Goal: Answer question/provide support: Share knowledge or assist other users

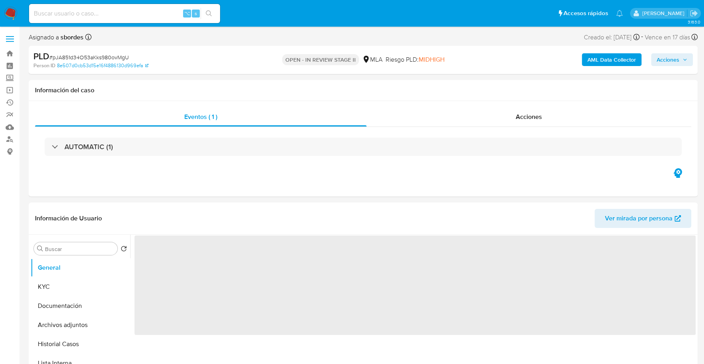
select select "10"
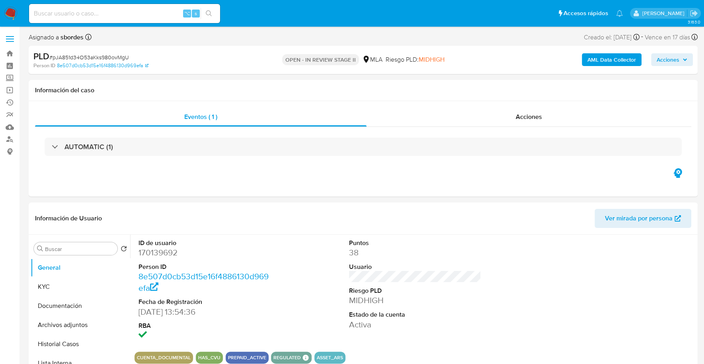
click at [135, 15] on input at bounding box center [124, 13] width 191 height 10
paste input "187134258"
type input "187134258"
drag, startPoint x: 109, startPoint y: 14, endPoint x: 0, endPoint y: 14, distance: 108.6
click at [0, 14] on nav "Pausado Ver notificaciones 187134258 ⌥ s Accesos rápidos Presiona las siguiente…" at bounding box center [352, 13] width 704 height 27
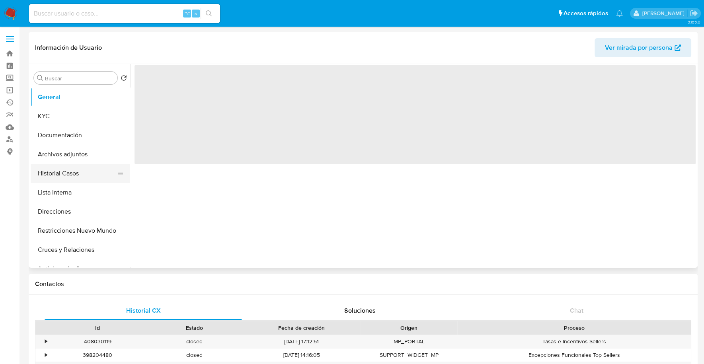
click at [62, 175] on button "Historial Casos" at bounding box center [77, 173] width 93 height 19
select select "10"
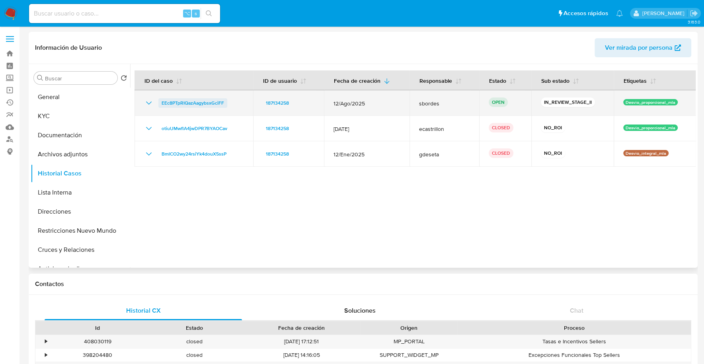
click at [189, 104] on span "EEc8PTpRIQazAagybsxGciFF" at bounding box center [193, 103] width 62 height 10
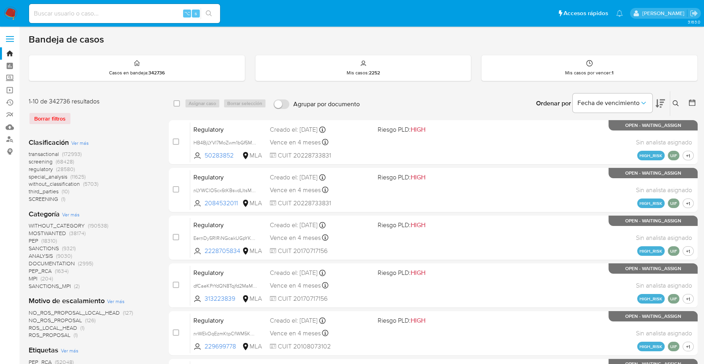
click at [43, 115] on div "Borrar filtros" at bounding box center [92, 118] width 127 height 13
click at [46, 116] on div "Borrar filtros" at bounding box center [92, 118] width 127 height 13
click at [129, 112] on div "Borrar filtros" at bounding box center [92, 118] width 127 height 13
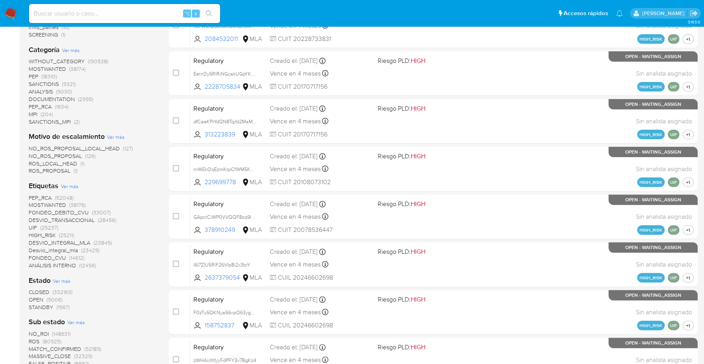
scroll to position [206, 0]
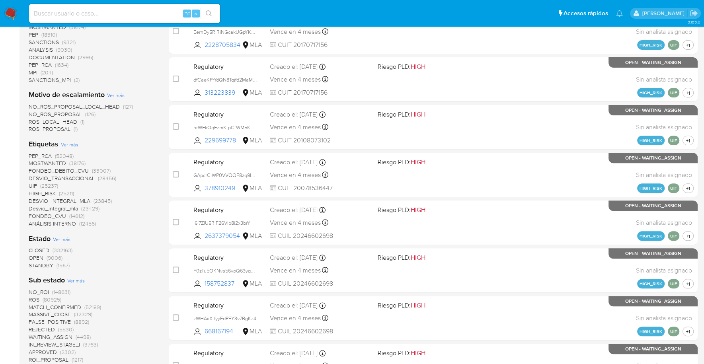
click at [41, 256] on span "OPEN" at bounding box center [36, 258] width 15 height 8
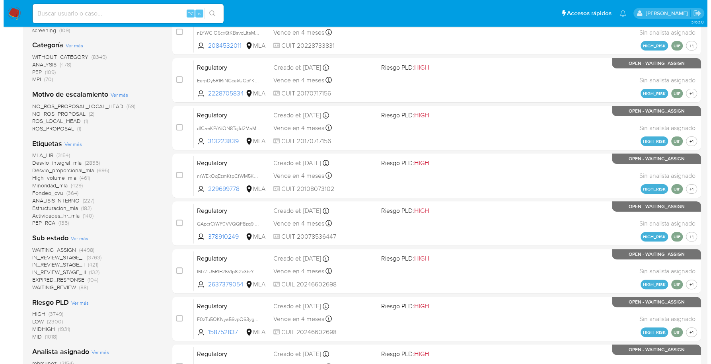
scroll to position [326, 0]
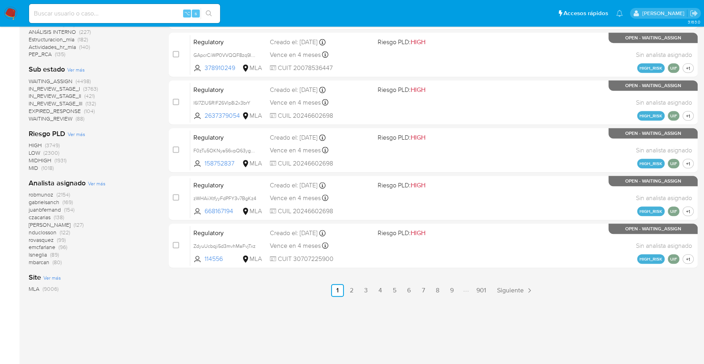
click at [95, 181] on span "Ver más" at bounding box center [97, 183] width 18 height 7
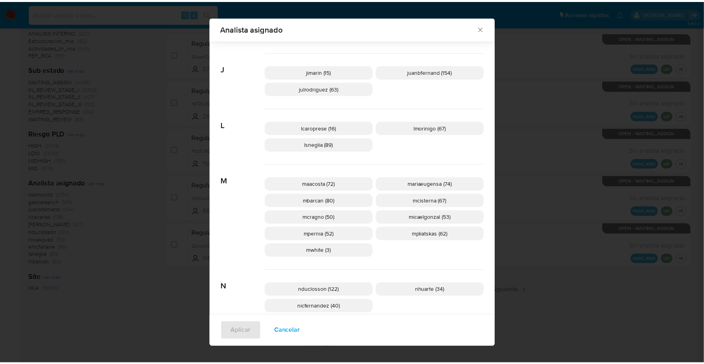
scroll to position [344, 0]
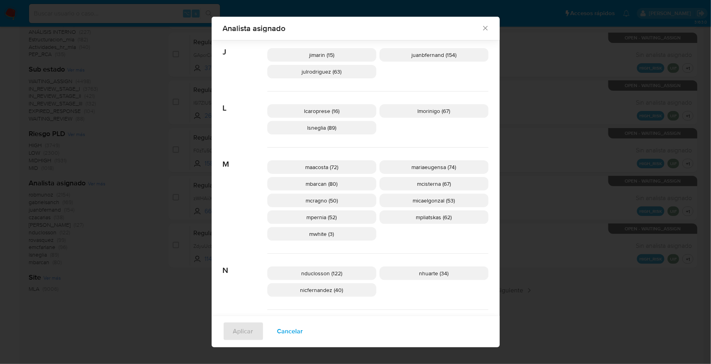
click at [481, 25] on icon "Cerrar" at bounding box center [485, 28] width 8 height 8
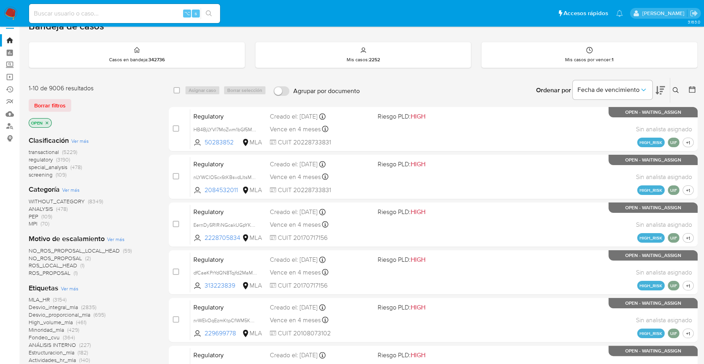
scroll to position [0, 0]
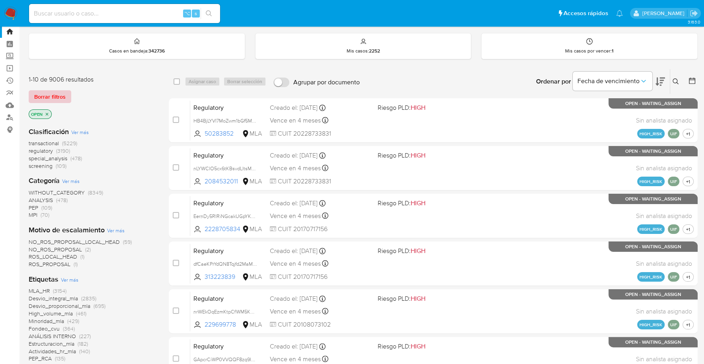
click at [62, 91] on span "Borrar filtros" at bounding box center [49, 96] width 31 height 11
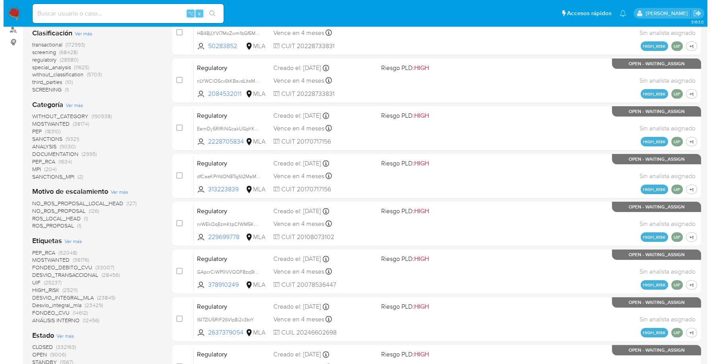
scroll to position [164, 0]
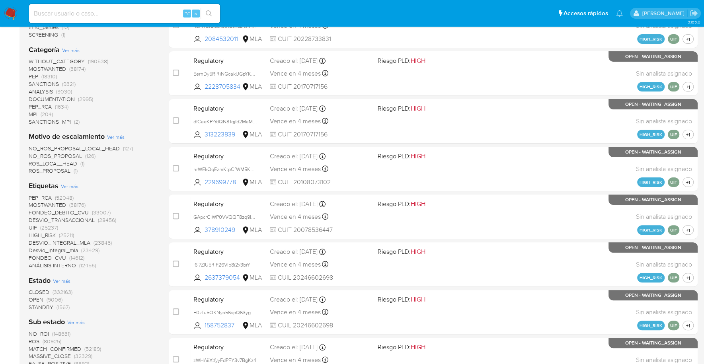
click at [70, 184] on span "Ver más" at bounding box center [70, 186] width 18 height 7
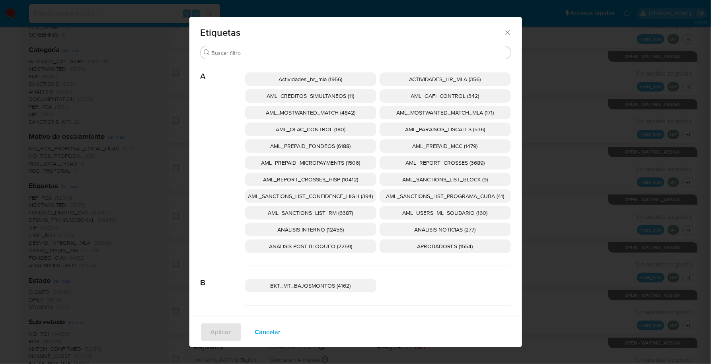
click at [346, 196] on span "AML_SANCTIONS_LIST_CONFIDENCE_HIGH (394)" at bounding box center [310, 196] width 125 height 8
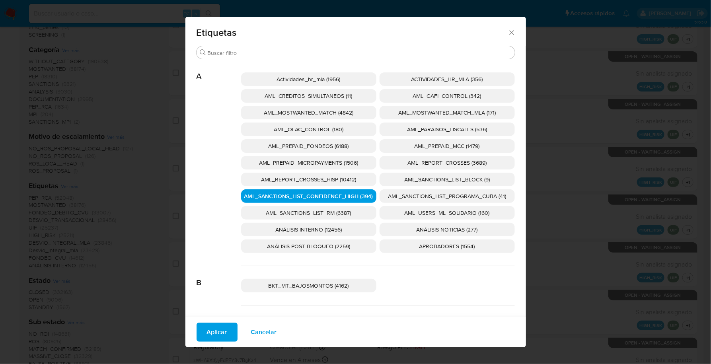
click at [436, 199] on span "AML_SANCTIONS_LIST_PROGRAMA_CUBA (41)" at bounding box center [447, 196] width 118 height 8
click at [301, 130] on span "AML_OFAC_CONTROL (180)" at bounding box center [309, 129] width 70 height 8
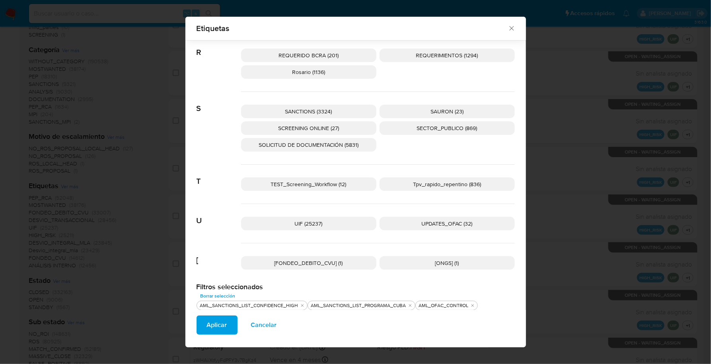
scroll to position [1263, 0]
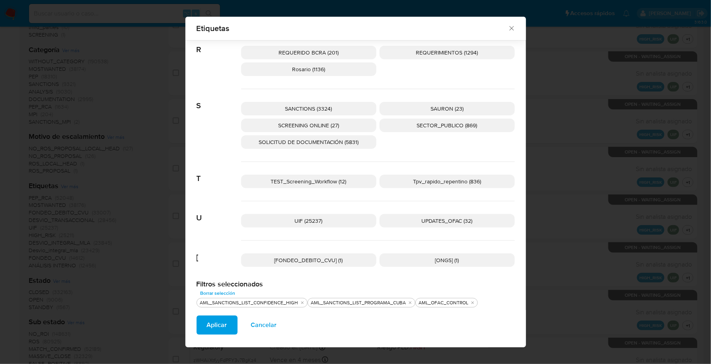
click at [456, 217] on span "UPDATES_OFAC (32)" at bounding box center [447, 221] width 51 height 8
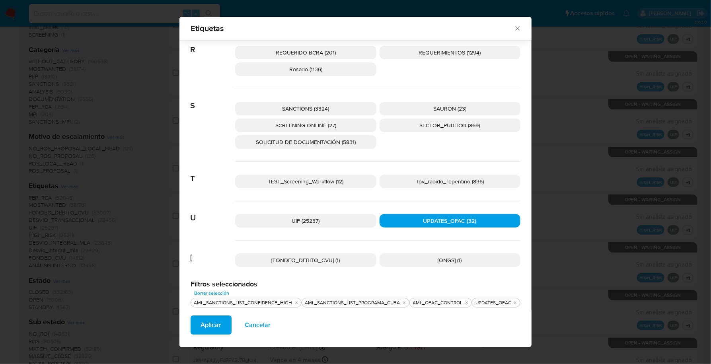
click at [334, 104] on p "SANCTIONS (3324)" at bounding box center [305, 109] width 141 height 14
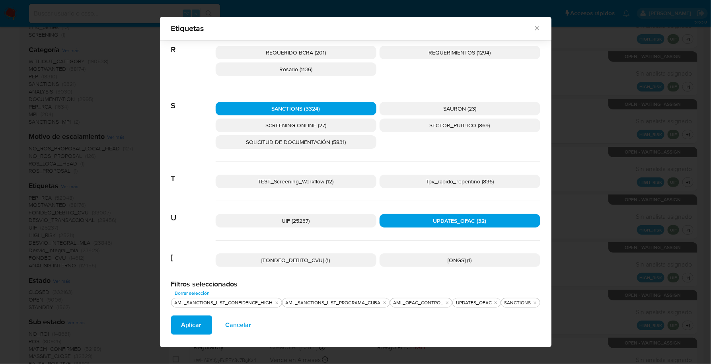
click at [308, 126] on span "SCREENING ONLINE (27)" at bounding box center [295, 125] width 61 height 8
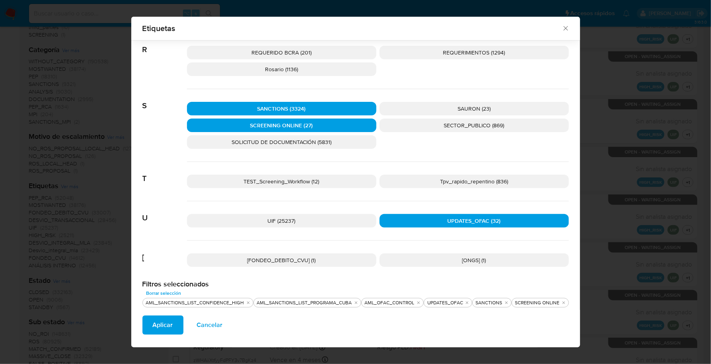
click at [158, 323] on span "Aplicar" at bounding box center [163, 325] width 20 height 18
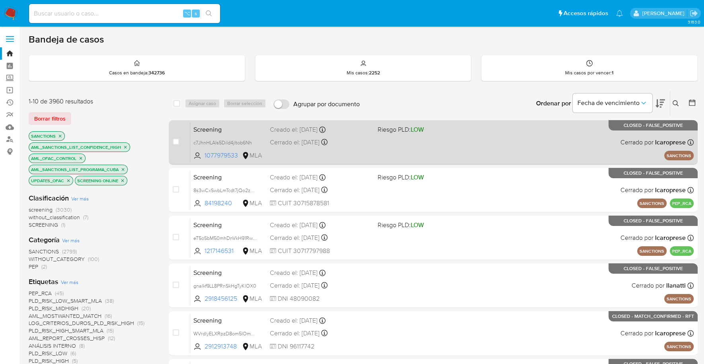
click at [380, 142] on div "Screening c7JhnHLAls5Dild4jltob6Nh 1077979533 MLA Riesgo PLD: LOW Creado el: 12…" at bounding box center [441, 142] width 503 height 40
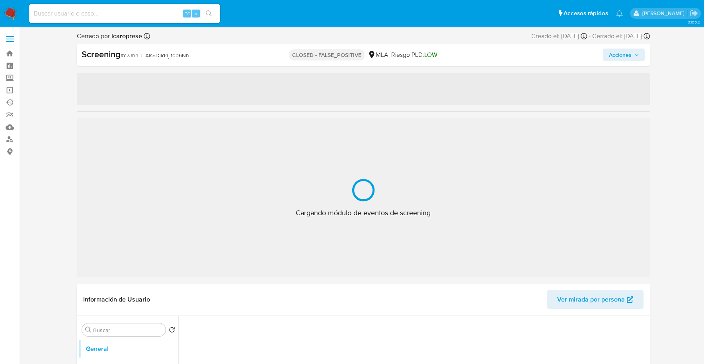
select select "10"
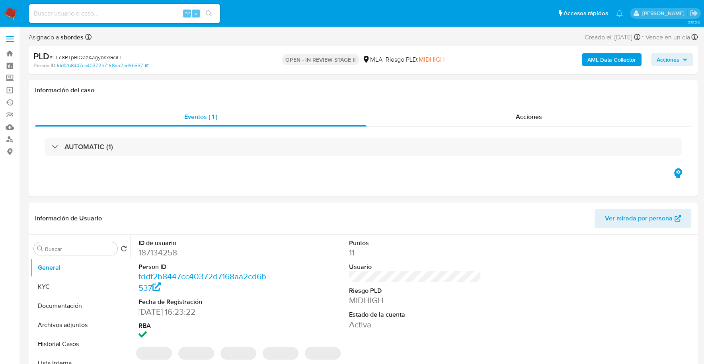
select select "10"
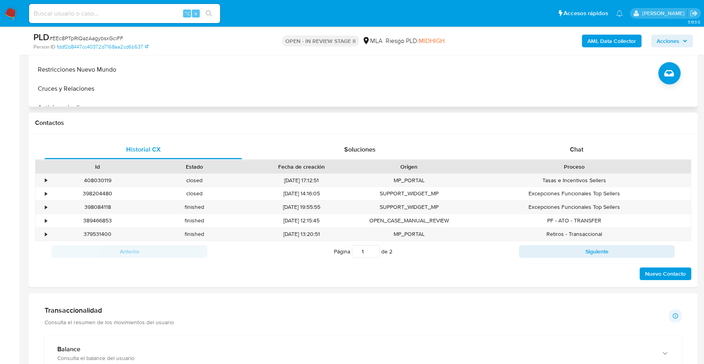
scroll to position [370, 0]
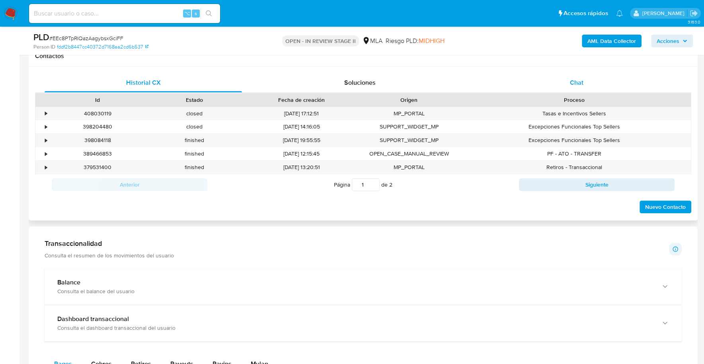
click at [565, 80] on div "Chat" at bounding box center [575, 82] width 197 height 19
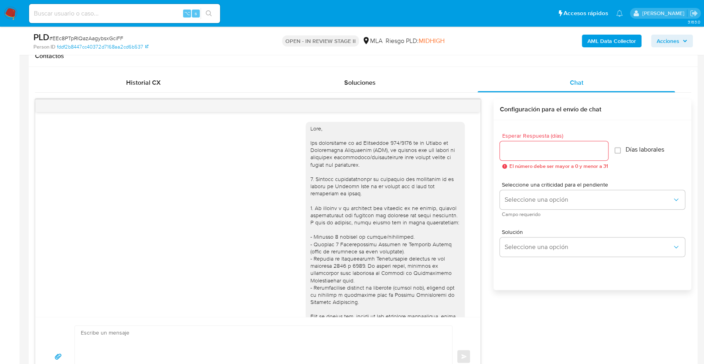
scroll to position [793, 0]
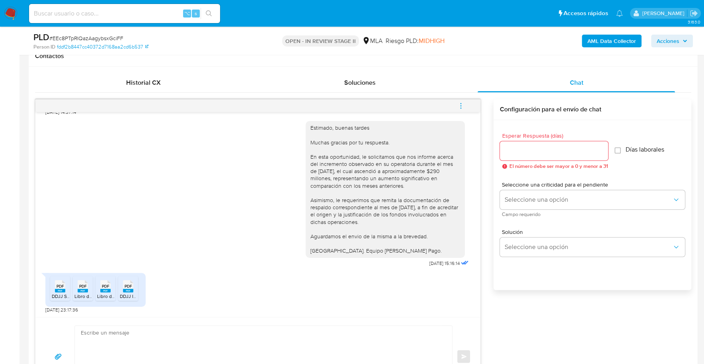
click at [60, 286] on span "PDF" at bounding box center [60, 286] width 8 height 5
click at [81, 291] on icon "PDF" at bounding box center [83, 286] width 10 height 14
click at [105, 289] on rect at bounding box center [105, 291] width 10 height 4
click at [129, 289] on rect at bounding box center [128, 291] width 10 height 4
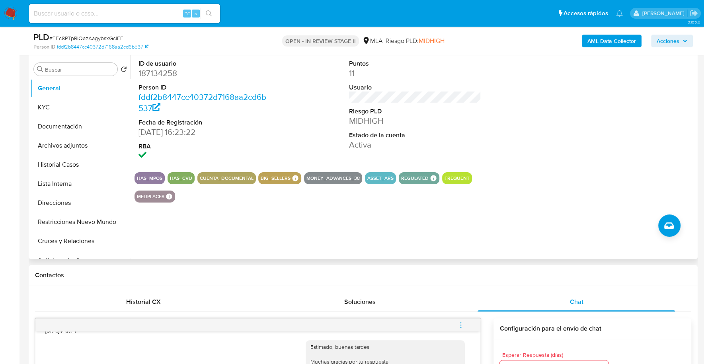
scroll to position [75, 0]
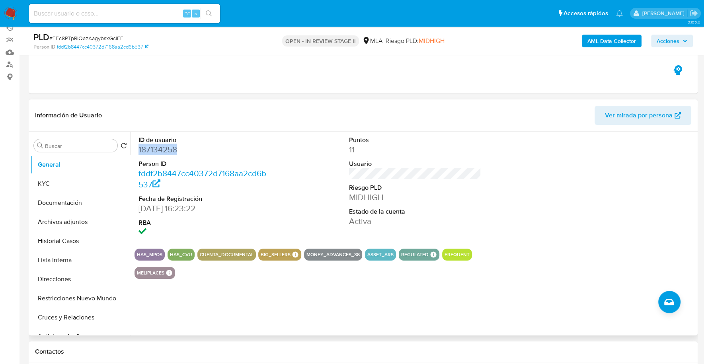
copy dd "187134258"
click at [50, 183] on button "KYC" at bounding box center [77, 183] width 93 height 19
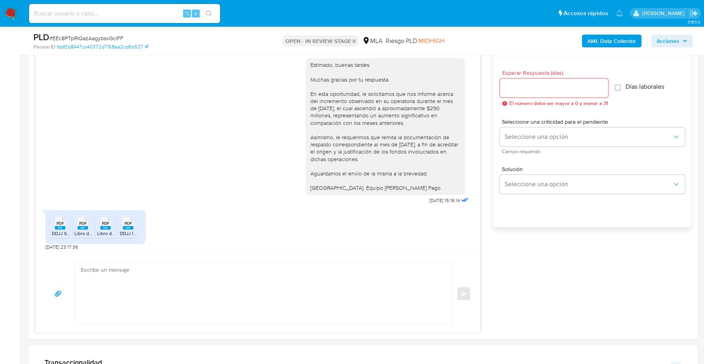
scroll to position [600, 0]
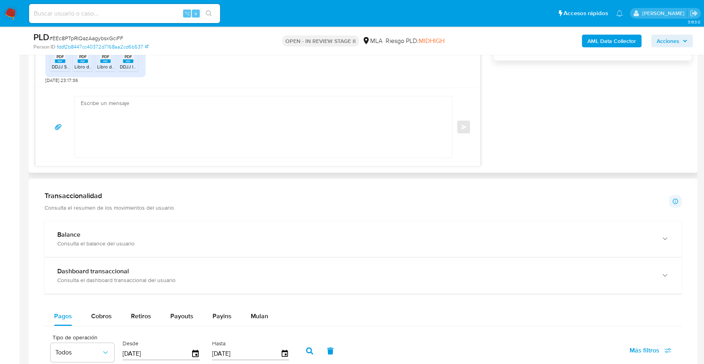
click at [228, 146] on textarea at bounding box center [261, 126] width 361 height 61
paste textarea "Hola, ¡Muchas gracias por tu respuesta! Confirmamos la recepción de la document…"
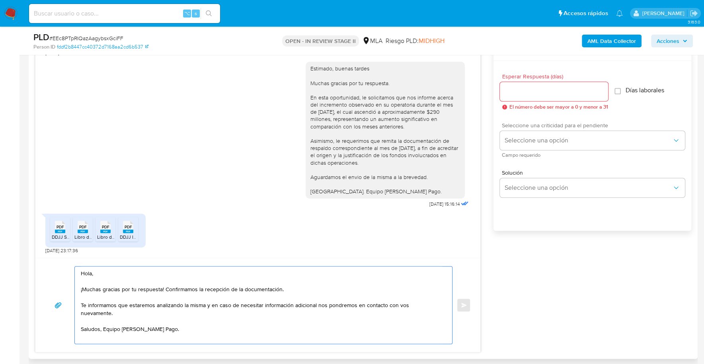
scroll to position [423, 0]
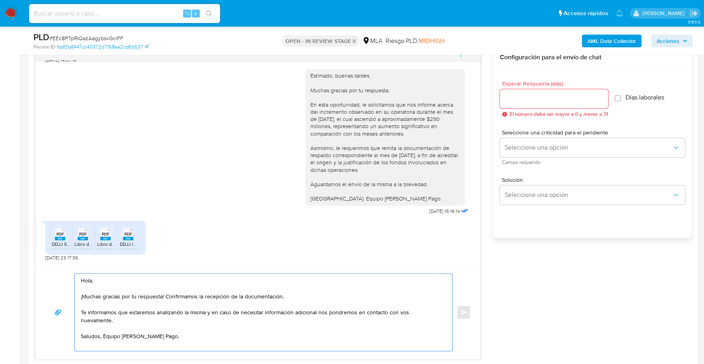
type textarea "Hola, ¡Muchas gracias por tu respuesta! Confirmamos la recepción de la document…"
click at [522, 87] on div "Esperar Respuesta (días) El número debe ser mayor a 0 y menor a 31" at bounding box center [554, 99] width 108 height 36
click at [523, 95] on input "Esperar Respuesta (días)" at bounding box center [554, 98] width 108 height 10
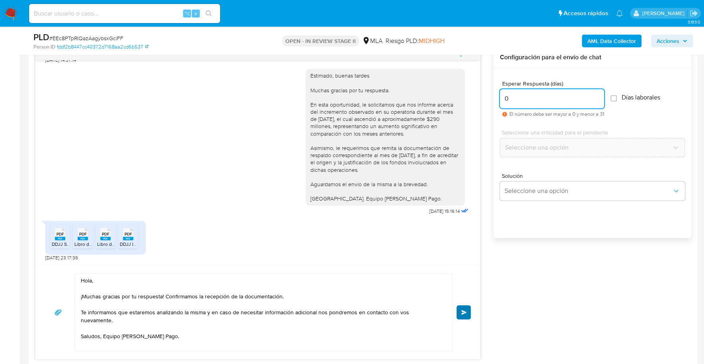
type input "0"
click at [465, 317] on button "Enviar" at bounding box center [463, 312] width 14 height 14
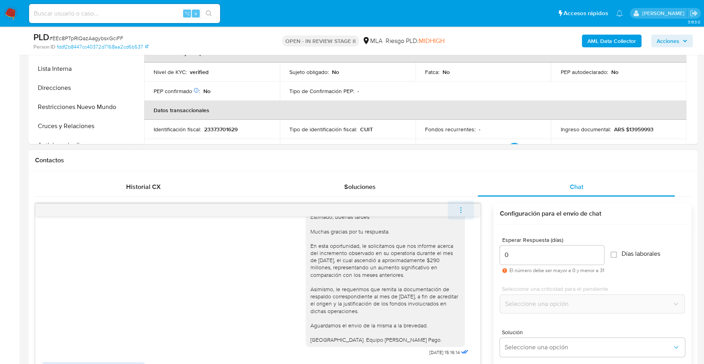
scroll to position [888, 0]
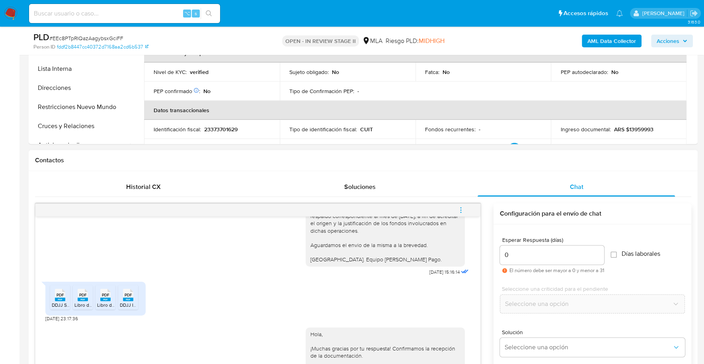
click at [461, 210] on icon "menu-action" at bounding box center [460, 209] width 7 height 7
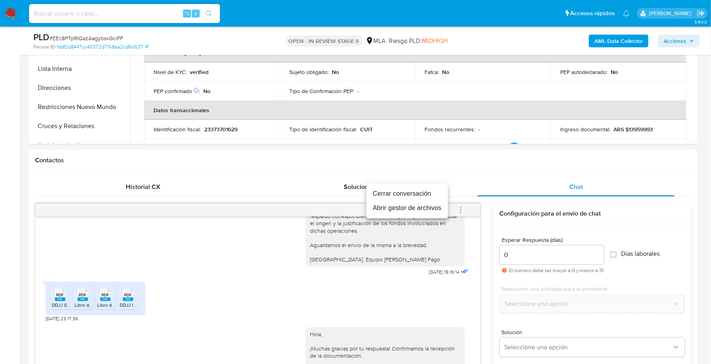
click at [433, 190] on li "Cerrar conversación" at bounding box center [407, 194] width 82 height 14
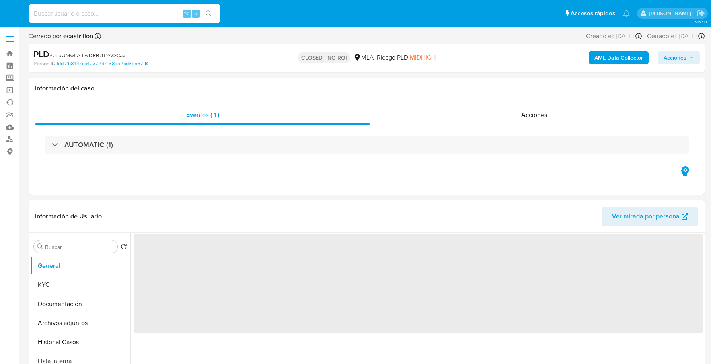
select select "10"
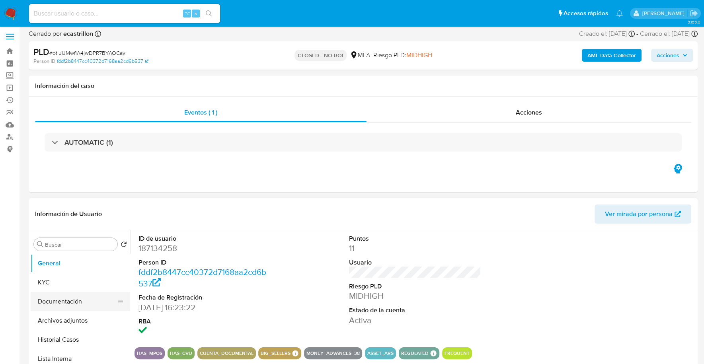
scroll to position [16, 0]
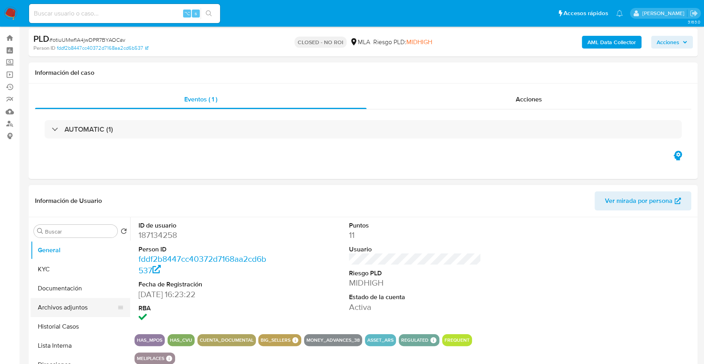
click at [70, 309] on button "Archivos adjuntos" at bounding box center [77, 307] width 93 height 19
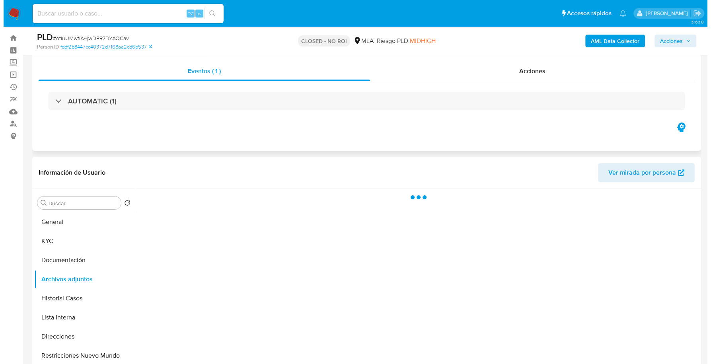
scroll to position [90, 0]
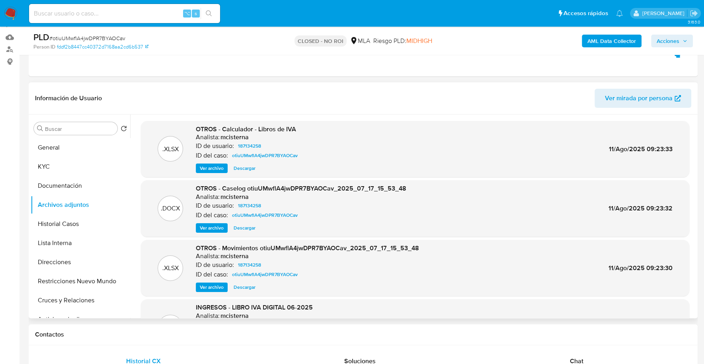
click at [208, 226] on span "Ver archivo" at bounding box center [212, 228] width 24 height 8
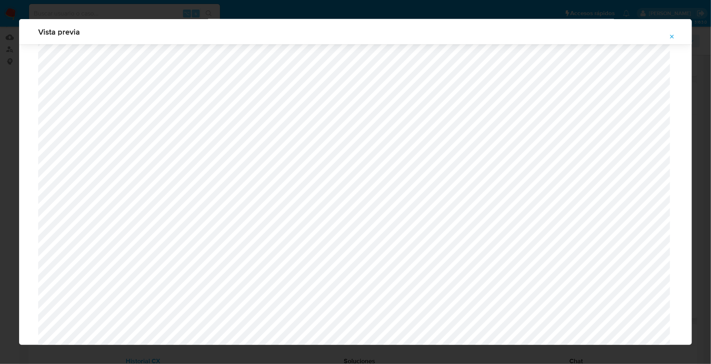
scroll to position [774, 0]
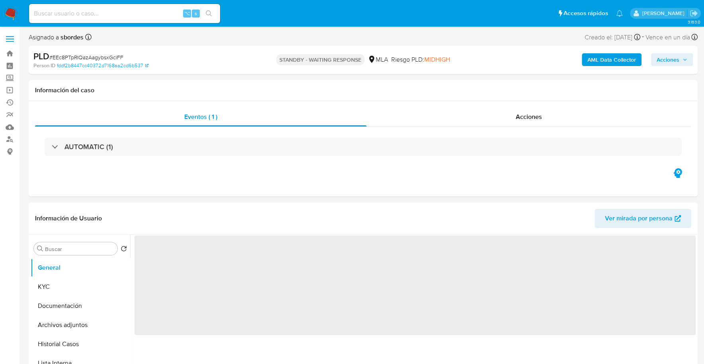
select select "10"
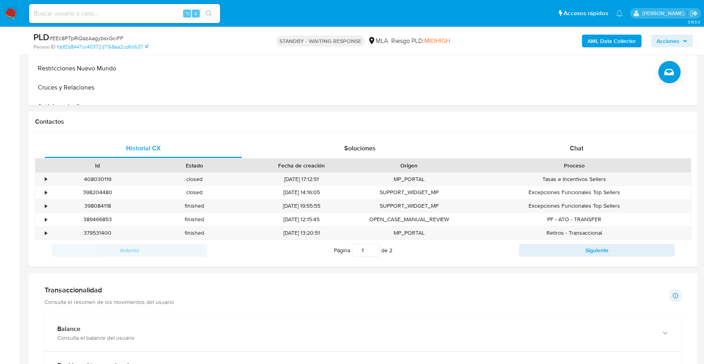
scroll to position [256, 0]
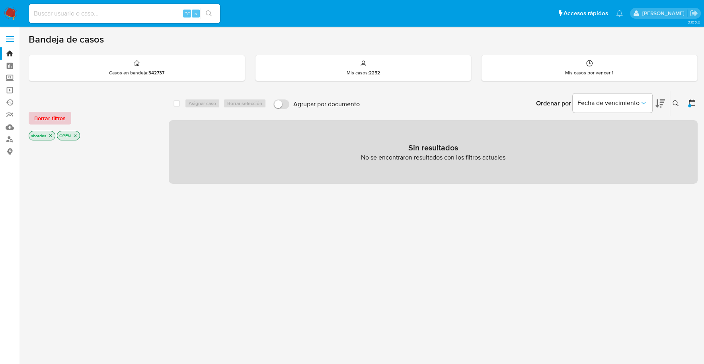
click at [50, 115] on span "Borrar filtros" at bounding box center [49, 118] width 31 height 11
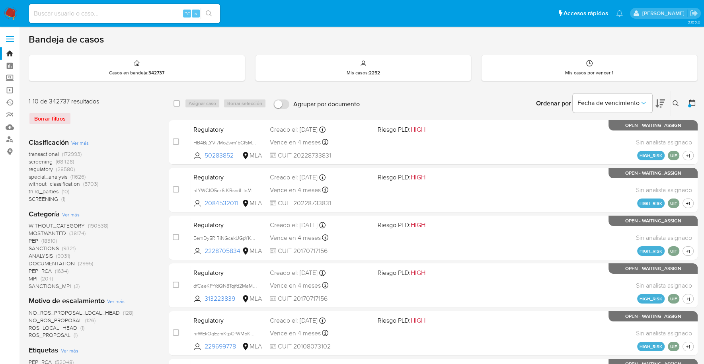
click at [678, 100] on icon at bounding box center [675, 103] width 6 height 6
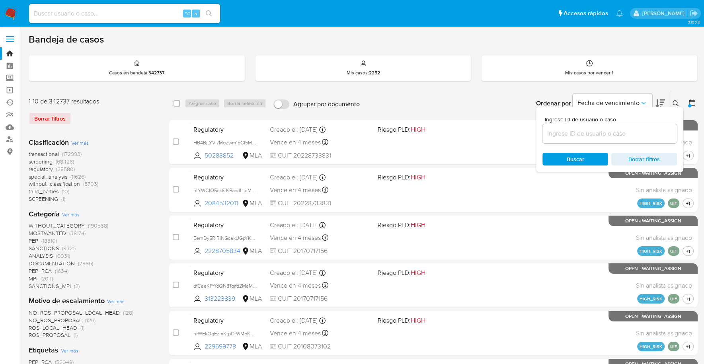
click at [612, 137] on input at bounding box center [609, 134] width 134 height 10
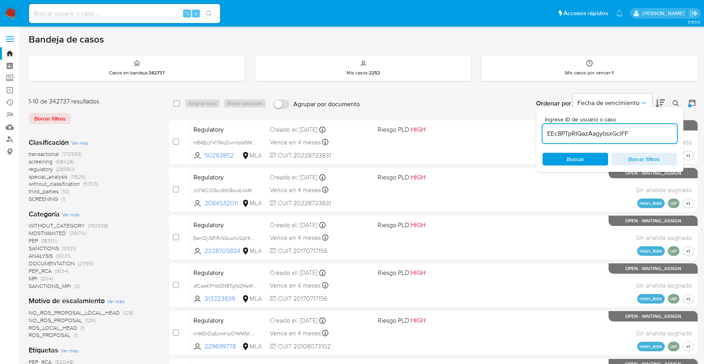
type input "EEc8PTpRIQazAagybsxGciFF"
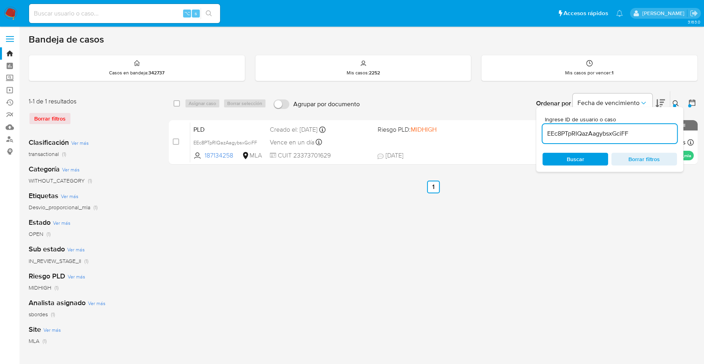
click at [675, 103] on icon at bounding box center [675, 103] width 6 height 6
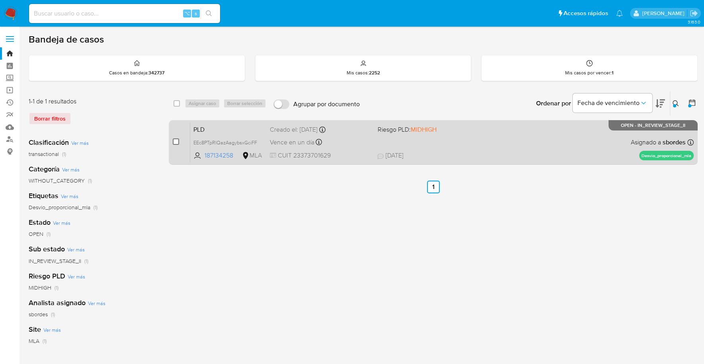
click at [175, 143] on input "checkbox" at bounding box center [176, 141] width 6 height 6
checkbox input "true"
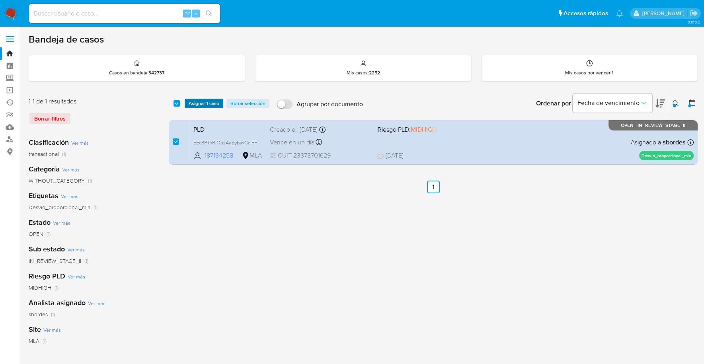
click at [193, 101] on span "Asignar 1 caso" at bounding box center [204, 103] width 31 height 8
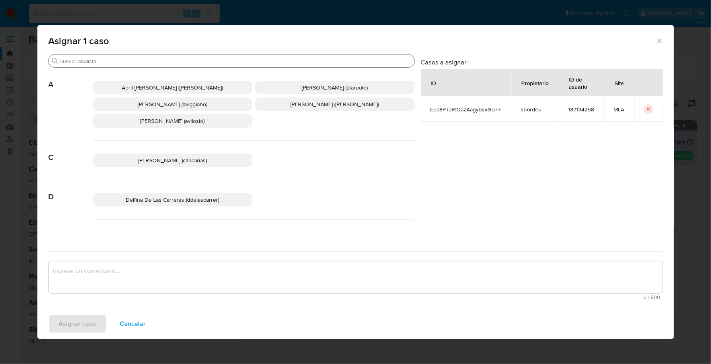
click at [119, 55] on div "Buscar" at bounding box center [232, 61] width 366 height 13
click at [119, 60] on input "Buscar" at bounding box center [236, 61] width 352 height 7
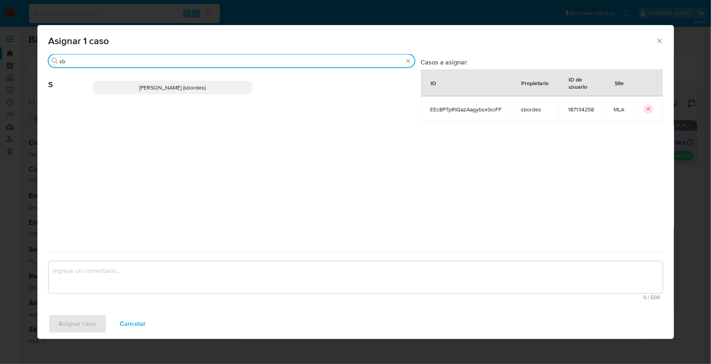
type input "sb"
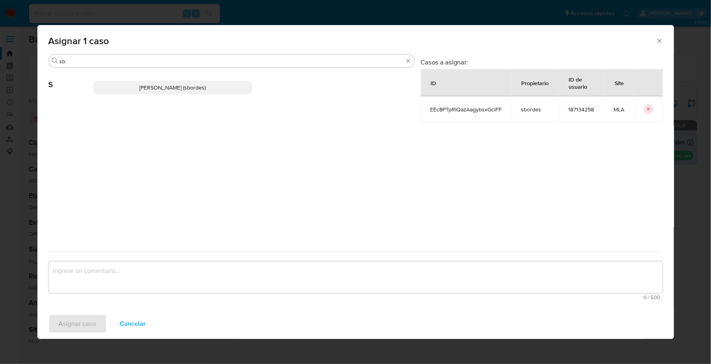
click at [128, 85] on p "Stefania Bordes (sbordes)" at bounding box center [172, 88] width 159 height 14
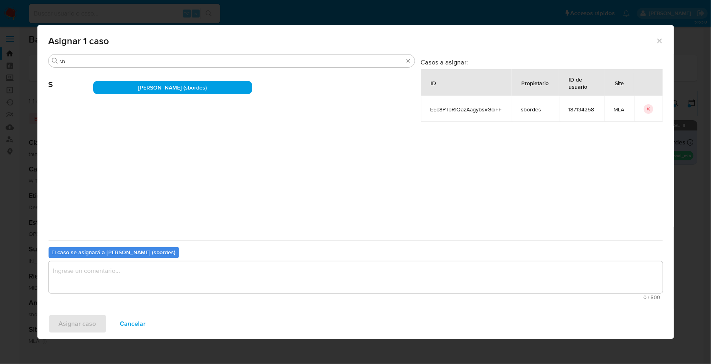
click at [103, 295] on span "0 / 500" at bounding box center [355, 297] width 609 height 5
click at [105, 288] on textarea "assign-modal" at bounding box center [356, 277] width 614 height 32
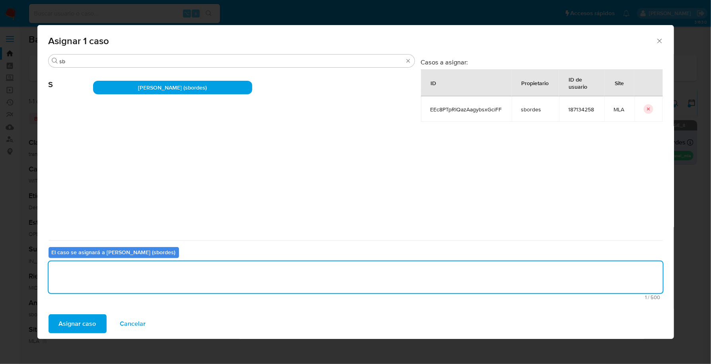
click at [88, 312] on div "Asignar caso Cancelar" at bounding box center [355, 324] width 637 height 30
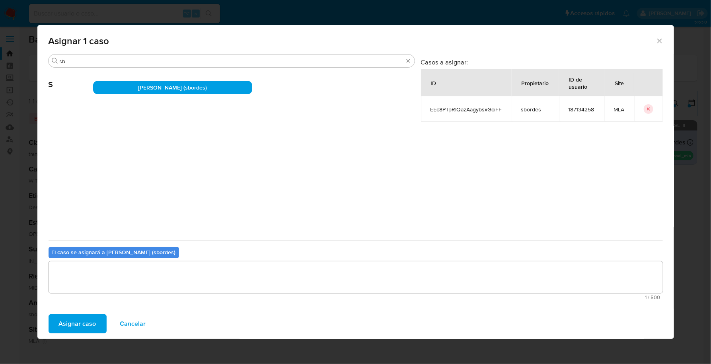
click at [88, 321] on span "Asignar caso" at bounding box center [77, 324] width 37 height 18
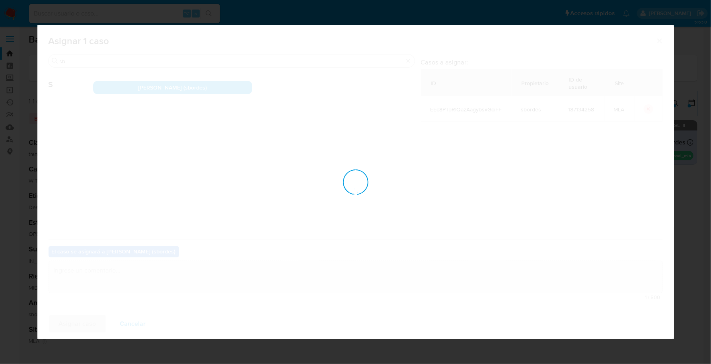
checkbox input "false"
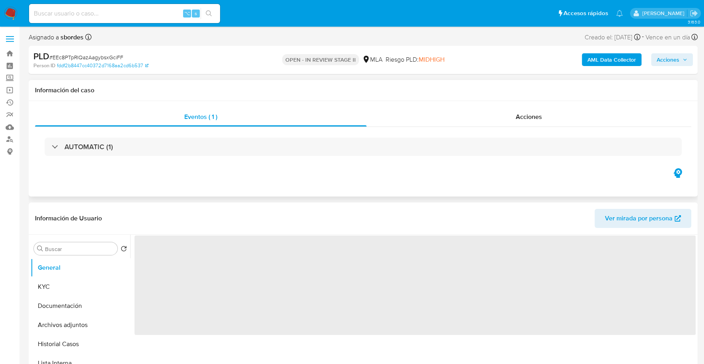
select select "10"
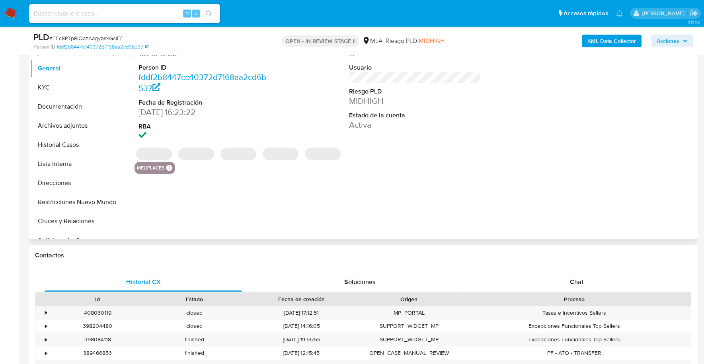
scroll to position [196, 0]
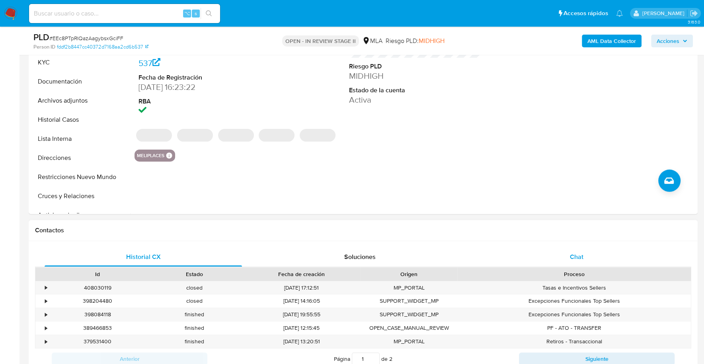
click at [567, 259] on div "Chat" at bounding box center [575, 256] width 197 height 19
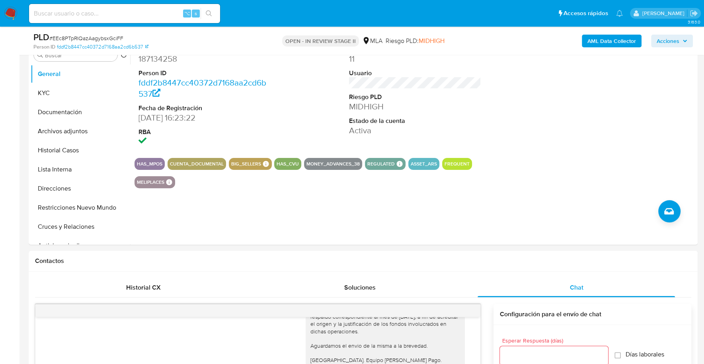
scroll to position [0, 0]
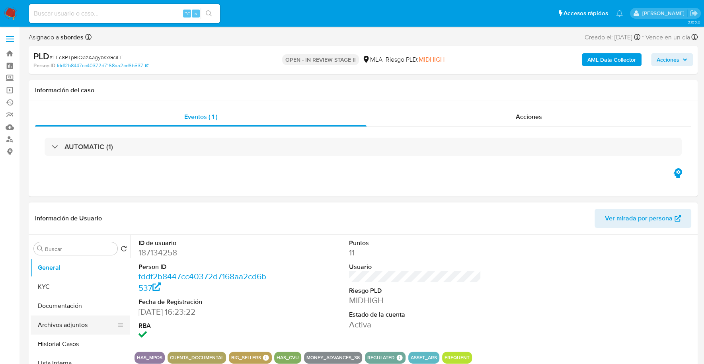
click at [80, 324] on button "Archivos adjuntos" at bounding box center [77, 324] width 93 height 19
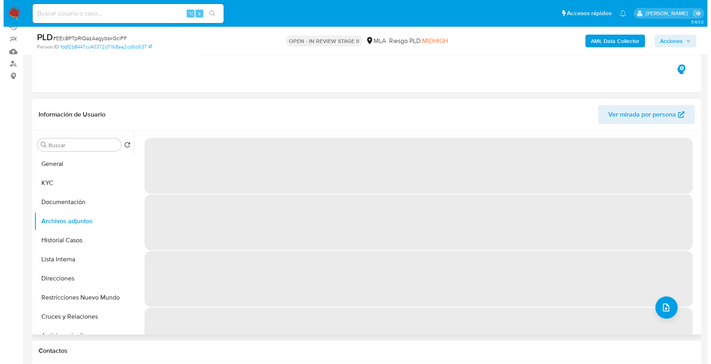
scroll to position [75, 0]
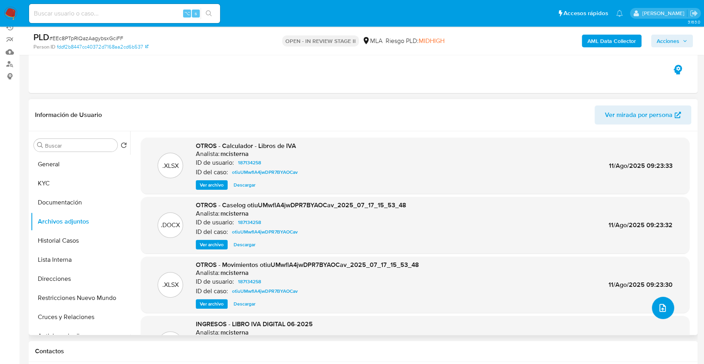
click at [658, 305] on icon "upload-file" at bounding box center [663, 308] width 10 height 10
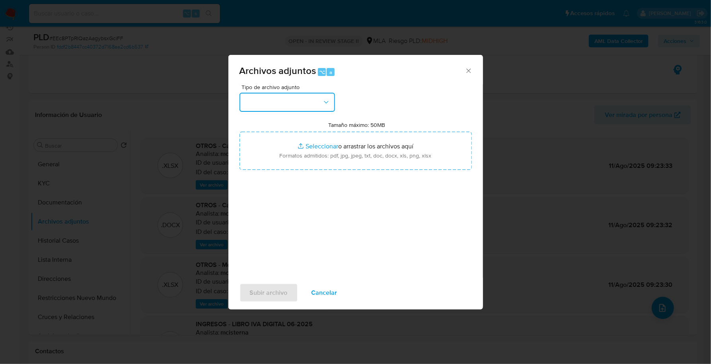
click at [265, 109] on button "button" at bounding box center [287, 102] width 95 height 19
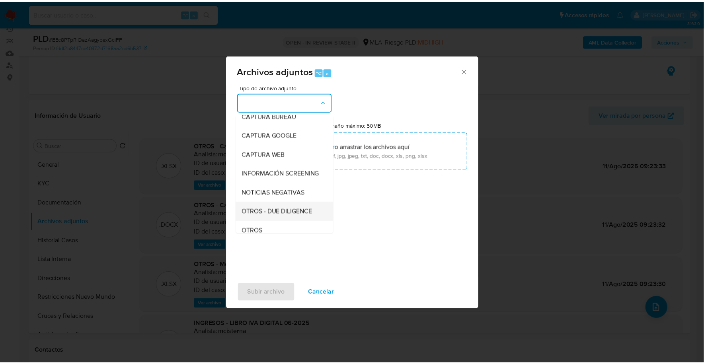
scroll to position [54, 0]
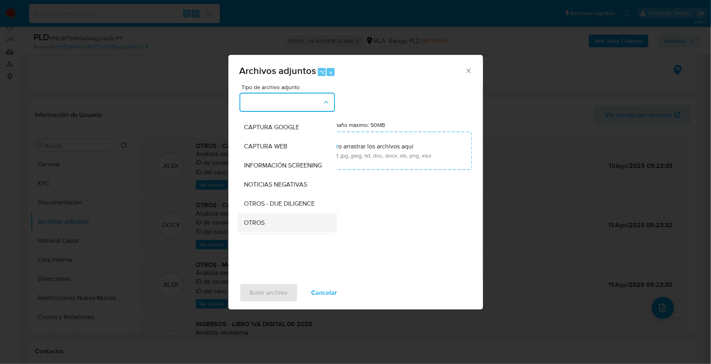
click at [265, 224] on div "OTROS" at bounding box center [284, 222] width 81 height 19
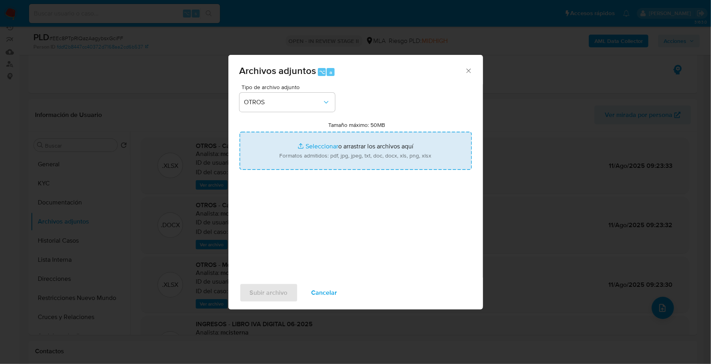
click at [328, 142] on input "Tamaño máximo: 50MB Seleccionar archivos" at bounding box center [356, 151] width 232 height 38
type input "C:\fakepath\187134258_30f6beb5-721a-4fa4-865c-d47906e53593 (1).pdf"
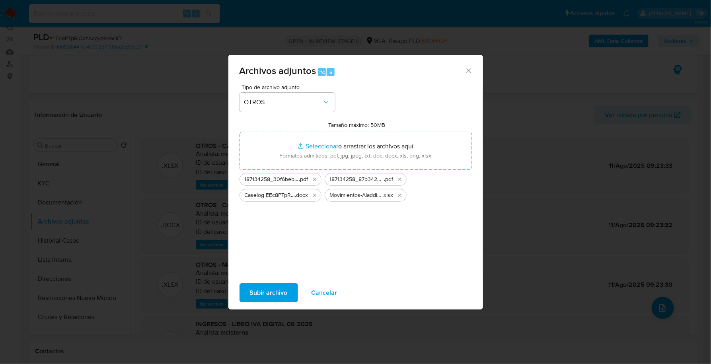
click at [266, 296] on span "Subir archivo" at bounding box center [269, 293] width 38 height 18
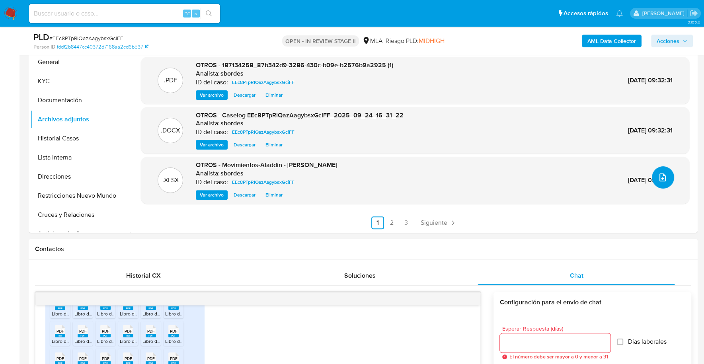
scroll to position [103, 0]
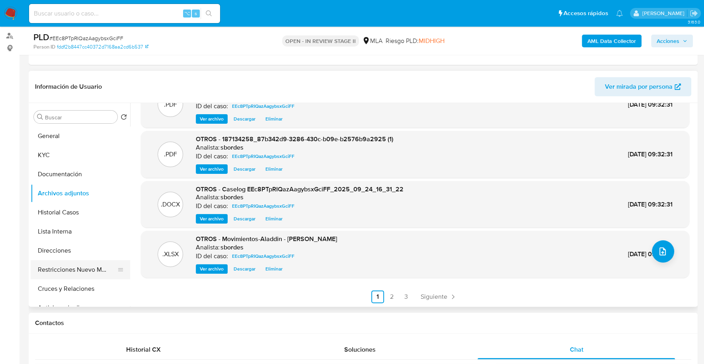
click at [83, 269] on button "Restricciones Nuevo Mundo" at bounding box center [77, 269] width 93 height 19
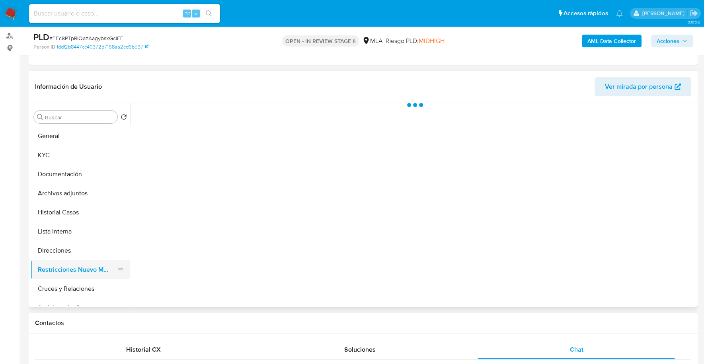
scroll to position [0, 0]
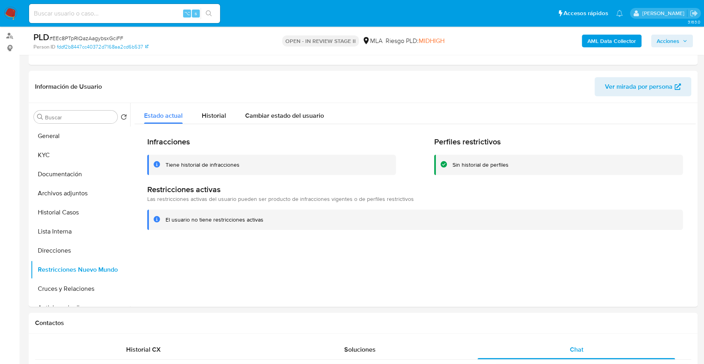
click at [676, 39] on span "Acciones" at bounding box center [667, 41] width 23 height 13
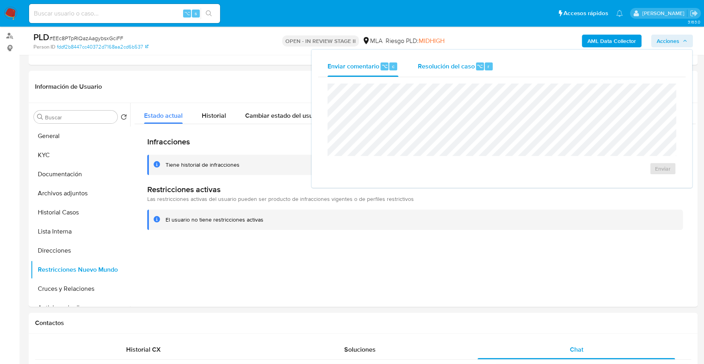
click at [467, 66] on span "Resolución del caso" at bounding box center [445, 65] width 57 height 9
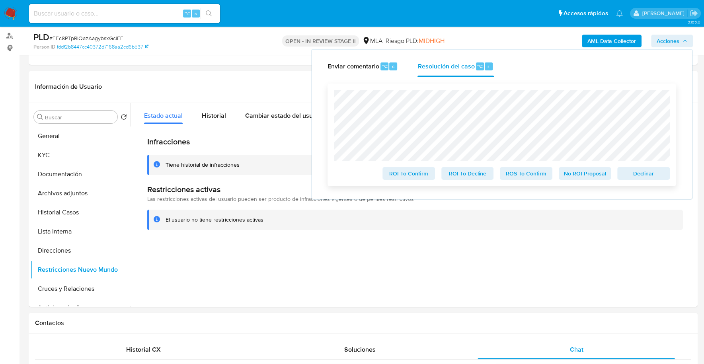
click at [589, 175] on span "No ROI Proposal" at bounding box center [584, 173] width 41 height 11
click at [588, 175] on span "No ROI Proposal" at bounding box center [584, 173] width 41 height 11
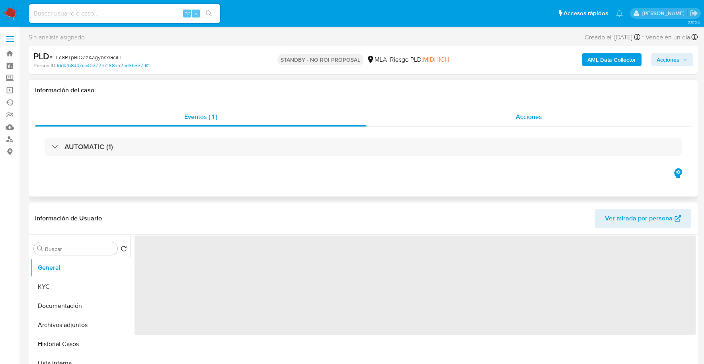
select select "10"
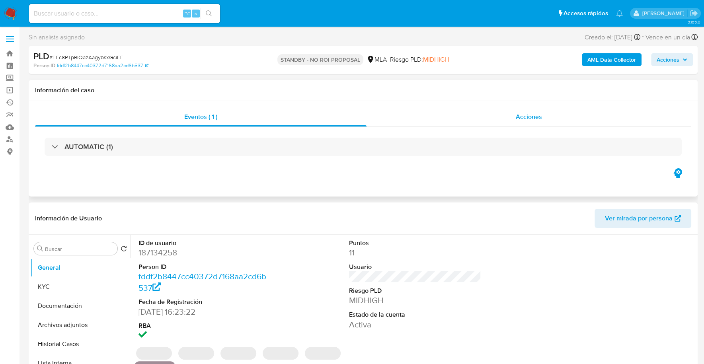
click at [494, 117] on div "Acciones" at bounding box center [528, 116] width 325 height 19
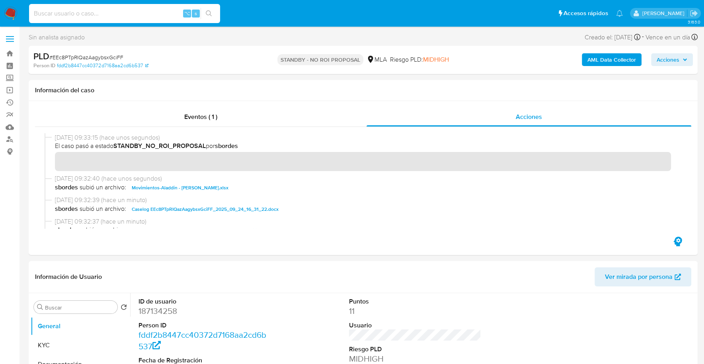
click at [123, 12] on input at bounding box center [124, 13] width 191 height 10
paste input "hDvK2Gxz7fqVD3T7kEk8ggRg"
type input "hDvK2Gxz7fqVD3T7kEk8ggRg"
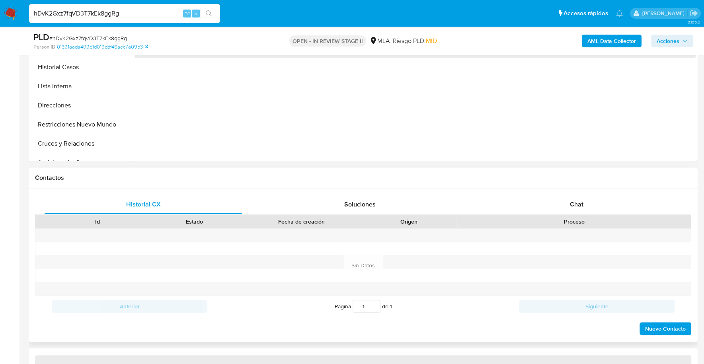
scroll to position [339, 0]
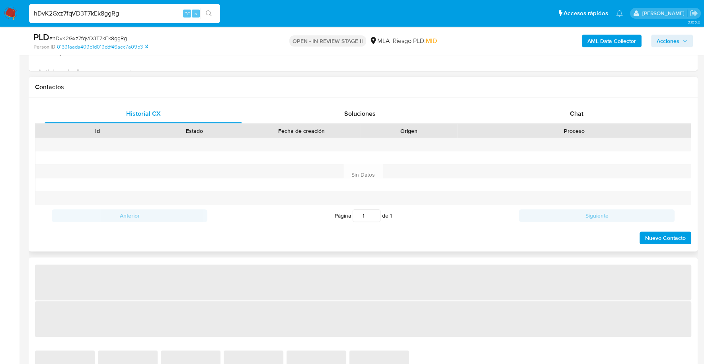
select select "10"
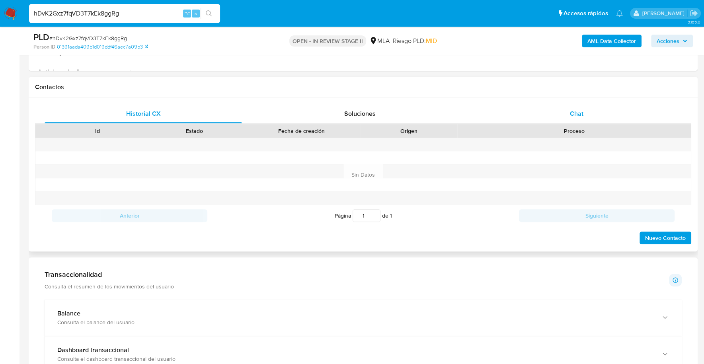
click at [581, 109] on span "Chat" at bounding box center [576, 113] width 14 height 9
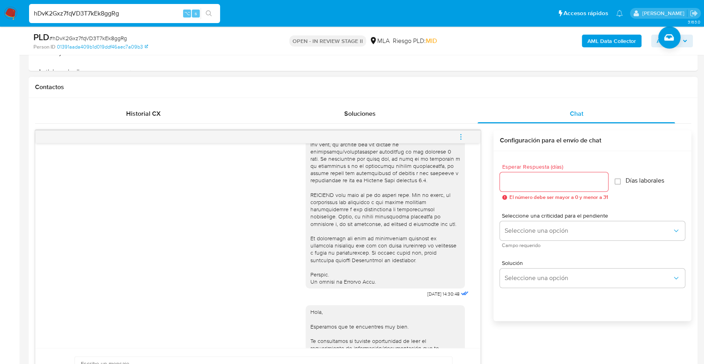
scroll to position [577, 0]
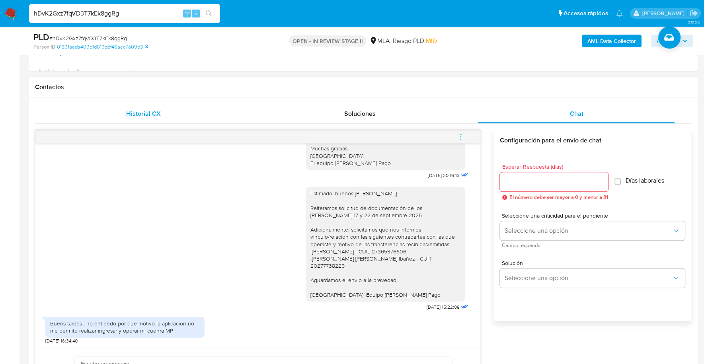
click at [101, 121] on div "Historial CX" at bounding box center [143, 113] width 197 height 19
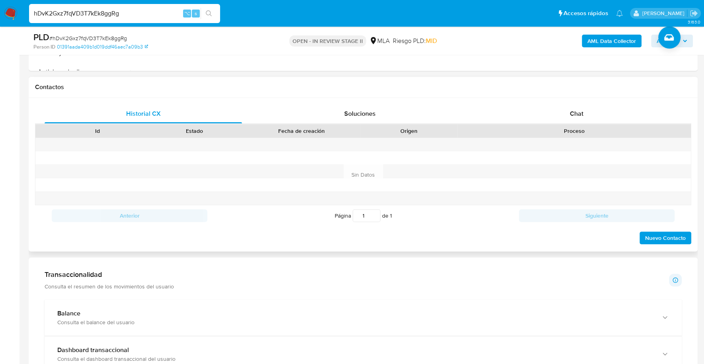
click at [587, 102] on div "Historial CX Soluciones Chat Id Estado Fecha de creación Origen Proceso Anterio…" at bounding box center [363, 175] width 669 height 154
click at [588, 114] on div "Chat" at bounding box center [575, 113] width 197 height 19
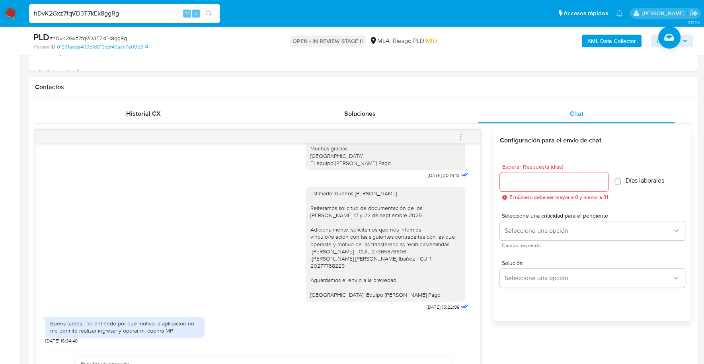
drag, startPoint x: 137, startPoint y: 16, endPoint x: 0, endPoint y: 14, distance: 136.9
click at [0, 14] on nav "Pausado Ver notificaciones hDvK2Gxz7fqVD3T7kEk8ggRg ⌥ s Accesos rápidos Presion…" at bounding box center [352, 13] width 704 height 27
paste input "YmmvMSeVHR3wk4fZPRyyUPz3"
type input "YmmvMSeVHR3wk4fZPRyyUPz3"
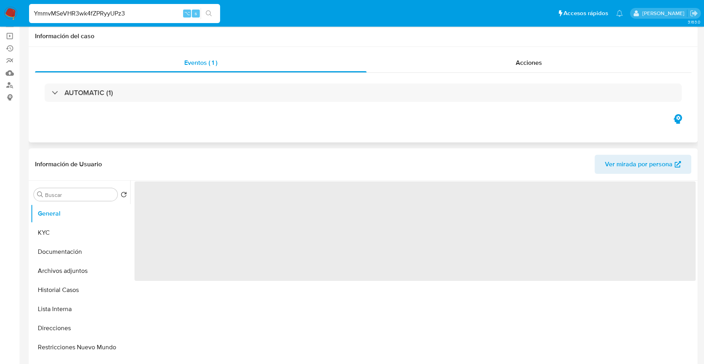
scroll to position [170, 0]
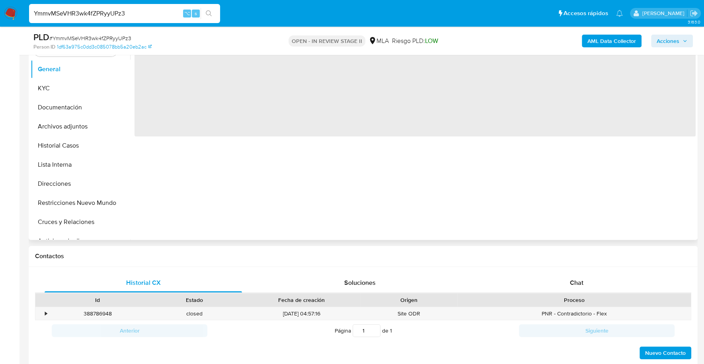
select select "10"
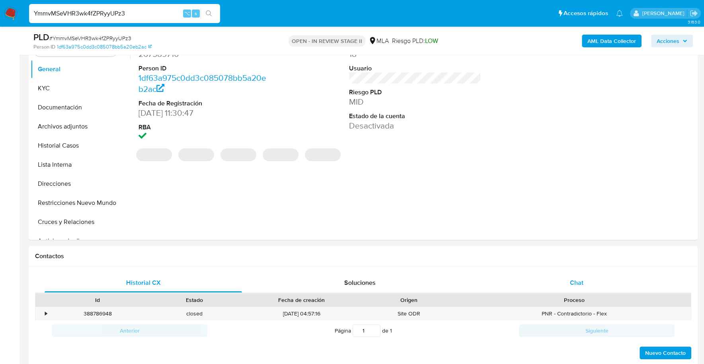
click at [555, 273] on div "Chat" at bounding box center [575, 282] width 197 height 19
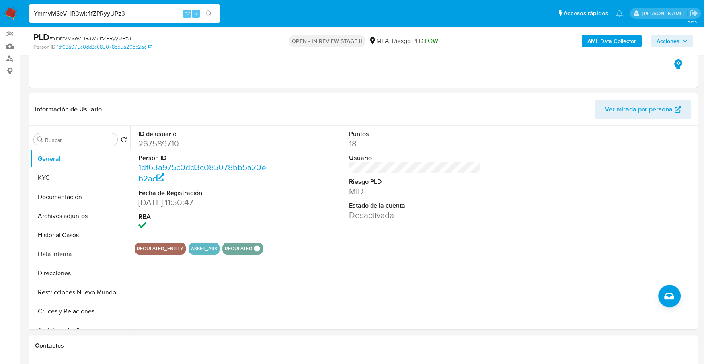
scroll to position [77, 0]
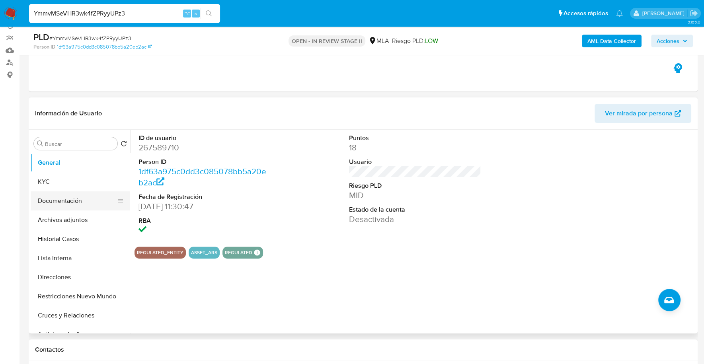
click at [63, 192] on button "Documentación" at bounding box center [77, 200] width 93 height 19
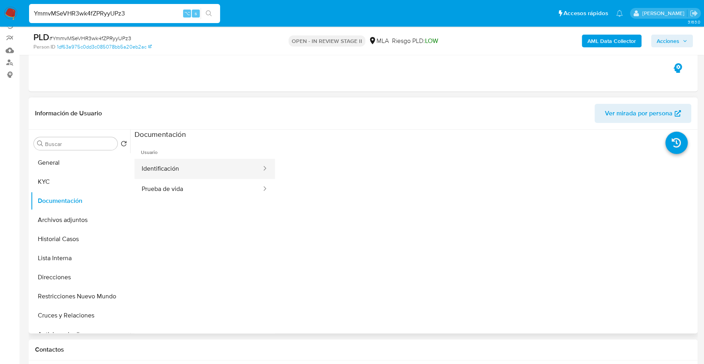
click at [188, 162] on button "Identificación" at bounding box center [198, 169] width 128 height 20
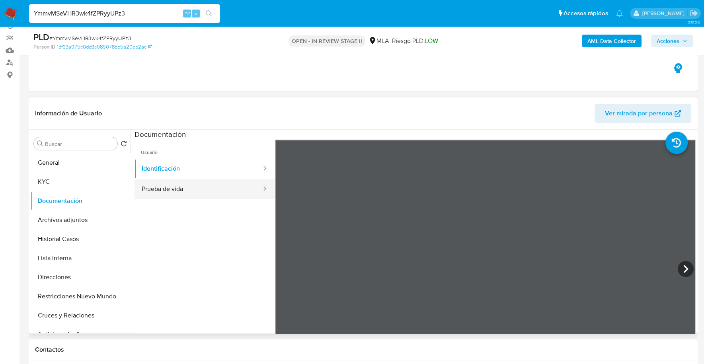
click at [172, 193] on button "Prueba de vida" at bounding box center [198, 189] width 128 height 20
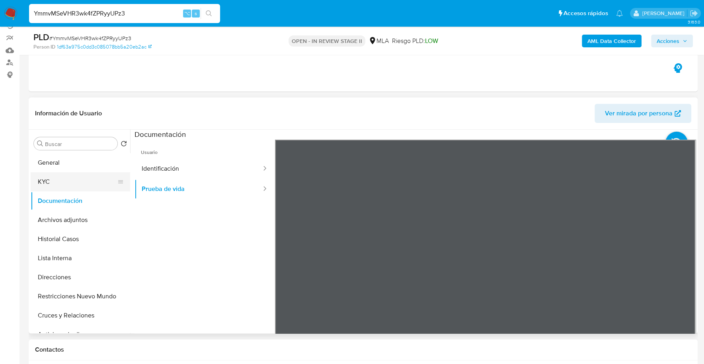
click at [47, 178] on button "KYC" at bounding box center [77, 181] width 93 height 19
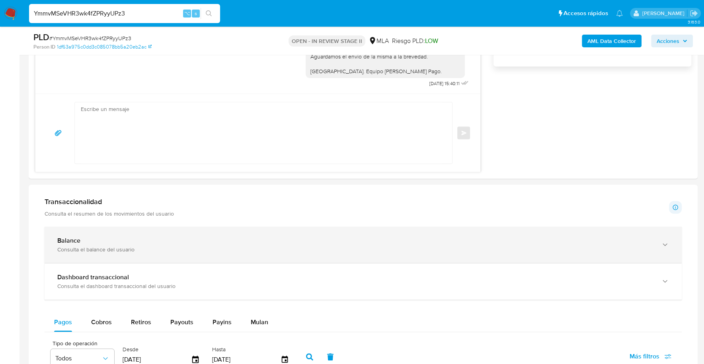
click at [113, 240] on div "Balance" at bounding box center [355, 241] width 596 height 8
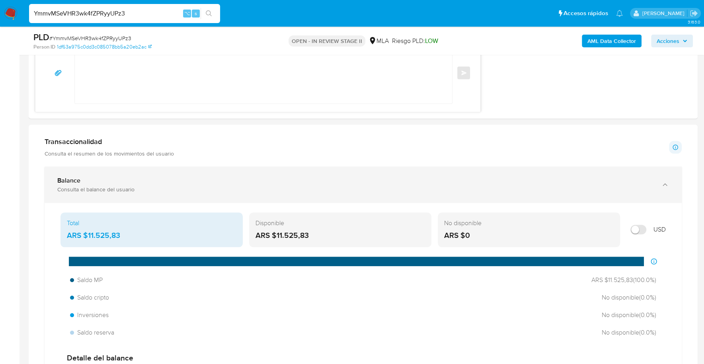
scroll to position [656, 0]
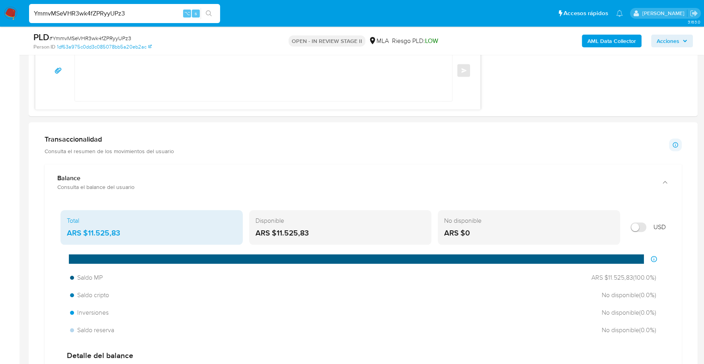
drag, startPoint x: 137, startPoint y: 12, endPoint x: 30, endPoint y: 9, distance: 107.1
click at [30, 9] on input "YmmvMSeVHR3wk4fZPRyyUPz3" at bounding box center [124, 13] width 191 height 10
paste input "738602106"
type input "738602106"
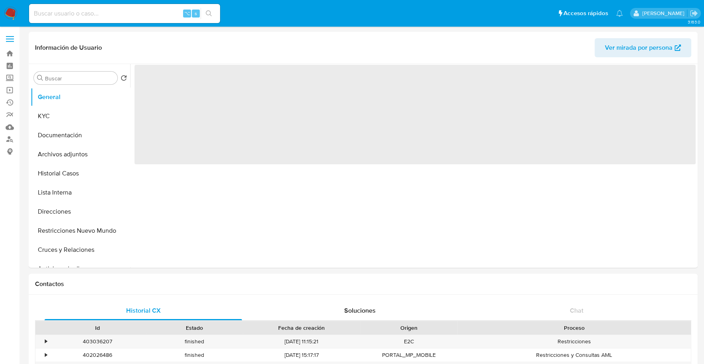
select select "10"
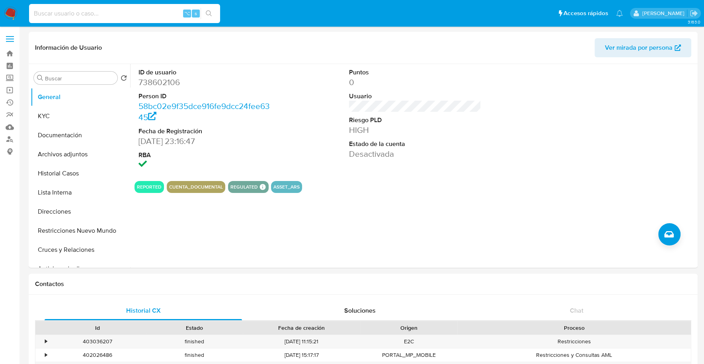
click at [137, 17] on input at bounding box center [124, 13] width 191 height 10
paste input "738602106"
type input "738602106"
click at [60, 173] on button "Historial Casos" at bounding box center [77, 173] width 93 height 19
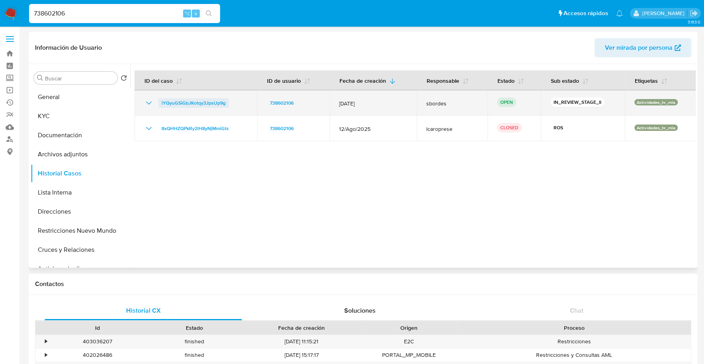
click at [197, 103] on span "iYQyuGSiGbJKotqy3JpsUp9g" at bounding box center [194, 103] width 64 height 10
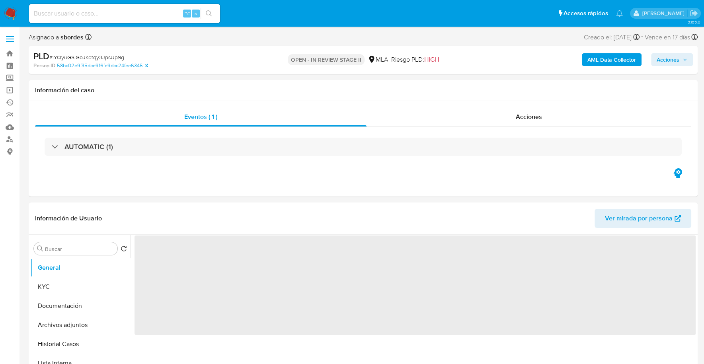
select select "10"
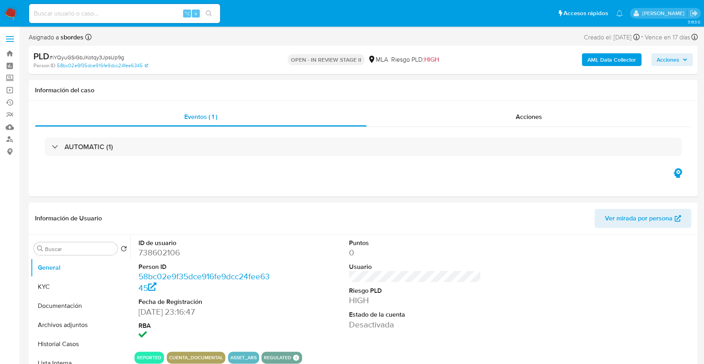
click at [91, 14] on input at bounding box center [124, 13] width 191 height 10
paste input "738602106"
type input "738602106"
click at [65, 291] on button "KYC" at bounding box center [77, 286] width 93 height 19
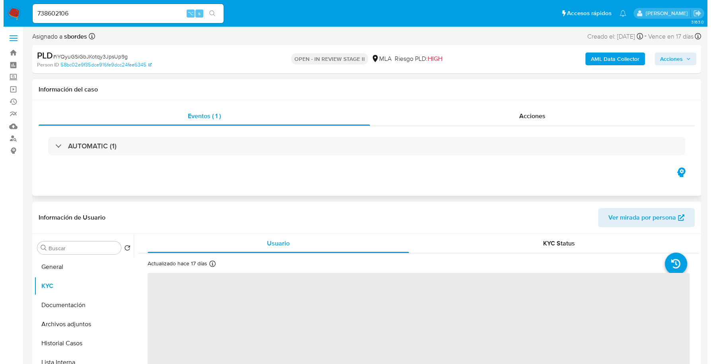
scroll to position [93, 0]
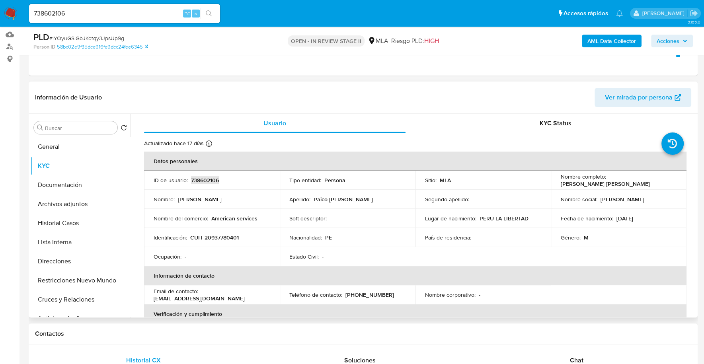
copy p "738602106"
click at [597, 45] on b "AML Data Collector" at bounding box center [611, 41] width 49 height 13
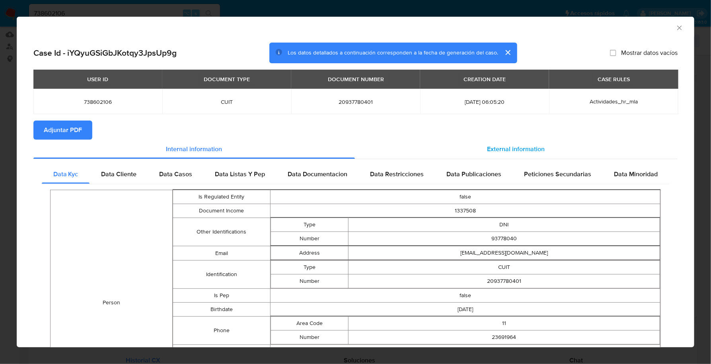
click at [521, 147] on span "External information" at bounding box center [516, 148] width 58 height 9
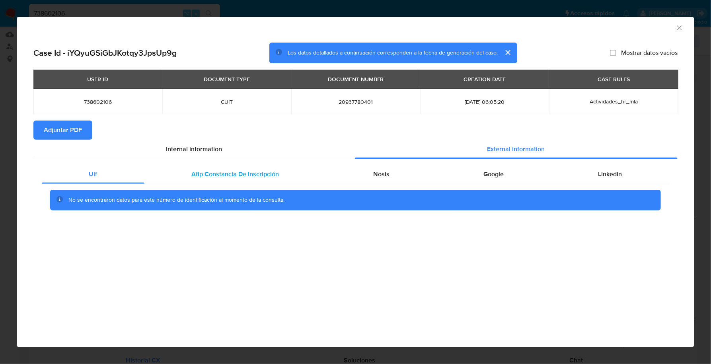
click at [238, 181] on div "Afip Constancia De Inscripción" at bounding box center [235, 174] width 182 height 19
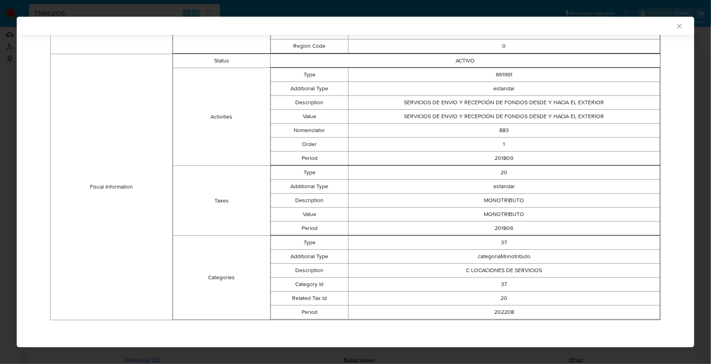
scroll to position [36, 0]
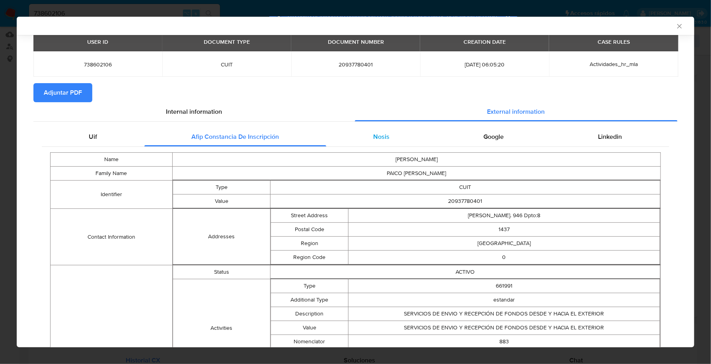
click at [375, 140] on span "Nosis" at bounding box center [381, 136] width 16 height 9
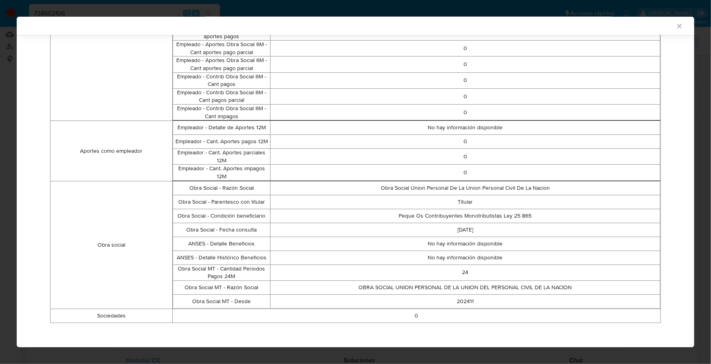
scroll to position [24, 0]
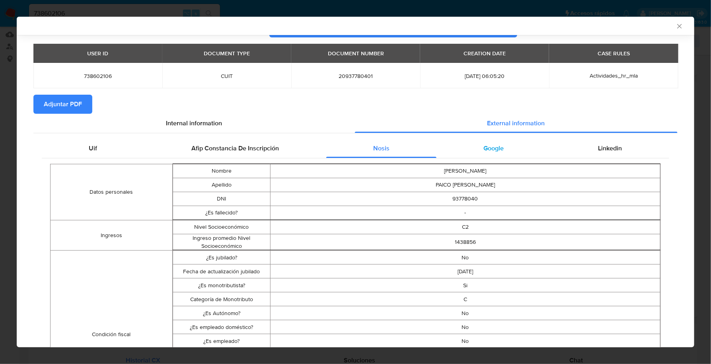
click at [494, 152] on span "Google" at bounding box center [494, 148] width 20 height 9
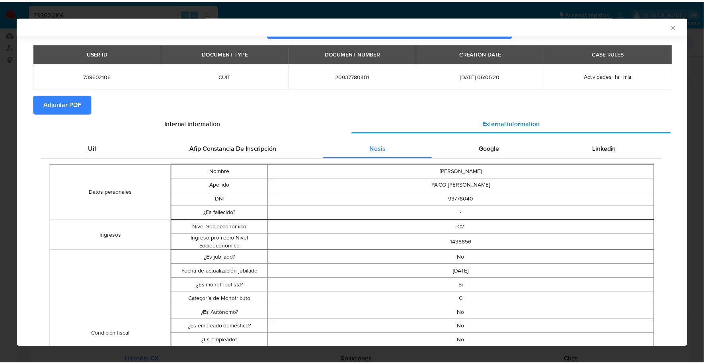
scroll to position [0, 0]
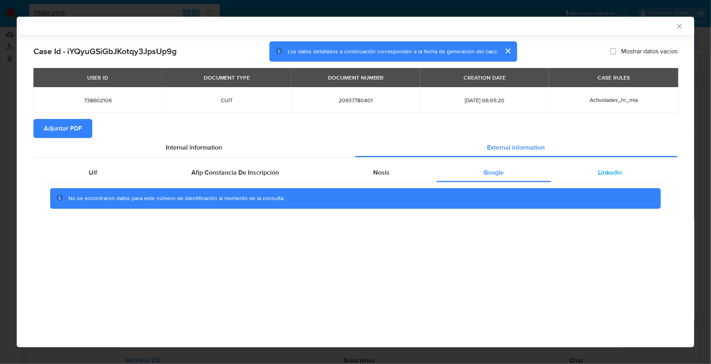
click at [592, 175] on div "Linkedin" at bounding box center [610, 172] width 118 height 19
click at [66, 134] on span "Adjuntar PDF" at bounding box center [63, 129] width 38 height 18
click at [680, 23] on icon "Cerrar ventana" at bounding box center [680, 26] width 8 height 8
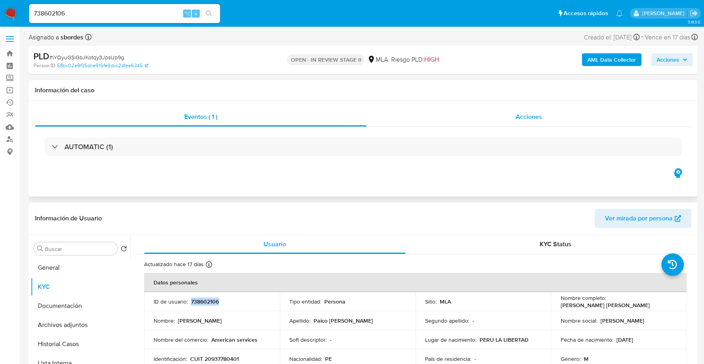
click at [525, 114] on span "Acciones" at bounding box center [529, 116] width 26 height 9
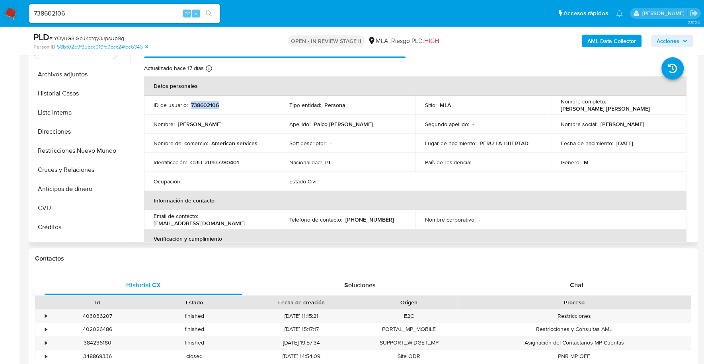
scroll to position [348, 0]
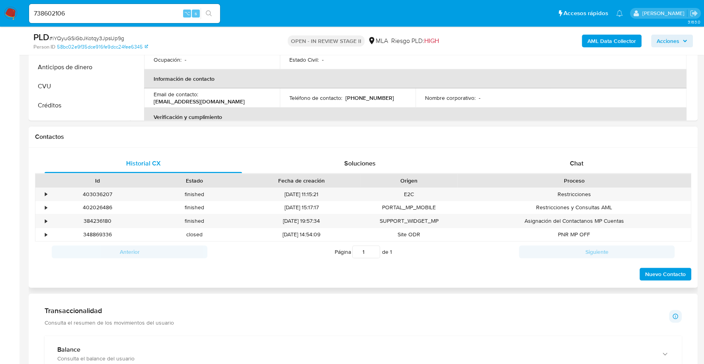
click at [599, 179] on div "Proceso" at bounding box center [574, 181] width 222 height 8
click at [598, 173] on div "Id Estado Fecha de creación Origen Proceso" at bounding box center [363, 180] width 656 height 14
click at [596, 158] on div "Chat" at bounding box center [575, 163] width 197 height 19
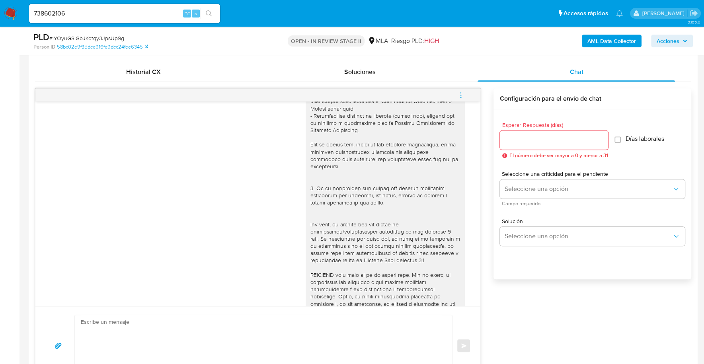
scroll to position [368, 0]
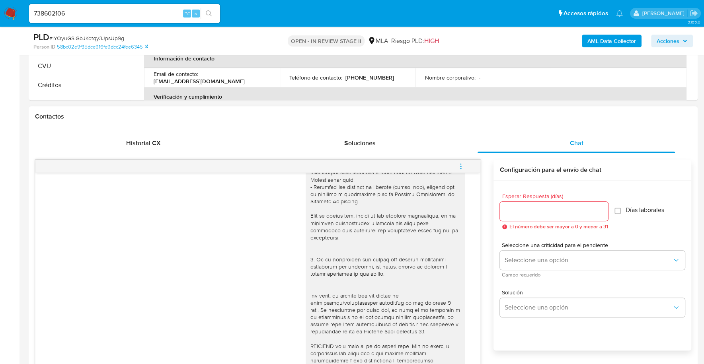
click at [460, 166] on icon "menu-action" at bounding box center [460, 166] width 1 height 1
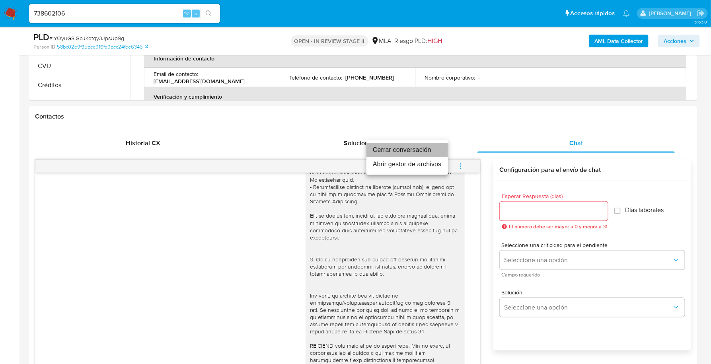
click at [420, 148] on li "Cerrar conversación" at bounding box center [407, 150] width 82 height 14
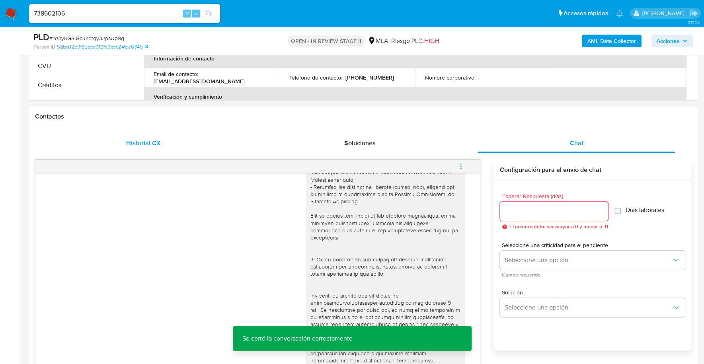
click at [156, 138] on span "Historial CX" at bounding box center [143, 142] width 35 height 9
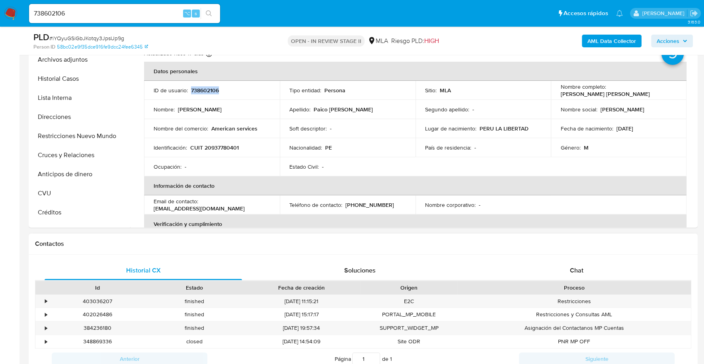
scroll to position [194, 0]
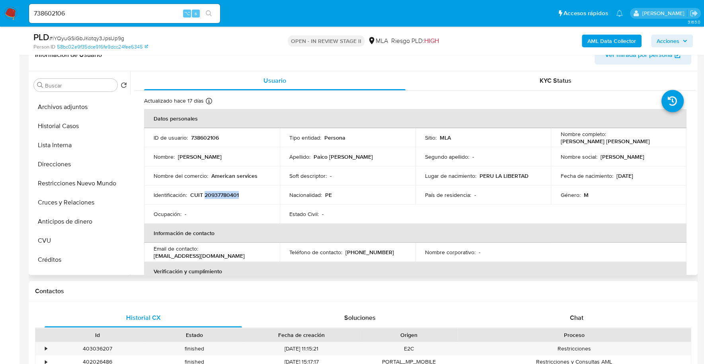
copy p "20937780401"
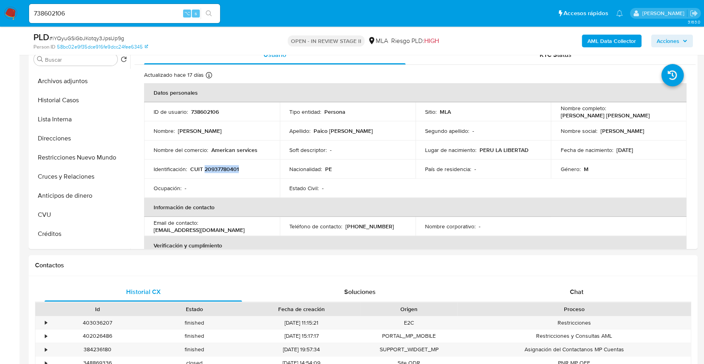
scroll to position [351, 0]
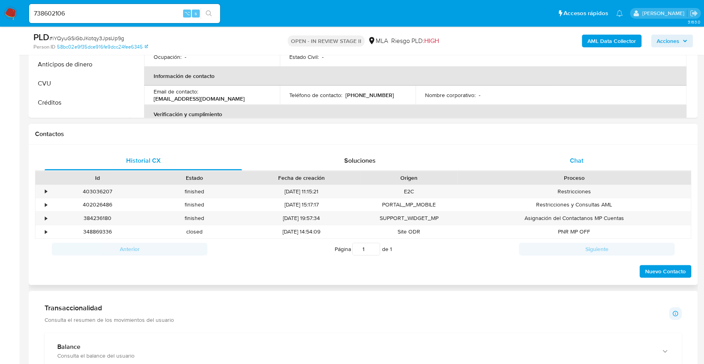
click at [572, 154] on div "Chat" at bounding box center [575, 160] width 197 height 19
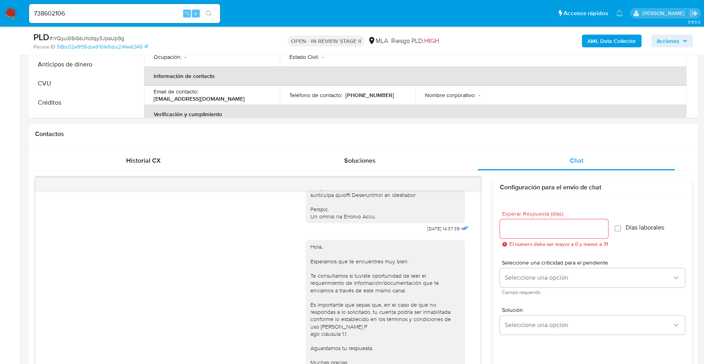
scroll to position [421, 0]
click at [671, 40] on span "Acciones" at bounding box center [667, 41] width 23 height 13
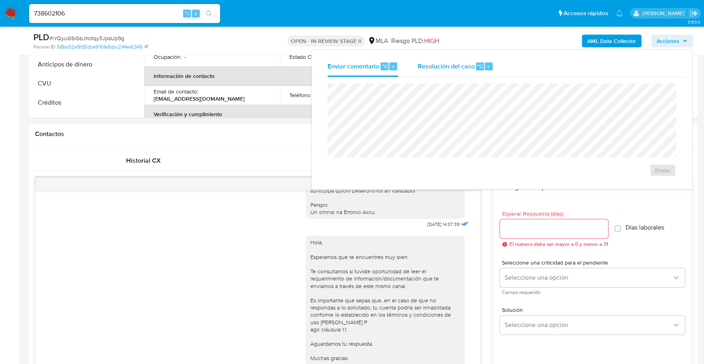
click at [450, 69] on span "Resolución del caso" at bounding box center [445, 65] width 57 height 9
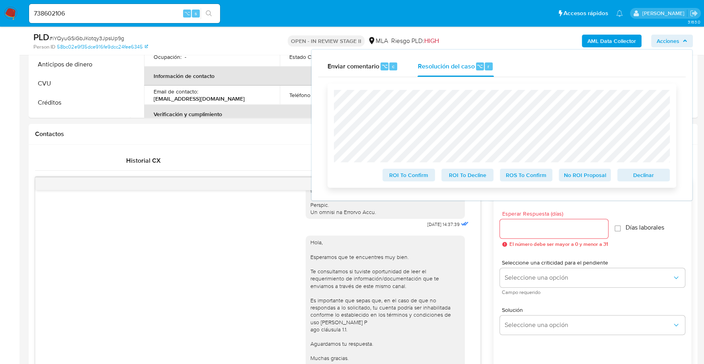
click at [652, 176] on span "Declinar" at bounding box center [643, 174] width 41 height 11
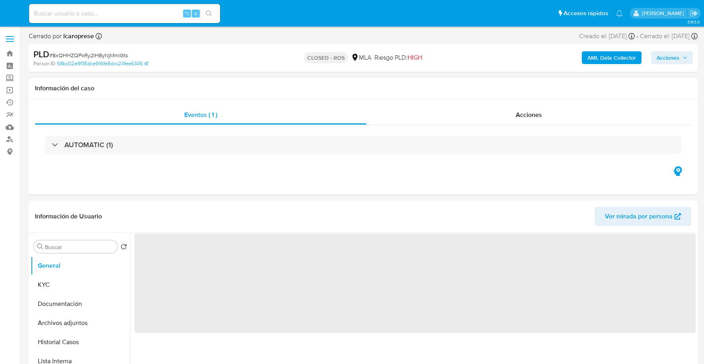
select select "10"
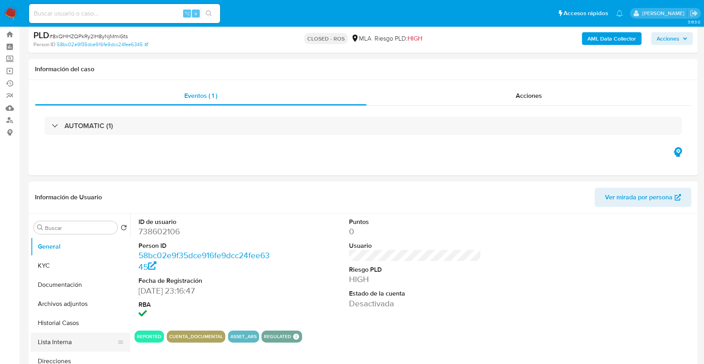
scroll to position [20, 0]
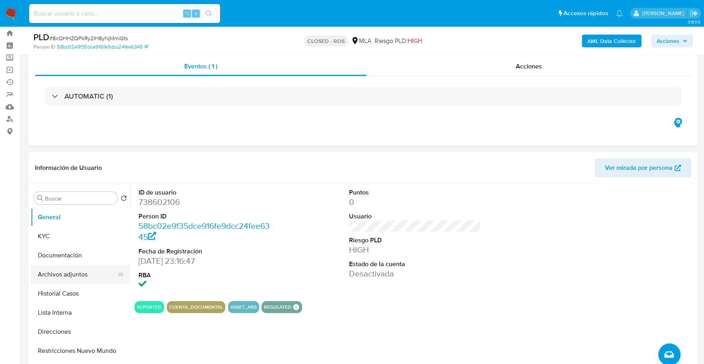
click at [66, 267] on button "Archivos adjuntos" at bounding box center [77, 274] width 93 height 19
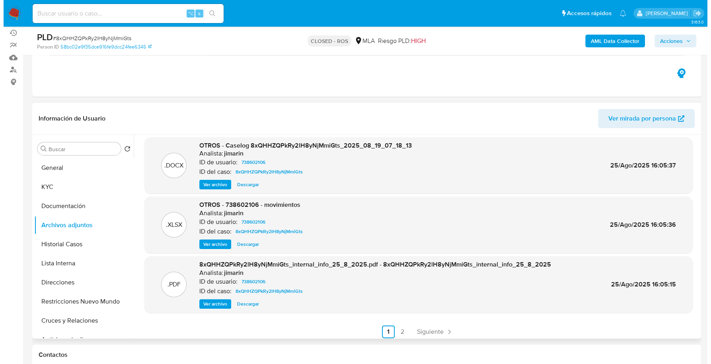
scroll to position [75, 0]
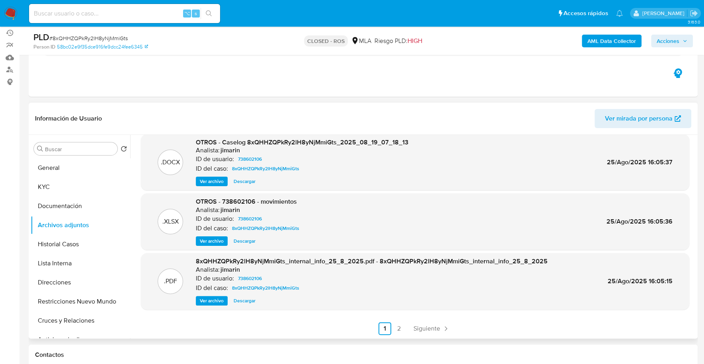
click at [208, 183] on span "Ver archivo" at bounding box center [212, 181] width 24 height 8
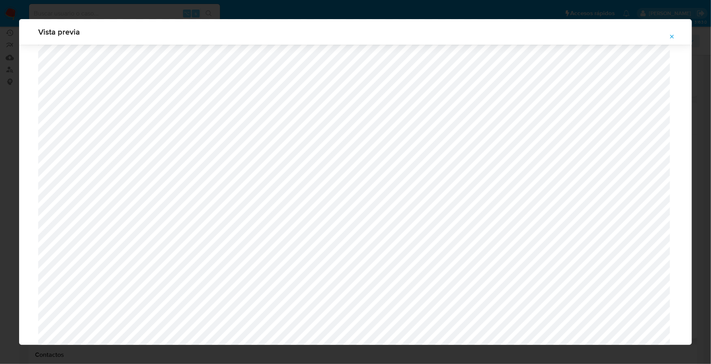
scroll to position [789, 0]
click at [669, 33] on button "Attachment preview" at bounding box center [672, 36] width 18 height 13
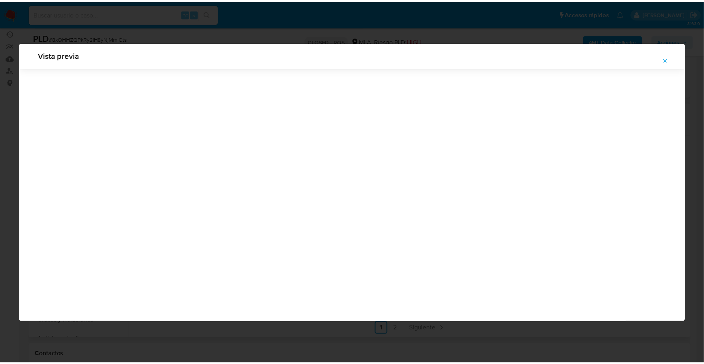
scroll to position [0, 0]
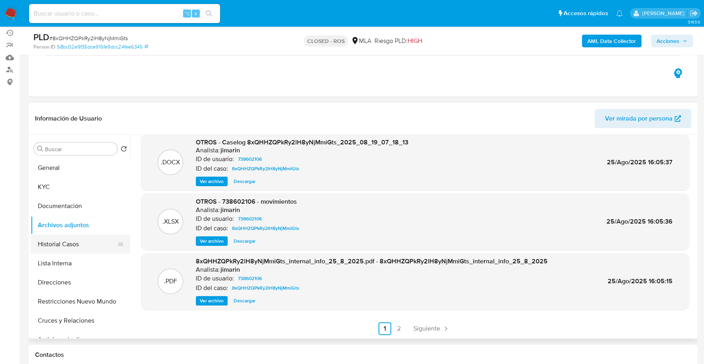
click at [55, 250] on button "Historial Casos" at bounding box center [77, 244] width 93 height 19
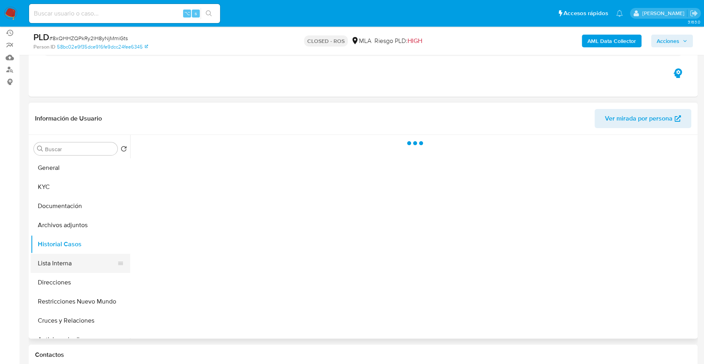
click at [60, 263] on button "Lista Interna" at bounding box center [77, 263] width 93 height 19
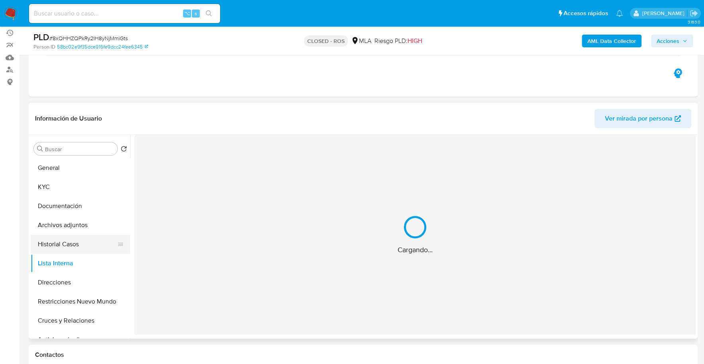
click at [64, 247] on button "Historial Casos" at bounding box center [77, 244] width 93 height 19
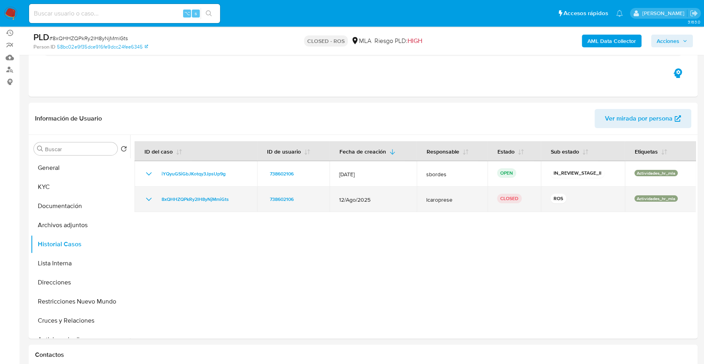
click at [146, 199] on icon "Mostrar/Ocultar" at bounding box center [149, 200] width 10 height 10
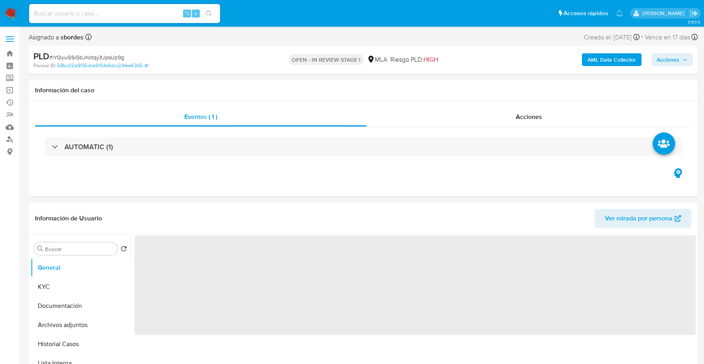
select select "10"
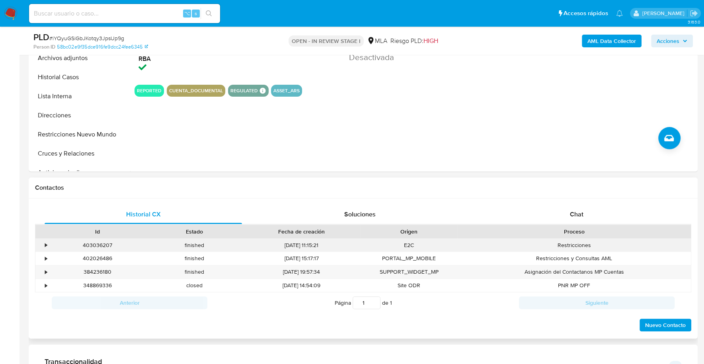
scroll to position [240, 0]
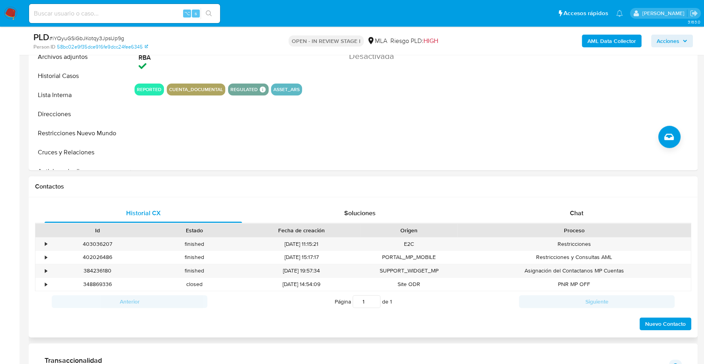
click at [604, 226] on div "Proceso" at bounding box center [574, 230] width 222 height 8
click at [591, 215] on div "Chat" at bounding box center [575, 213] width 197 height 19
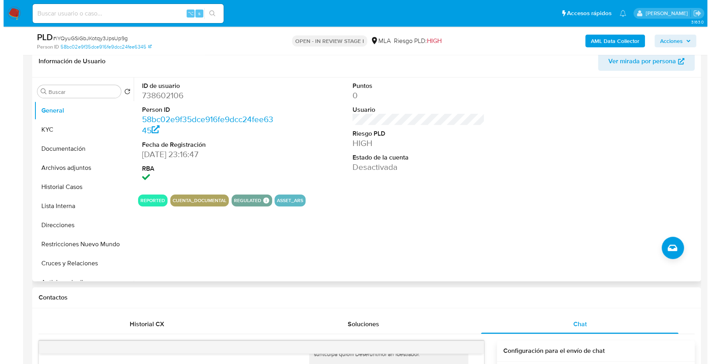
scroll to position [123, 0]
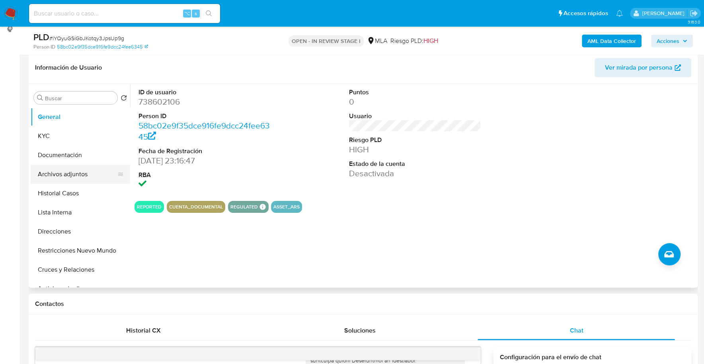
click at [55, 173] on button "Archivos adjuntos" at bounding box center [77, 174] width 93 height 19
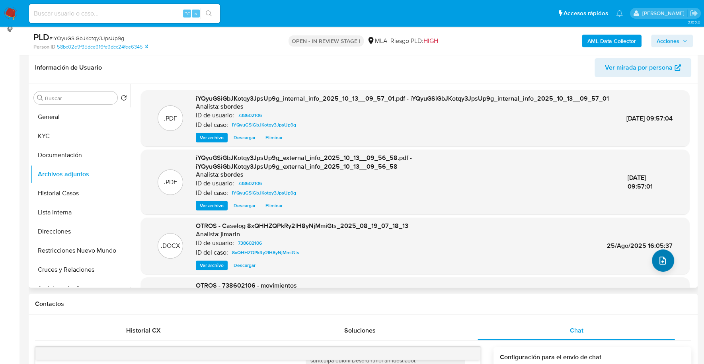
drag, startPoint x: 674, startPoint y: 267, endPoint x: 665, endPoint y: 261, distance: 10.9
click at [674, 267] on div ".DOCX OTROS - Caselog 8xQHHZQPkRy2lH8yNjMmiGts_2025_08_19_07_18_13 Analista: ji…" at bounding box center [415, 246] width 540 height 49
click at [664, 261] on button "upload-file" at bounding box center [663, 260] width 22 height 22
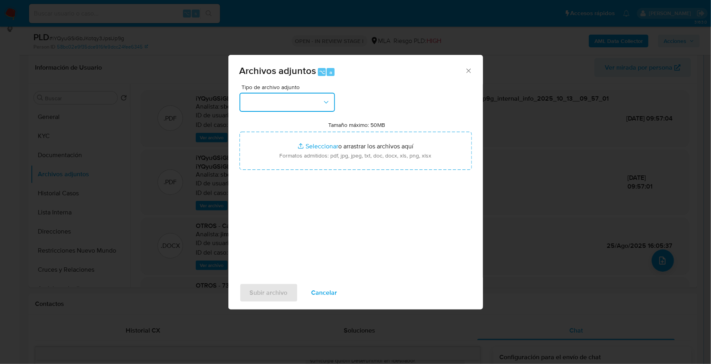
click at [290, 105] on button "button" at bounding box center [287, 102] width 95 height 19
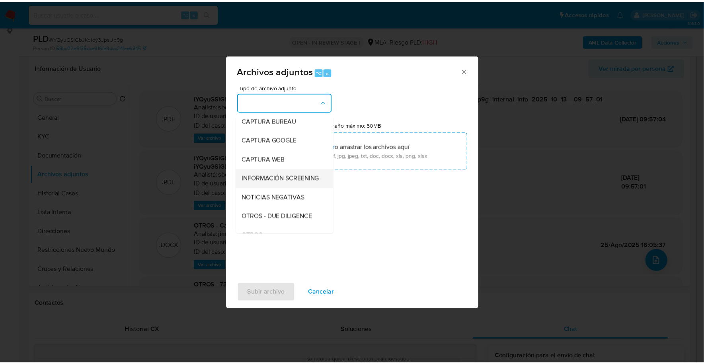
scroll to position [62, 0]
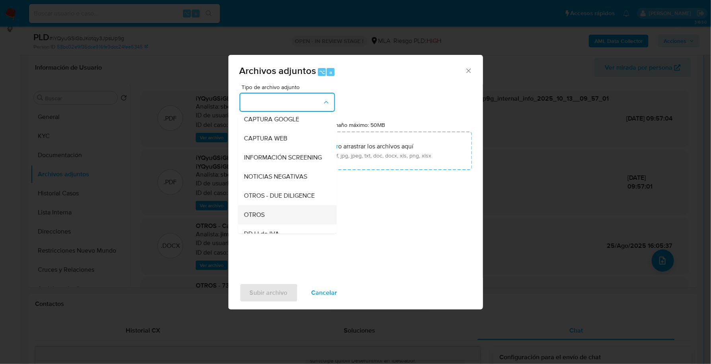
click at [266, 223] on div "OTROS" at bounding box center [284, 214] width 81 height 19
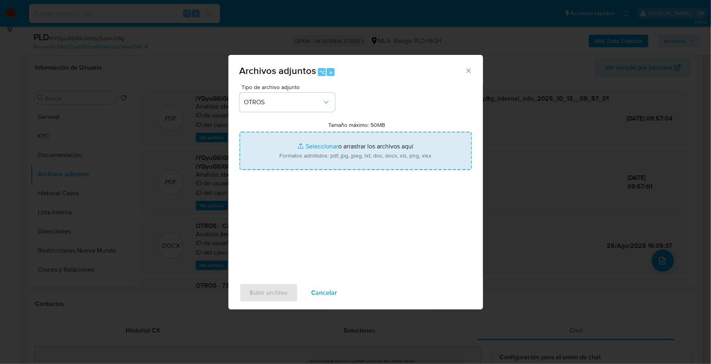
click at [316, 143] on input "Tamaño máximo: 50MB Seleccionar archivos" at bounding box center [356, 151] width 232 height 38
type input "C:\fakepath\Caselog iYQyuGSiGbJKotqy3JpsUp9g_2025_10_07_16_44_23.docx"
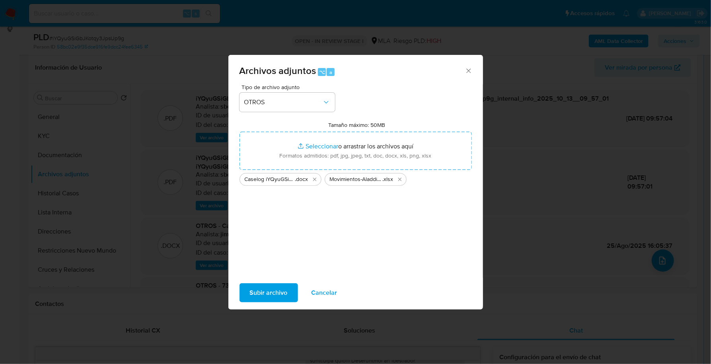
click at [272, 288] on span "Subir archivo" at bounding box center [269, 293] width 38 height 18
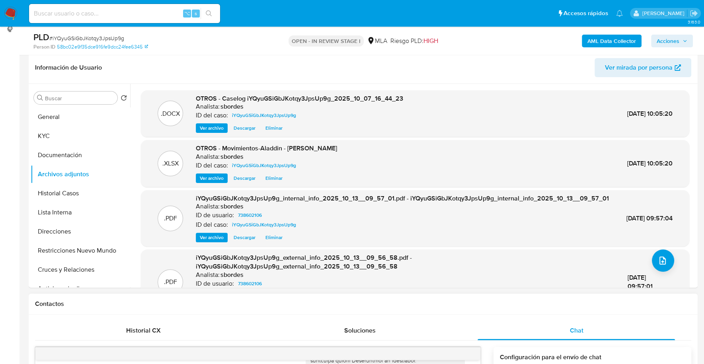
scroll to position [125, 0]
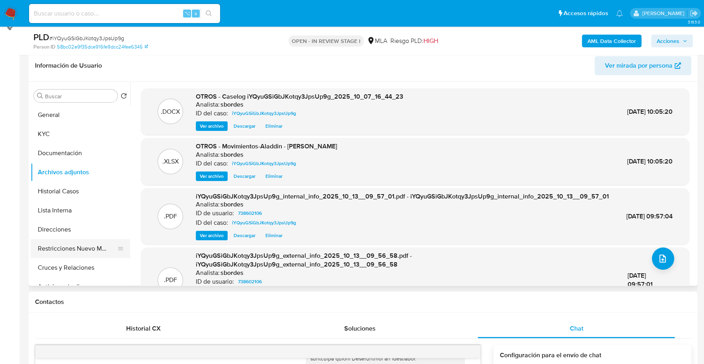
click at [64, 249] on button "Restricciones Nuevo Mundo" at bounding box center [77, 248] width 93 height 19
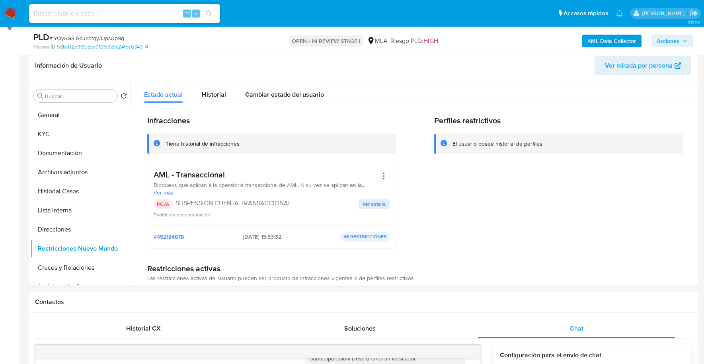
click at [682, 39] on span "Acciones" at bounding box center [671, 40] width 31 height 11
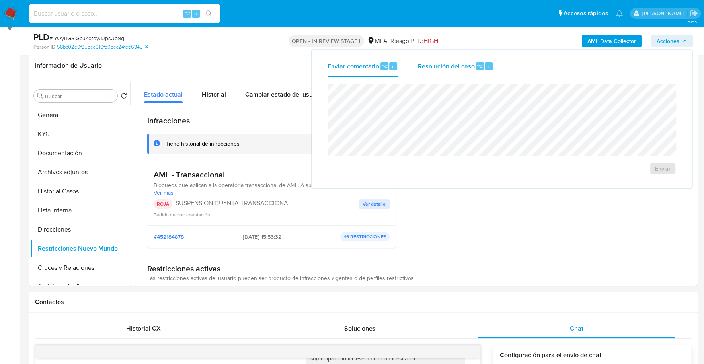
click at [417, 70] on div "Resolución del caso ⌥ r" at bounding box center [455, 66] width 76 height 21
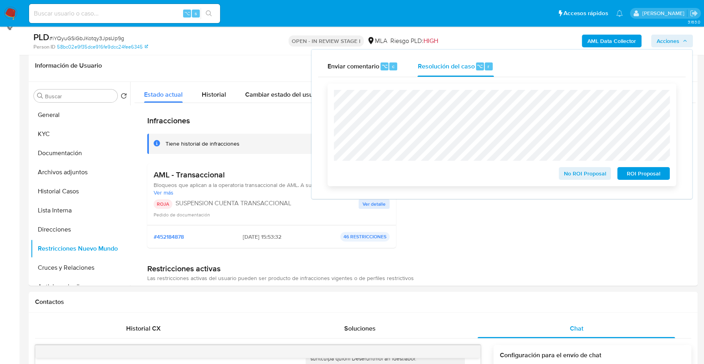
click at [646, 175] on span "ROI Proposal" at bounding box center [643, 173] width 41 height 11
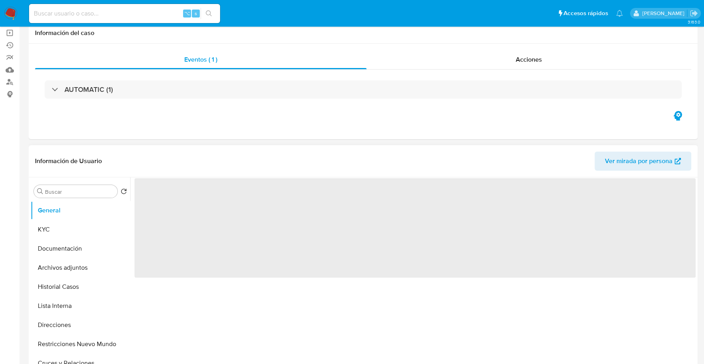
scroll to position [189, 0]
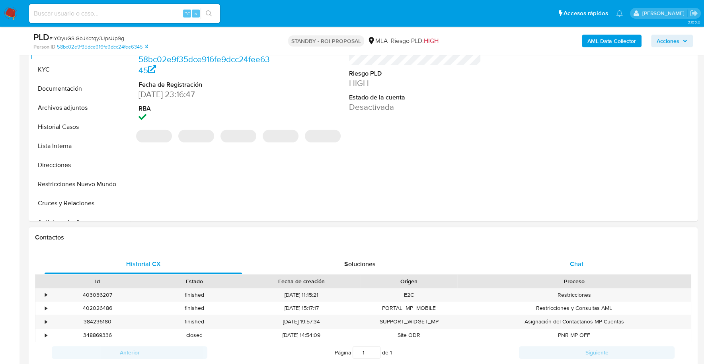
select select "10"
click at [553, 268] on div "Chat" at bounding box center [575, 264] width 197 height 19
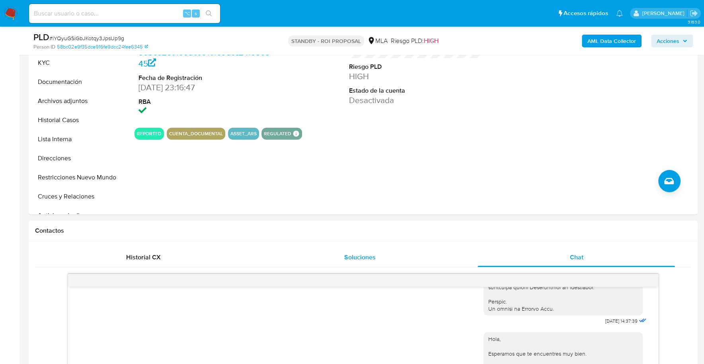
scroll to position [54, 0]
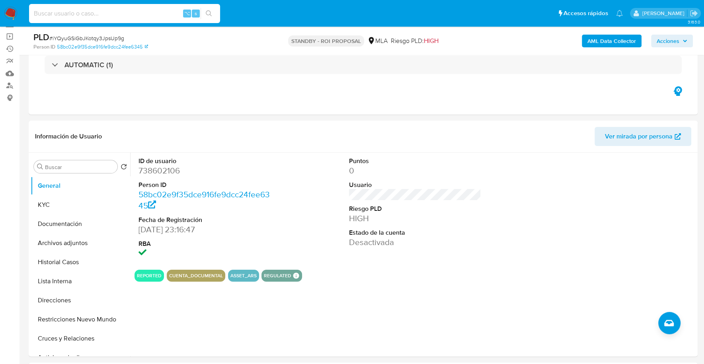
click at [74, 11] on input at bounding box center [124, 13] width 191 height 10
paste input "459478872"
type input "459478872"
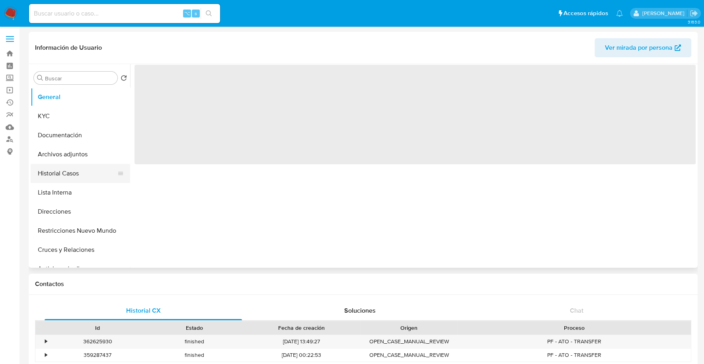
select select "10"
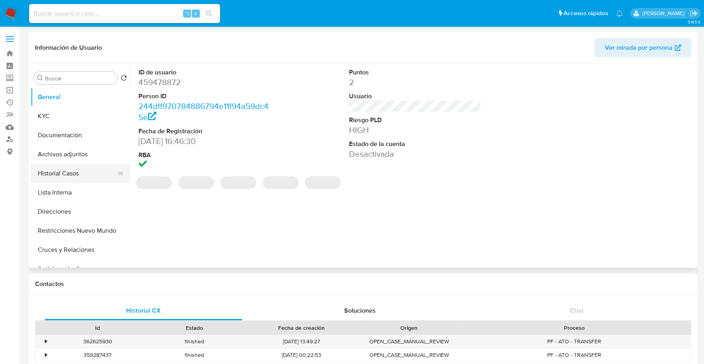
click at [52, 173] on button "Historial Casos" at bounding box center [77, 173] width 93 height 19
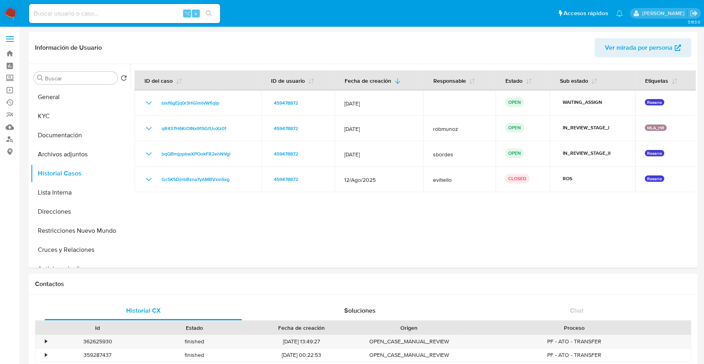
click at [105, 14] on input at bounding box center [124, 13] width 191 height 10
paste input "170139692"
type input "170139692"
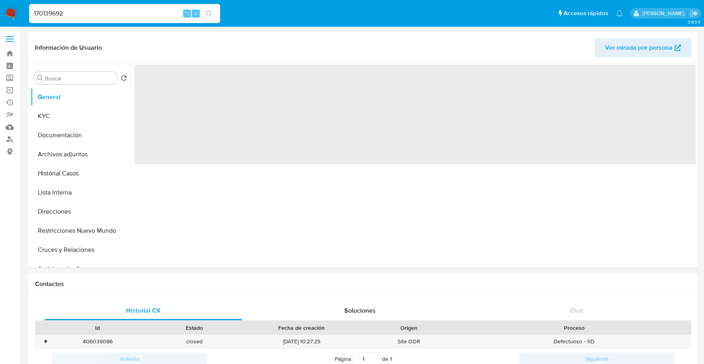
select select "10"
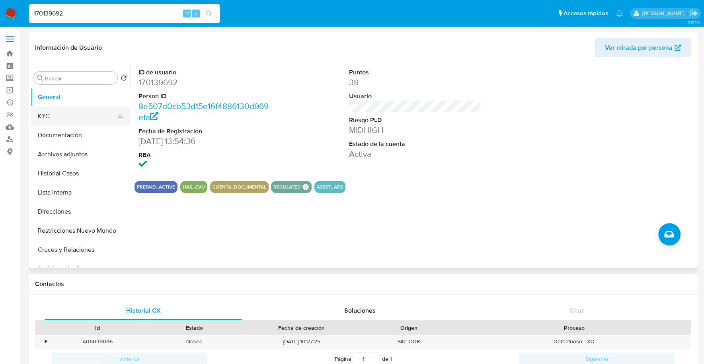
click at [65, 116] on button "KYC" at bounding box center [77, 116] width 93 height 19
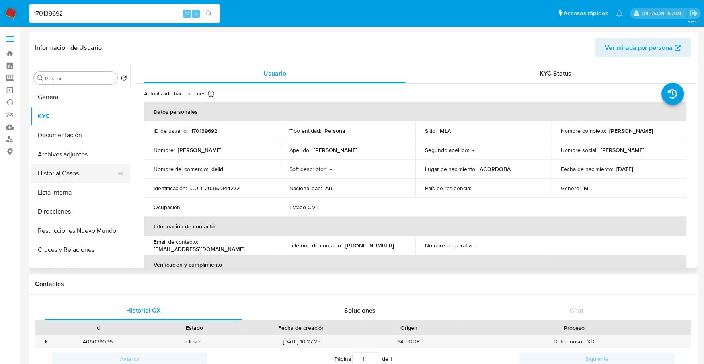
click at [69, 169] on button "Historial Casos" at bounding box center [77, 173] width 93 height 19
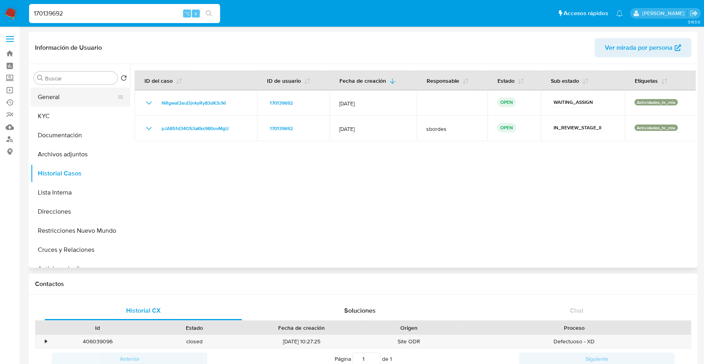
click at [47, 97] on button "General" at bounding box center [77, 97] width 93 height 19
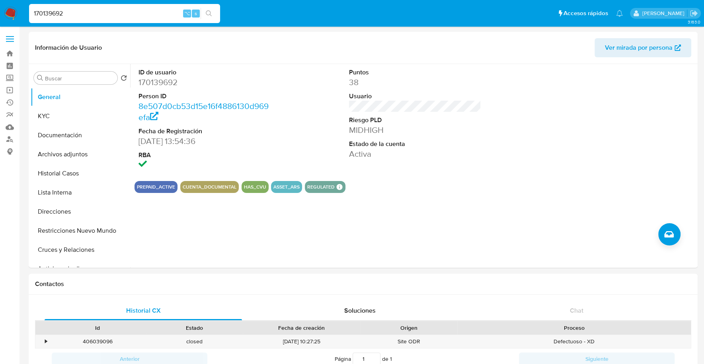
drag, startPoint x: 60, startPoint y: 14, endPoint x: -18, endPoint y: 13, distance: 78.0
paste input "883844060"
type input "1883844060"
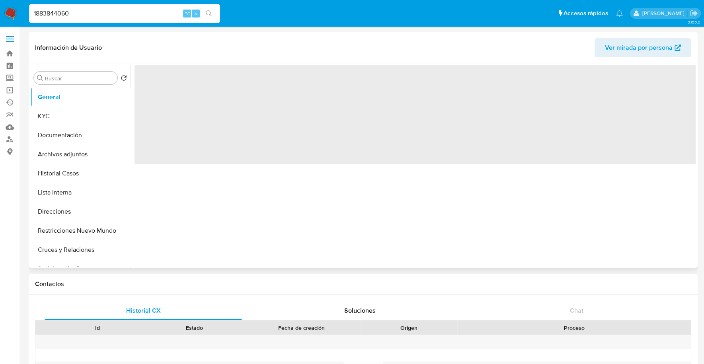
select select "10"
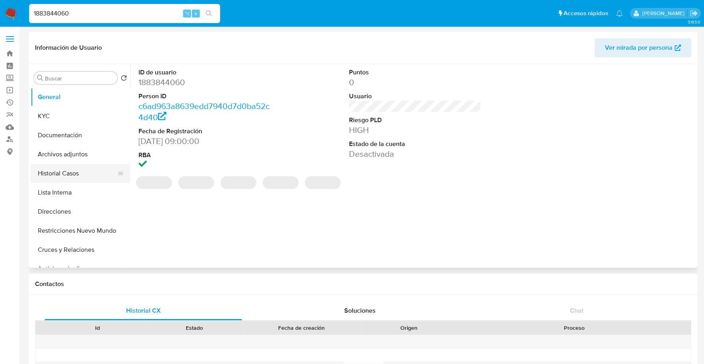
click at [72, 170] on button "Historial Casos" at bounding box center [77, 173] width 93 height 19
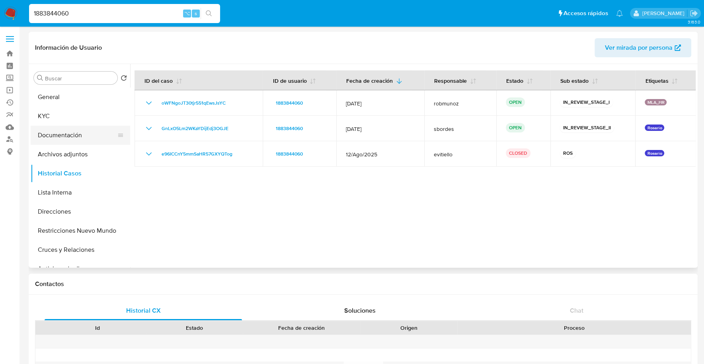
click at [56, 144] on button "Documentación" at bounding box center [77, 135] width 93 height 19
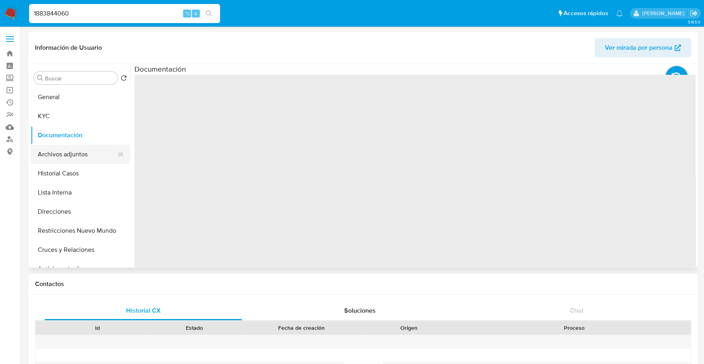
click at [62, 149] on button "Archivos adjuntos" at bounding box center [77, 154] width 93 height 19
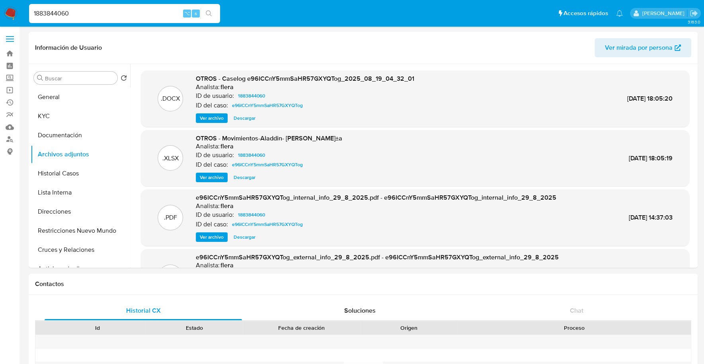
click at [205, 119] on span "Ver archivo" at bounding box center [212, 118] width 24 height 8
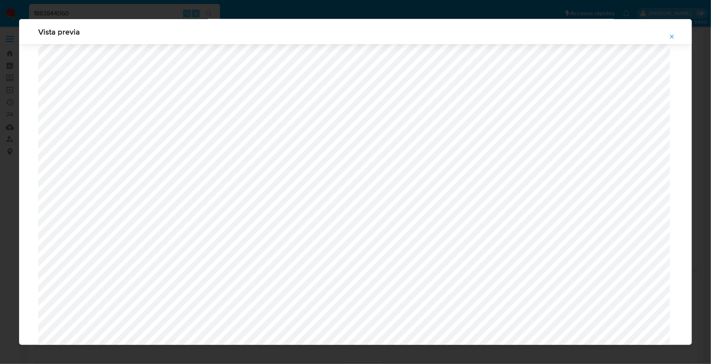
scroll to position [646, 0]
click at [673, 35] on icon "Attachment preview" at bounding box center [672, 36] width 6 height 6
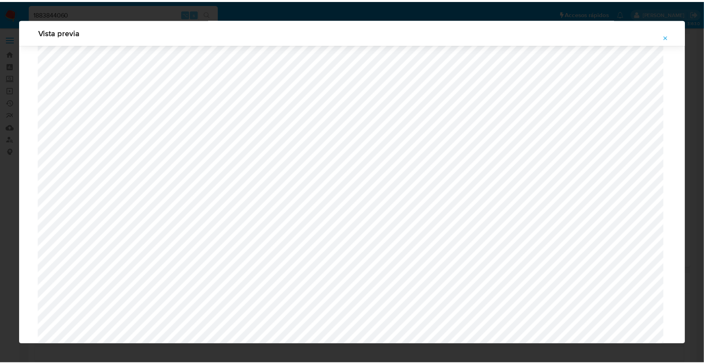
scroll to position [0, 0]
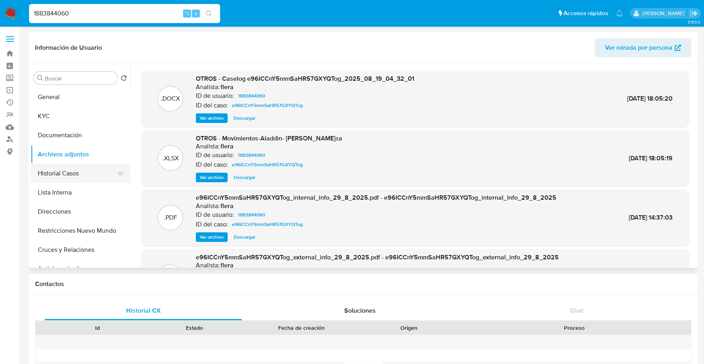
click at [69, 166] on button "Historial Casos" at bounding box center [77, 173] width 93 height 19
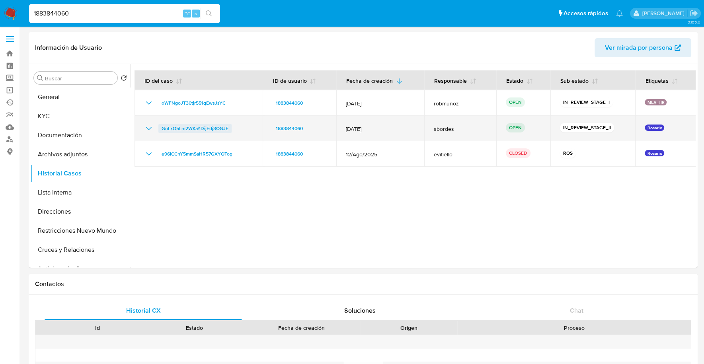
click at [179, 126] on span "GnLxO5Lm2WKaYDijEdj3OGJE" at bounding box center [195, 129] width 67 height 10
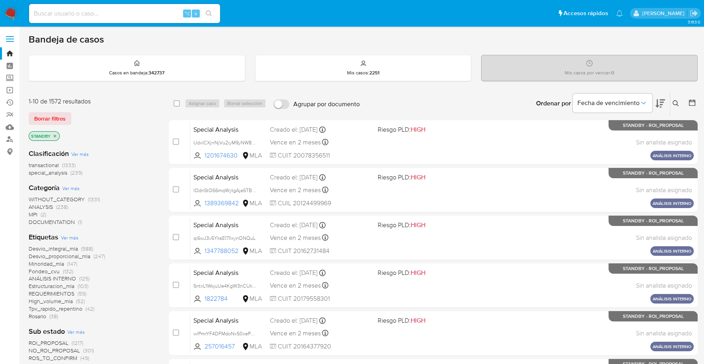
click at [123, 119] on div "Borrar filtros" at bounding box center [92, 118] width 127 height 13
click at [79, 14] on input at bounding box center [124, 13] width 191 height 10
paste input "EEc8PTpRIQazAagybsxGciFF"
type input "EEc8PTpRIQazAagybsxGciFF"
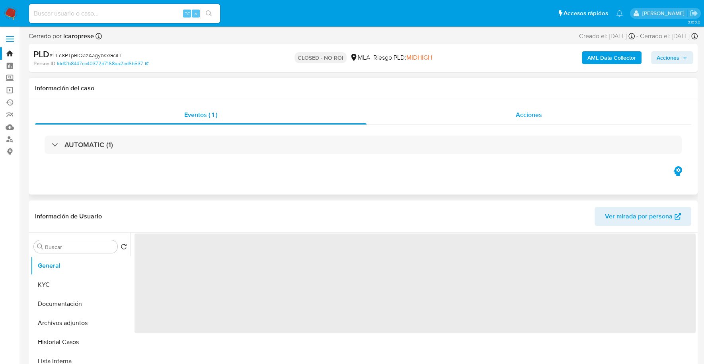
select select "10"
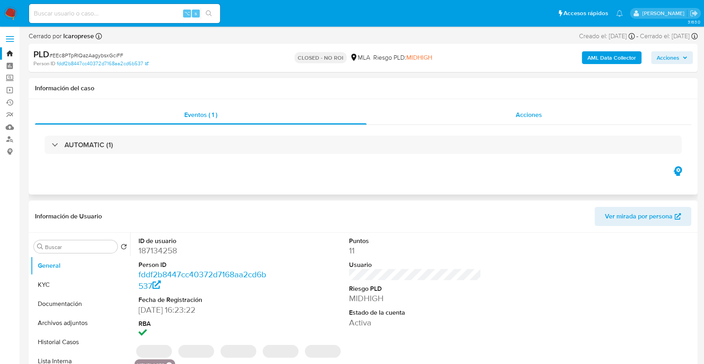
click at [503, 117] on div "Acciones" at bounding box center [528, 114] width 325 height 19
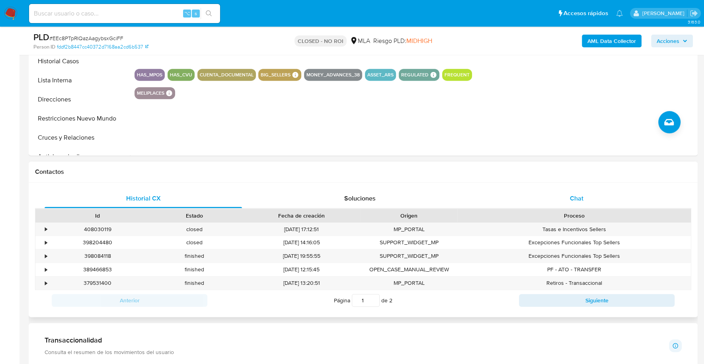
scroll to position [312, 0]
click at [532, 198] on div "Chat" at bounding box center [575, 198] width 197 height 19
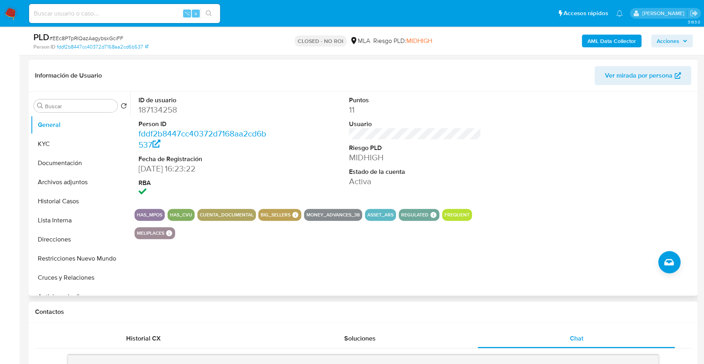
scroll to position [160, 0]
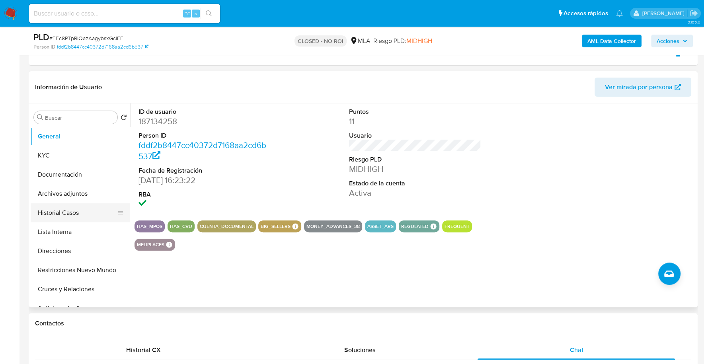
click at [48, 214] on button "Historial Casos" at bounding box center [77, 212] width 93 height 19
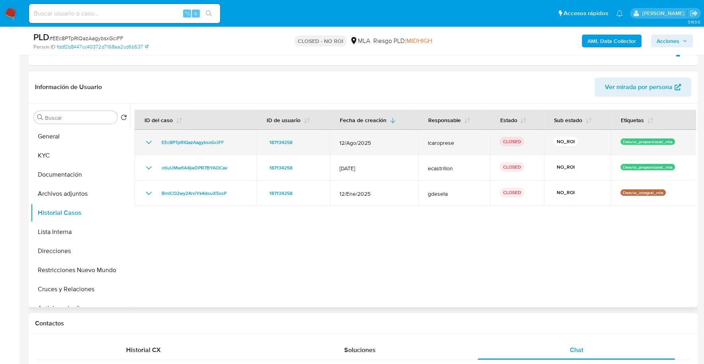
click at [148, 139] on icon "Mostrar/Ocultar" at bounding box center [149, 143] width 10 height 10
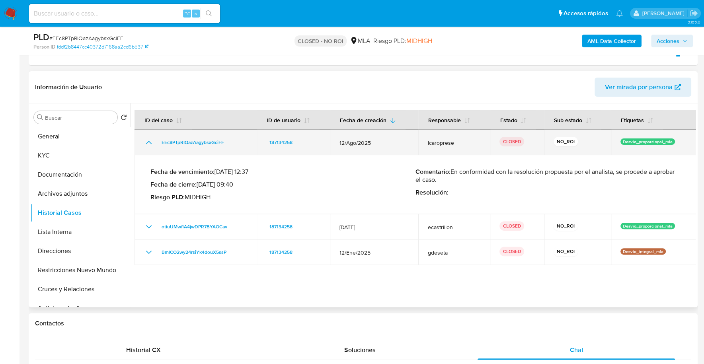
click at [148, 140] on icon "Mostrar/Ocultar" at bounding box center [149, 143] width 10 height 10
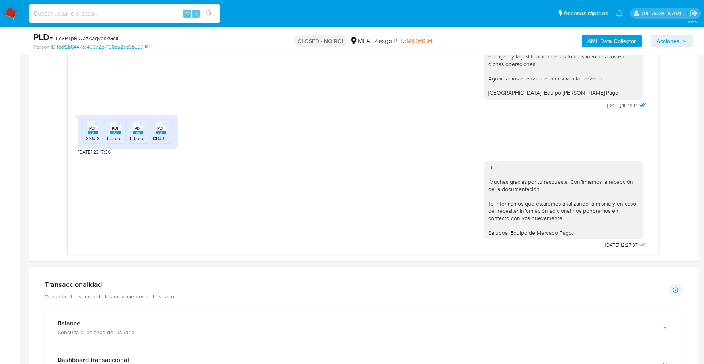
scroll to position [0, 0]
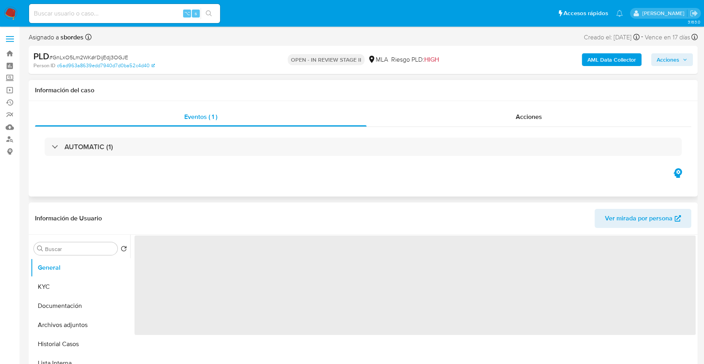
select select "10"
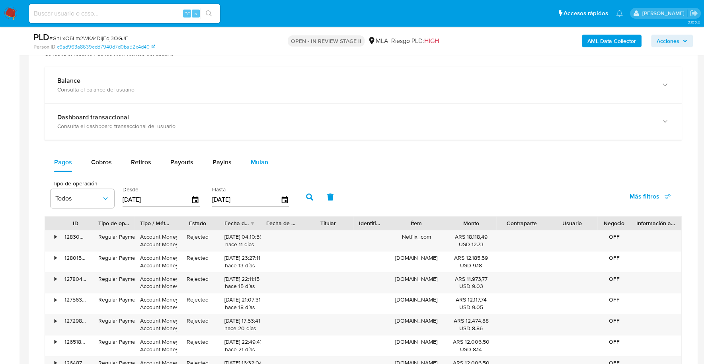
click at [251, 162] on span "Mulan" at bounding box center [260, 162] width 18 height 9
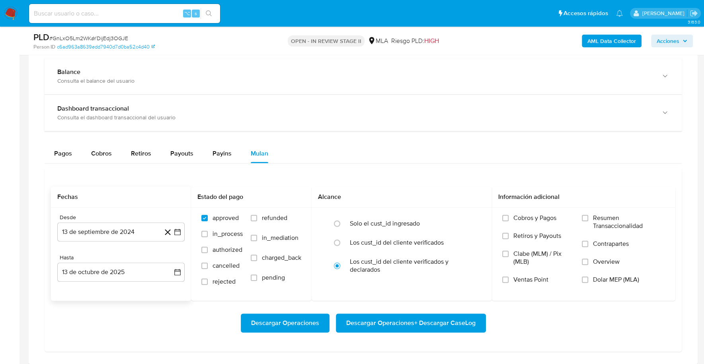
scroll to position [591, 0]
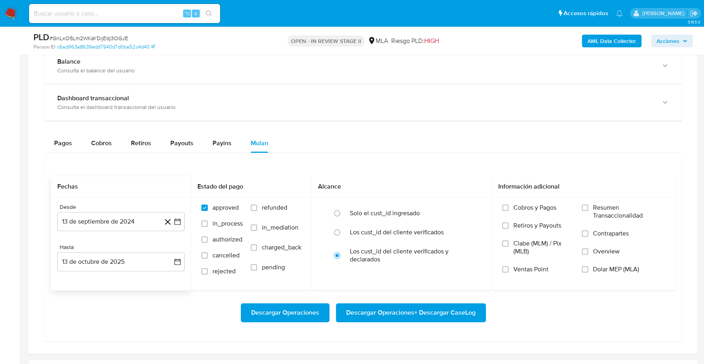
click at [98, 208] on div "Desde 13 de septiembre de 2024 [DATE]" at bounding box center [120, 217] width 127 height 27
click at [103, 222] on button "13 de septiembre de 2024" at bounding box center [120, 221] width 127 height 19
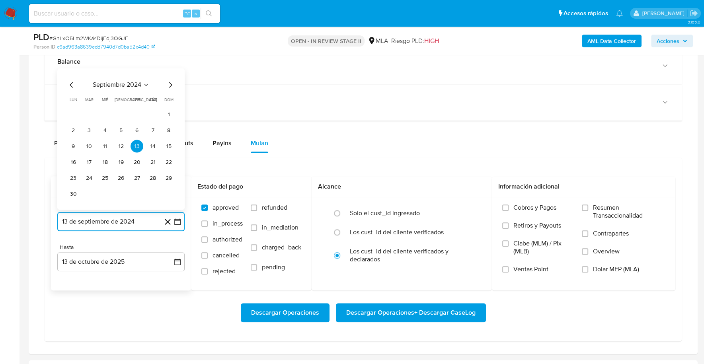
click at [115, 85] on span "septiembre 2024" at bounding box center [117, 85] width 49 height 8
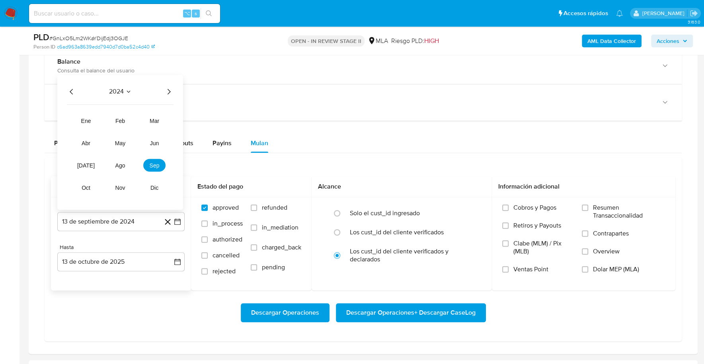
click at [169, 87] on icon "Año siguiente" at bounding box center [169, 92] width 10 height 10
click at [124, 159] on button "ago" at bounding box center [120, 165] width 22 height 13
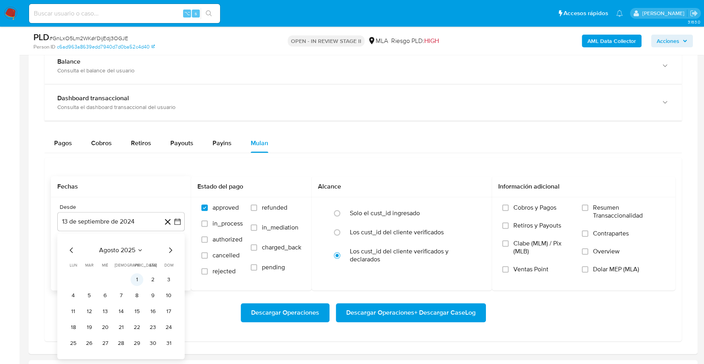
click at [134, 280] on button "1" at bounding box center [136, 279] width 13 height 13
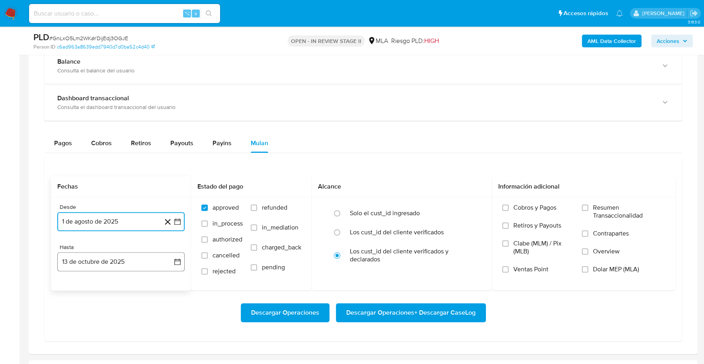
click at [117, 258] on button "13 de octubre de 2025" at bounding box center [120, 261] width 127 height 19
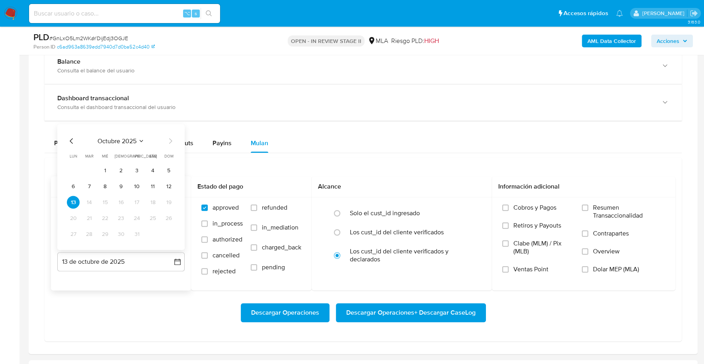
click at [71, 136] on icon "Mes anterior" at bounding box center [72, 141] width 10 height 10
click at [67, 136] on icon "Mes anterior" at bounding box center [72, 141] width 10 height 10
click at [170, 231] on button "31" at bounding box center [168, 234] width 13 height 13
click at [615, 271] on label "Dolar MEP (MLA)" at bounding box center [623, 274] width 83 height 18
click at [588, 271] on input "Dolar MEP (MLA)" at bounding box center [585, 269] width 6 height 6
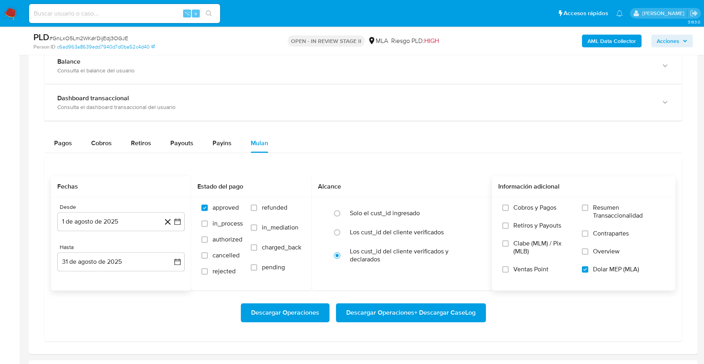
click at [414, 314] on span "Descargar Operaciones + Descargar CaseLog" at bounding box center [410, 313] width 129 height 18
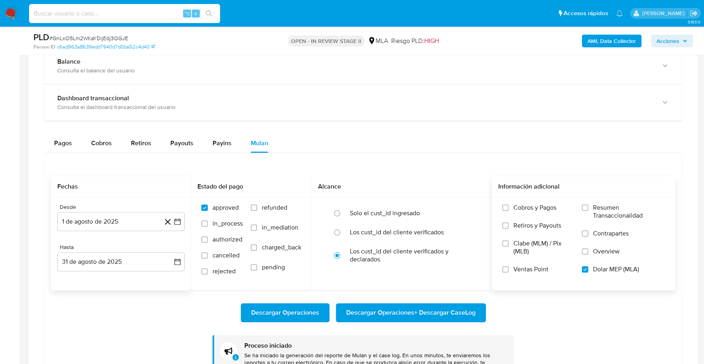
click at [132, 10] on input at bounding box center [124, 13] width 191 height 10
paste input "48653099"
type input "48653099"
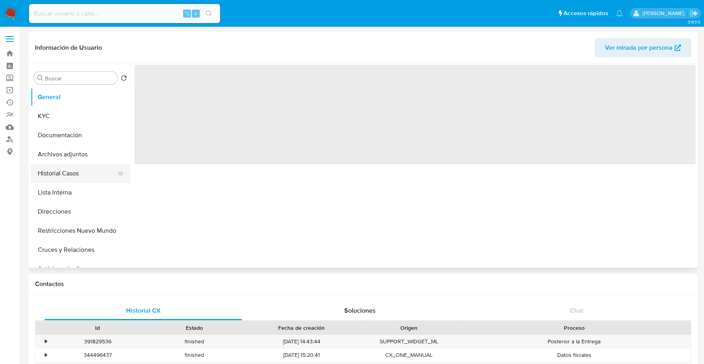
select select "10"
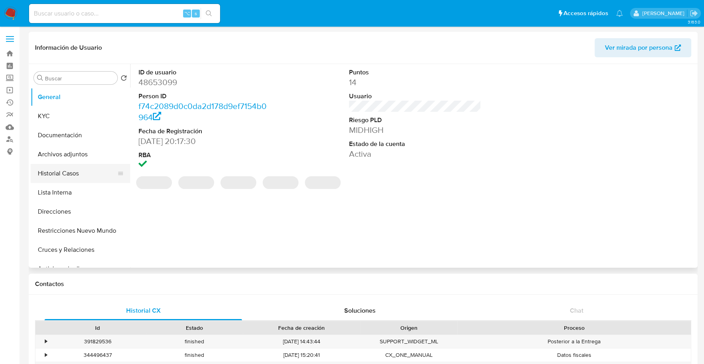
click at [55, 170] on button "Historial Casos" at bounding box center [77, 173] width 93 height 19
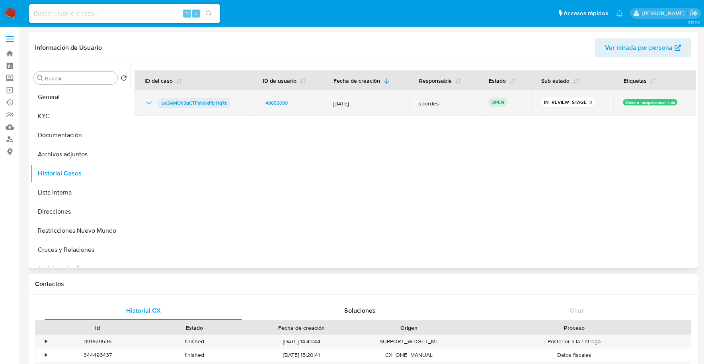
click at [197, 105] on span "ue3AMOh3gCTFsIvdkPbjHq7z" at bounding box center [194, 103] width 65 height 10
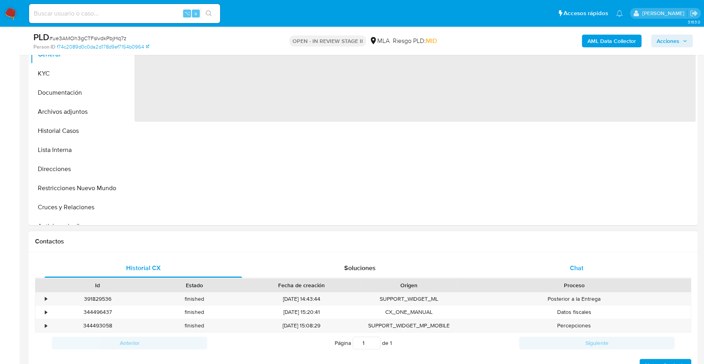
select select "10"
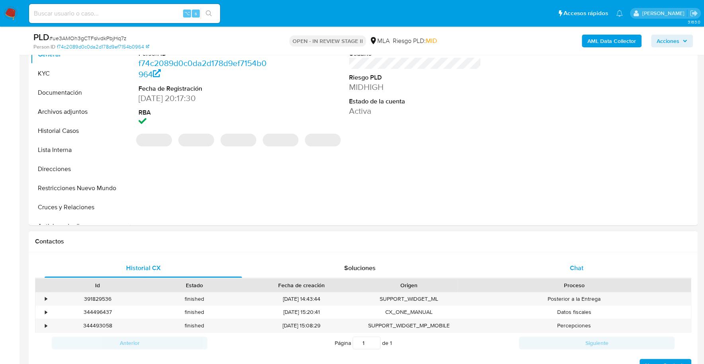
click at [574, 268] on span "Chat" at bounding box center [576, 267] width 14 height 9
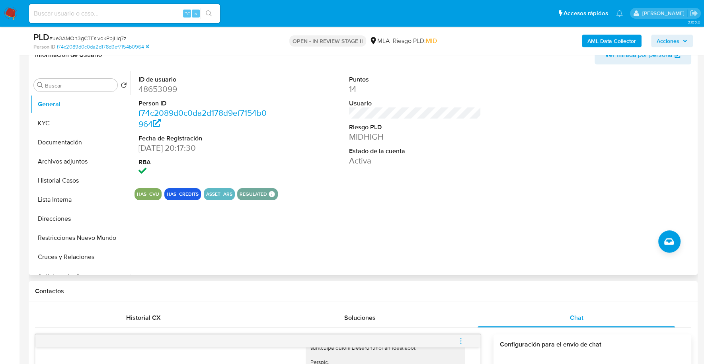
scroll to position [80, 0]
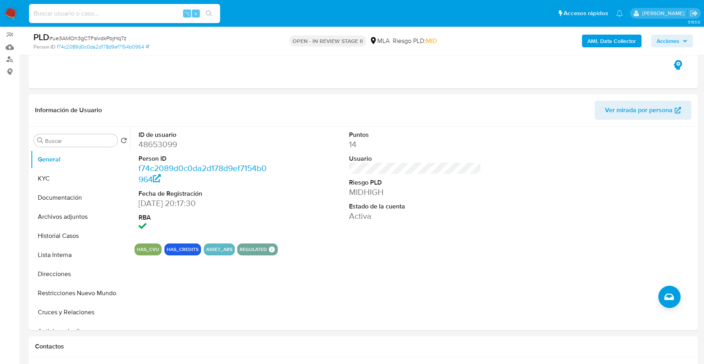
click at [138, 15] on input at bounding box center [124, 13] width 191 height 10
paste input "48653099"
type input "48653099"
click at [58, 183] on button "KYC" at bounding box center [77, 178] width 93 height 19
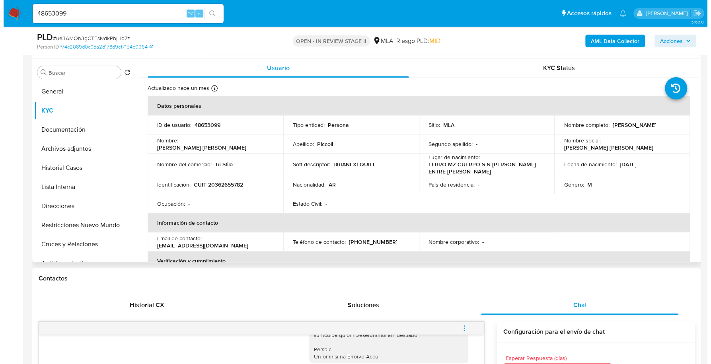
scroll to position [142, 0]
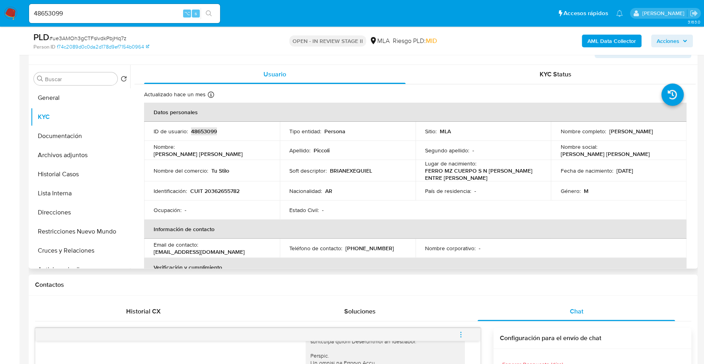
copy p "48653099"
click at [600, 41] on b "AML Data Collector" at bounding box center [611, 41] width 49 height 13
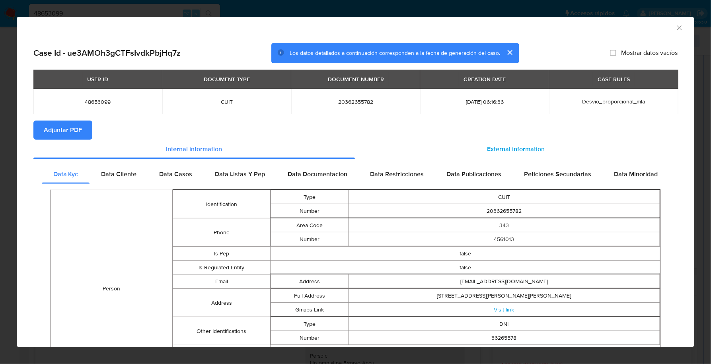
click at [519, 143] on div "External information" at bounding box center [516, 149] width 323 height 19
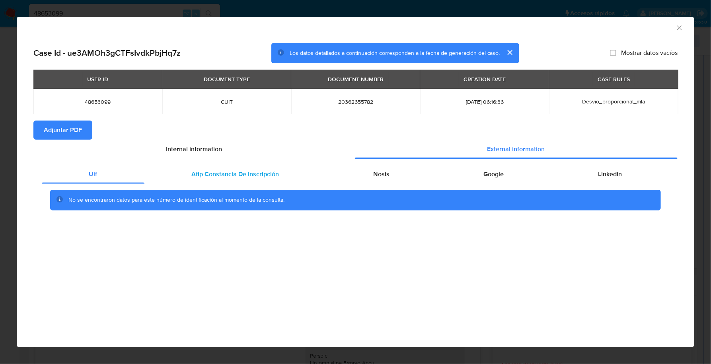
click at [221, 178] on span "Afip Constancia De Inscripción" at bounding box center [235, 173] width 88 height 9
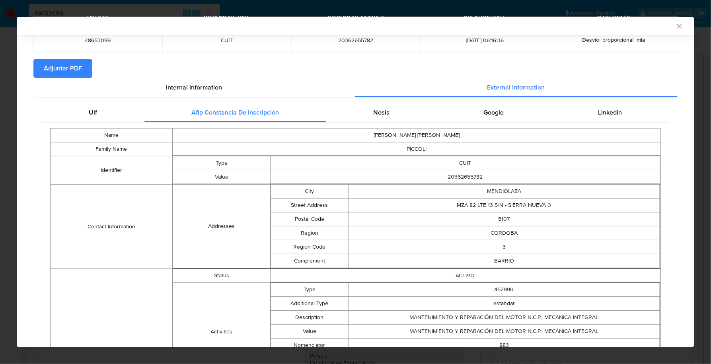
scroll to position [99, 0]
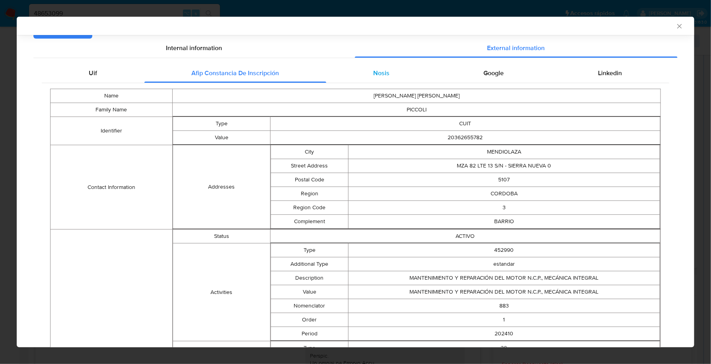
click at [376, 74] on span "Nosis" at bounding box center [381, 72] width 16 height 9
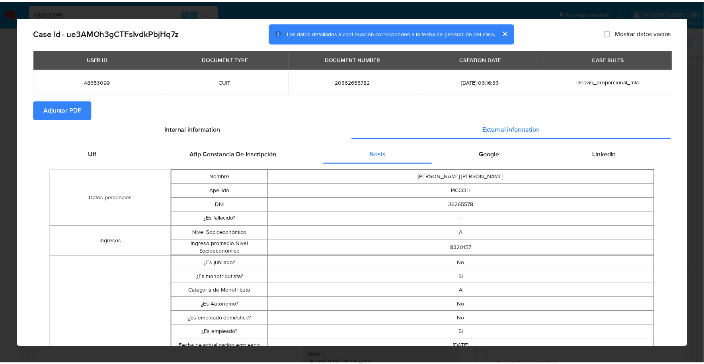
scroll to position [0, 0]
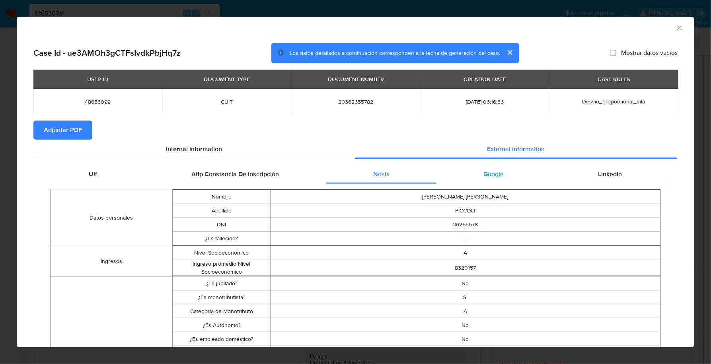
click at [496, 172] on span "Google" at bounding box center [494, 173] width 20 height 9
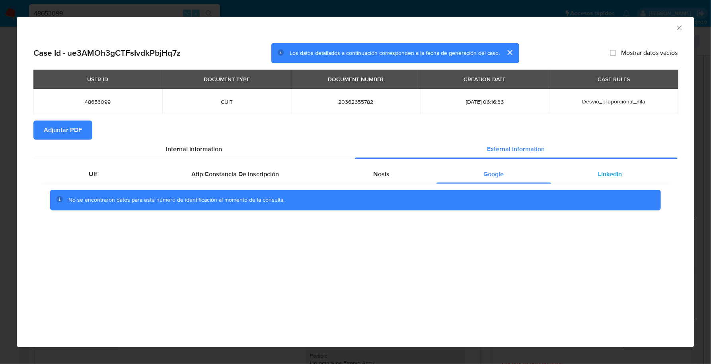
click at [582, 171] on div "Linkedin" at bounding box center [610, 174] width 118 height 19
click at [47, 133] on span "Adjuntar PDF" at bounding box center [63, 130] width 38 height 18
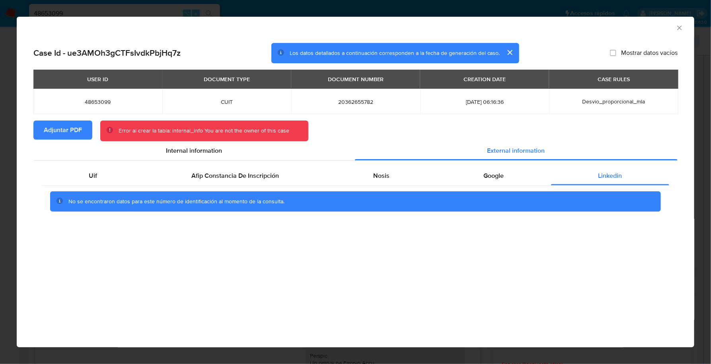
click at [47, 133] on span "Adjuntar PDF" at bounding box center [63, 130] width 38 height 18
click at [680, 26] on icon "Cerrar ventana" at bounding box center [680, 28] width 8 height 8
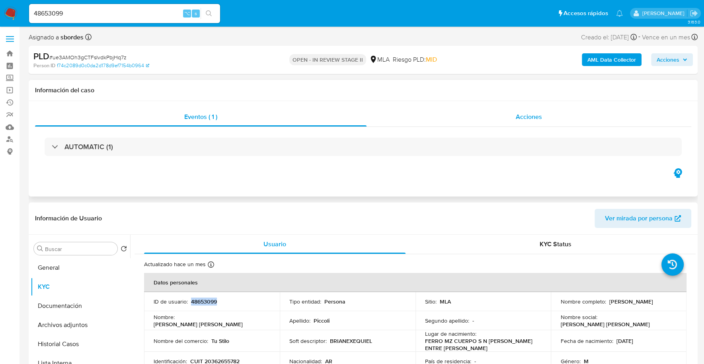
click at [529, 123] on div "Acciones" at bounding box center [528, 116] width 325 height 19
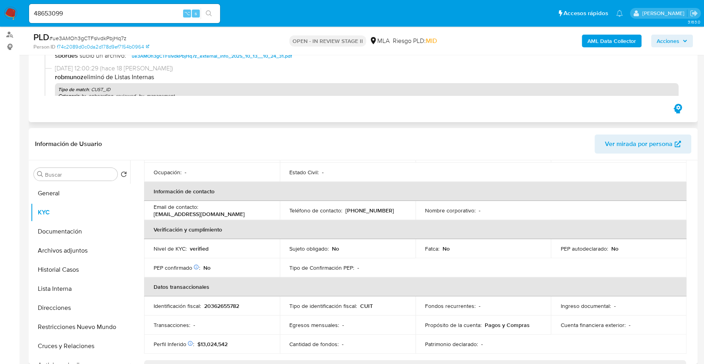
scroll to position [198, 0]
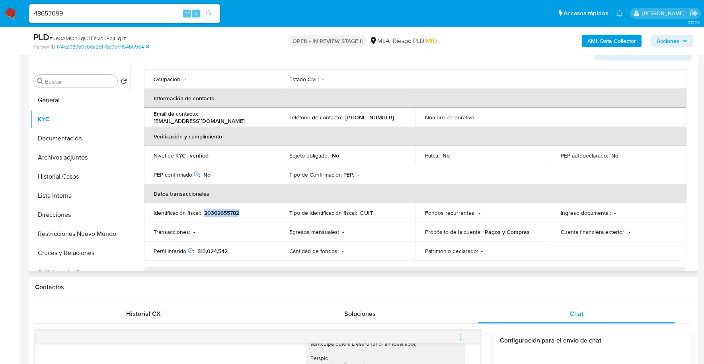
copy p "20362655782"
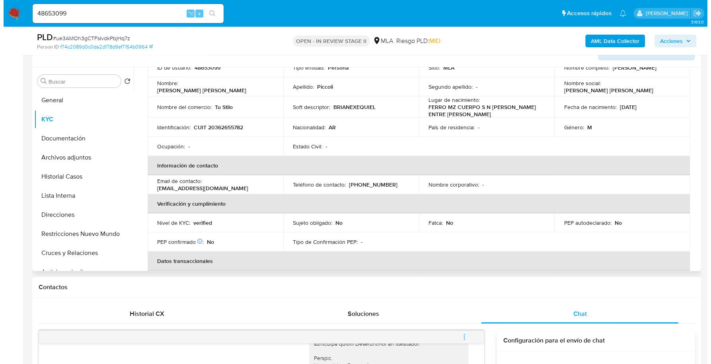
scroll to position [42, 0]
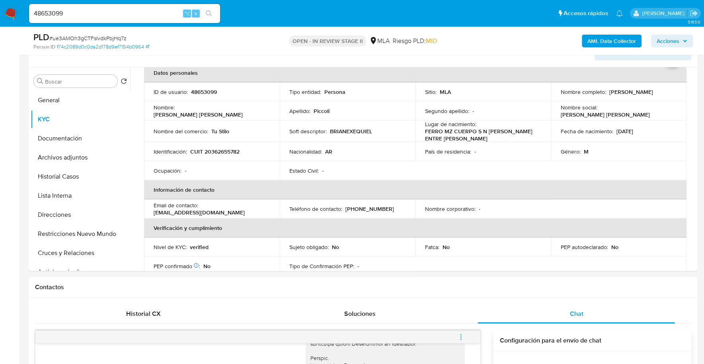
click at [600, 40] on b "AML Data Collector" at bounding box center [611, 41] width 49 height 13
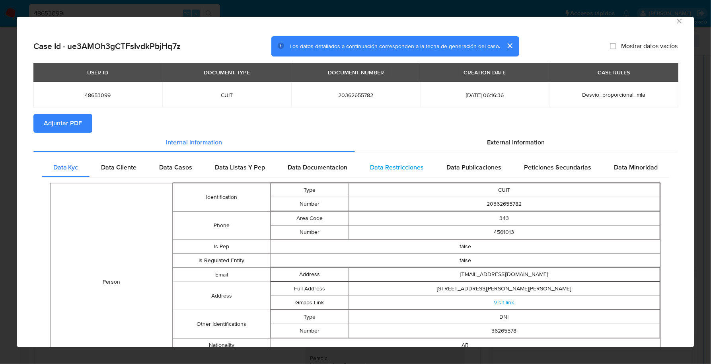
scroll to position [17, 0]
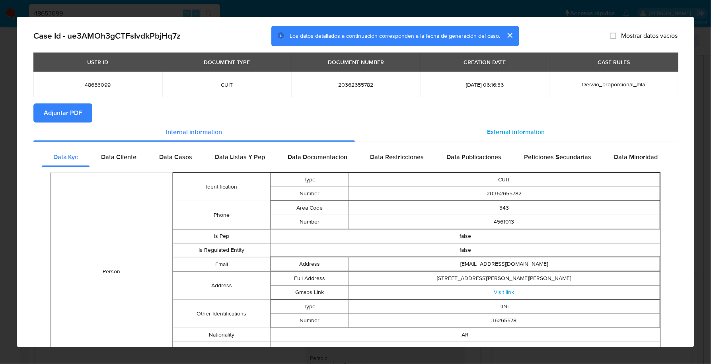
click at [577, 131] on div "External information" at bounding box center [516, 132] width 323 height 19
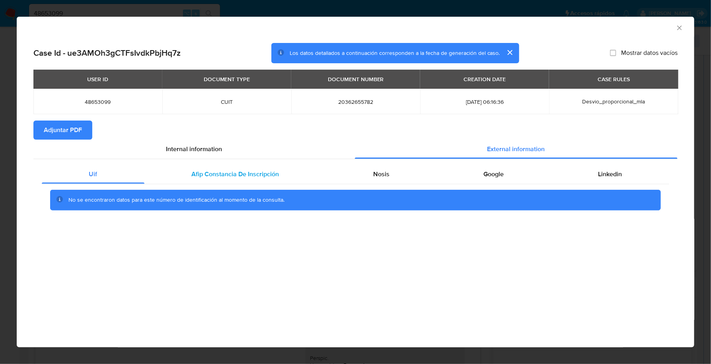
click at [246, 179] on div "Afip Constancia De Inscripción" at bounding box center [235, 174] width 182 height 19
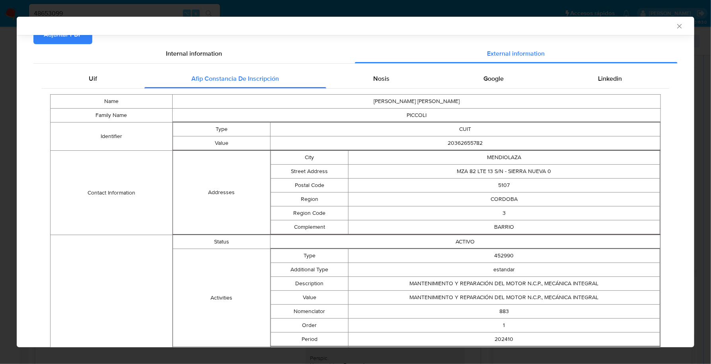
scroll to position [87, 0]
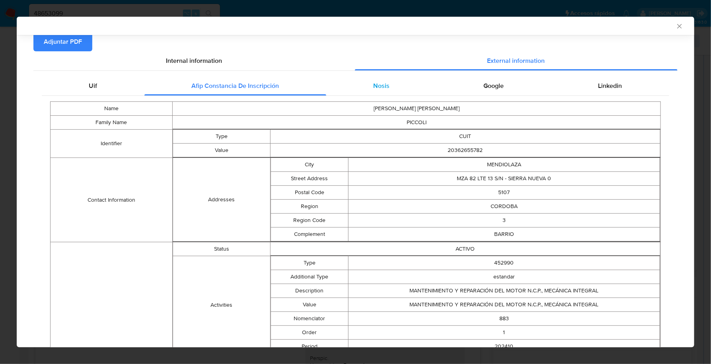
click at [367, 93] on div "Nosis" at bounding box center [381, 85] width 111 height 19
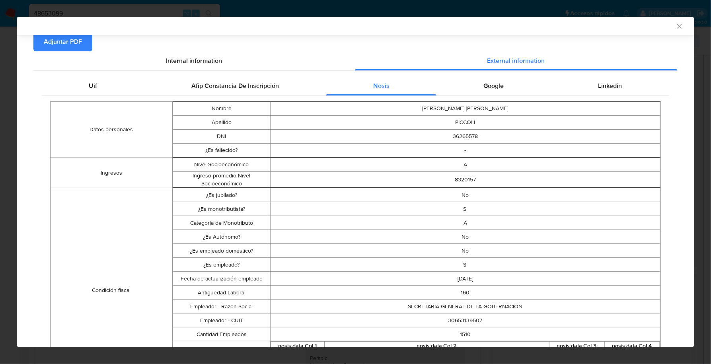
click at [676, 25] on icon "Cerrar ventana" at bounding box center [680, 26] width 8 height 8
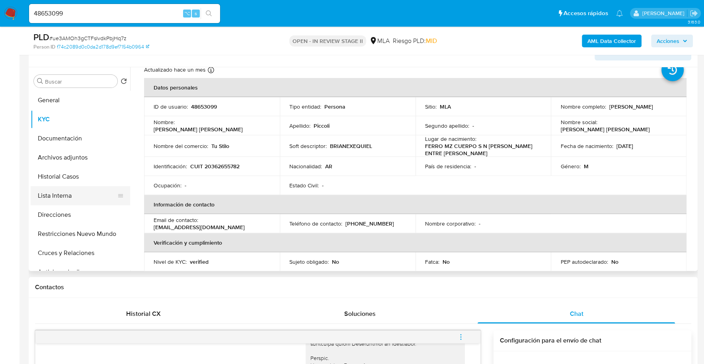
scroll to position [15, 0]
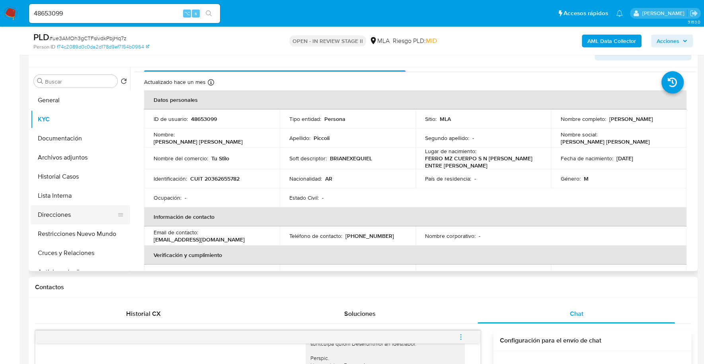
click at [53, 212] on button "Direcciones" at bounding box center [77, 214] width 93 height 19
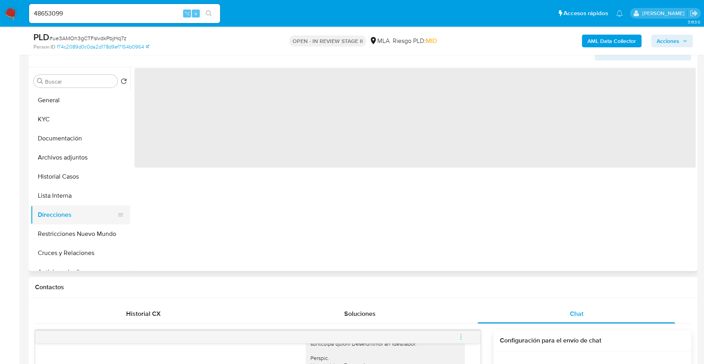
scroll to position [0, 0]
click at [63, 135] on button "Documentación" at bounding box center [77, 138] width 93 height 19
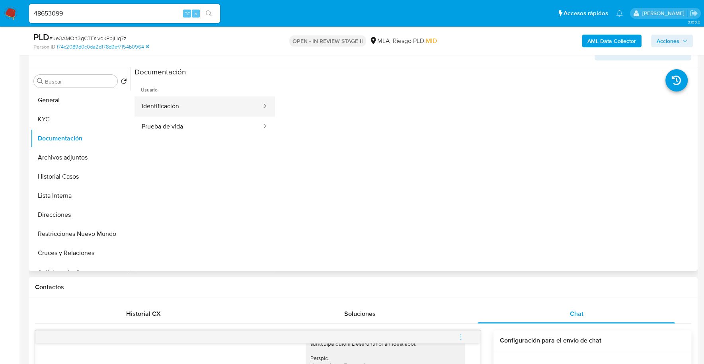
click at [198, 106] on button "Identificación" at bounding box center [198, 106] width 128 height 20
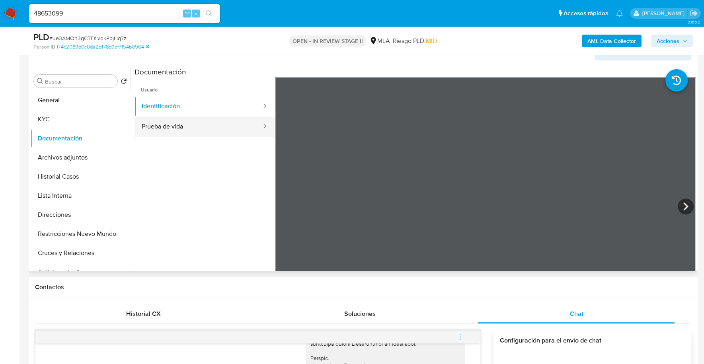
click at [203, 134] on button "Prueba de vida" at bounding box center [198, 127] width 128 height 20
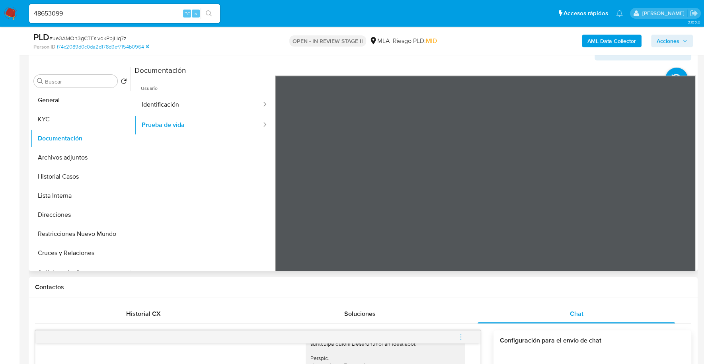
scroll to position [2, 0]
click at [57, 221] on button "Direcciones" at bounding box center [77, 214] width 93 height 19
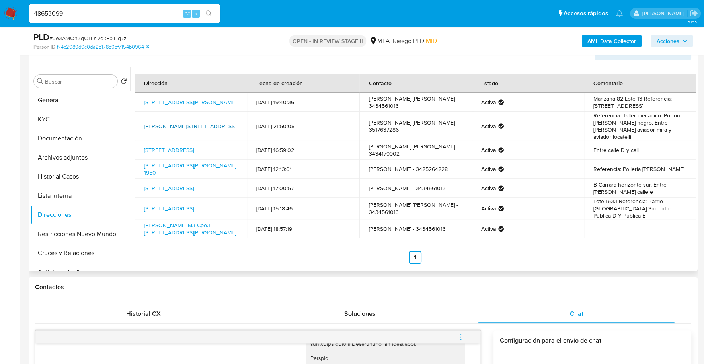
click at [178, 122] on link "Gabriela Mistral 4867, Córdoba, Córdoba, 5013, Argentina 4867" at bounding box center [190, 126] width 92 height 8
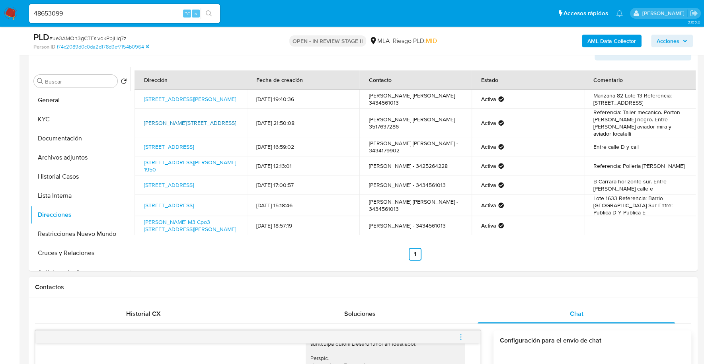
scroll to position [403, 0]
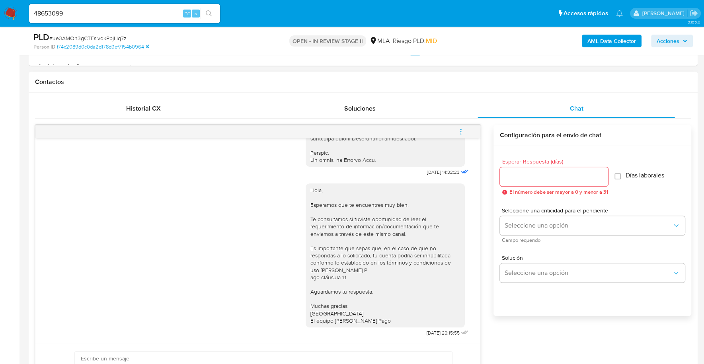
click at [461, 128] on icon "menu-action" at bounding box center [460, 131] width 7 height 7
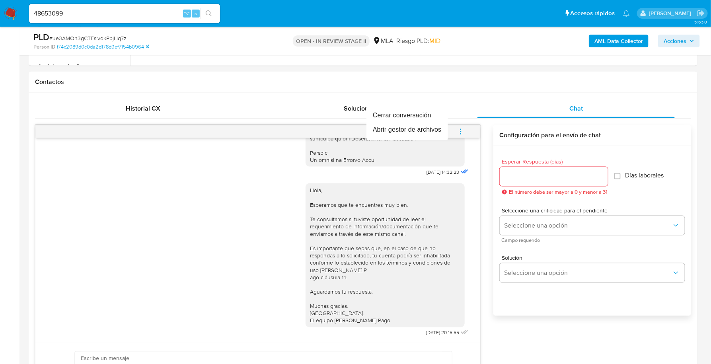
click at [398, 103] on div at bounding box center [355, 182] width 711 height 364
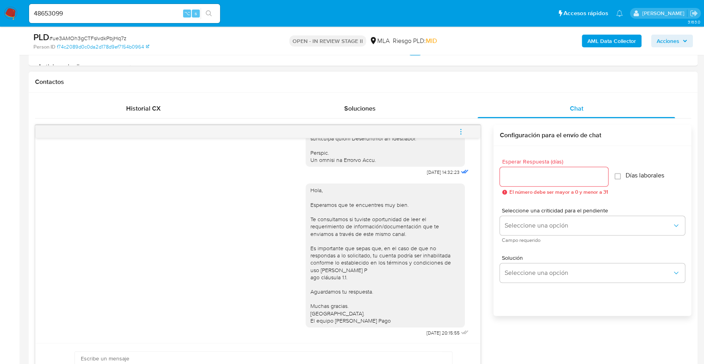
click at [465, 130] on button "menu-action" at bounding box center [461, 131] width 26 height 19
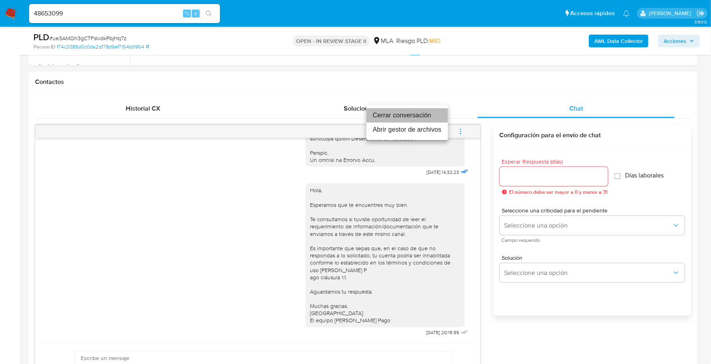
click at [403, 117] on li "Cerrar conversación" at bounding box center [407, 115] width 82 height 14
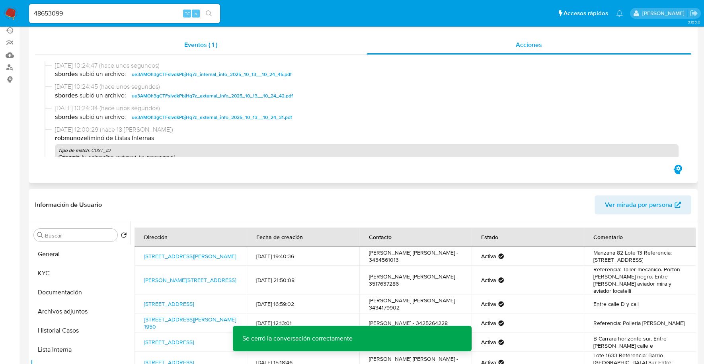
scroll to position [4, 0]
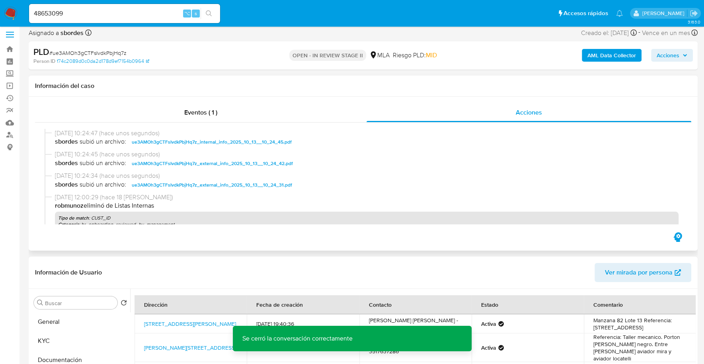
click at [218, 123] on div at bounding box center [363, 177] width 656 height 108
click at [217, 113] on span "Eventos ( 1 )" at bounding box center [200, 112] width 33 height 9
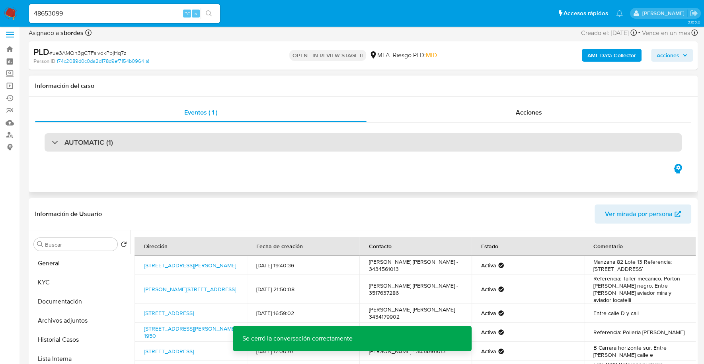
click at [96, 145] on h3 "AUTOMATIC (1)" at bounding box center [88, 142] width 49 height 9
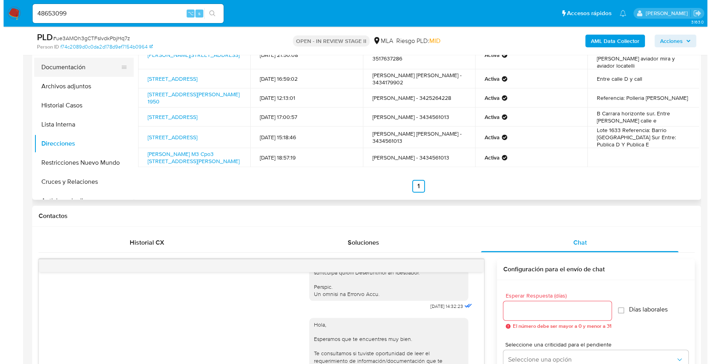
scroll to position [389, 0]
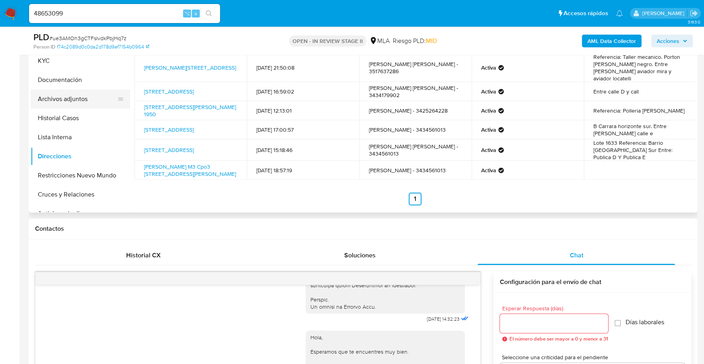
click at [84, 98] on button "Archivos adjuntos" at bounding box center [77, 99] width 93 height 19
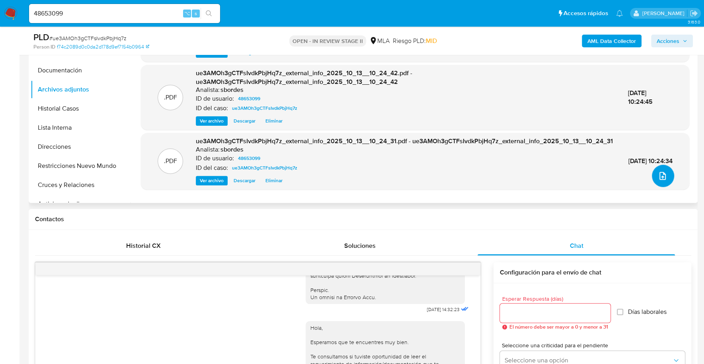
click at [661, 171] on icon "upload-file" at bounding box center [663, 176] width 10 height 10
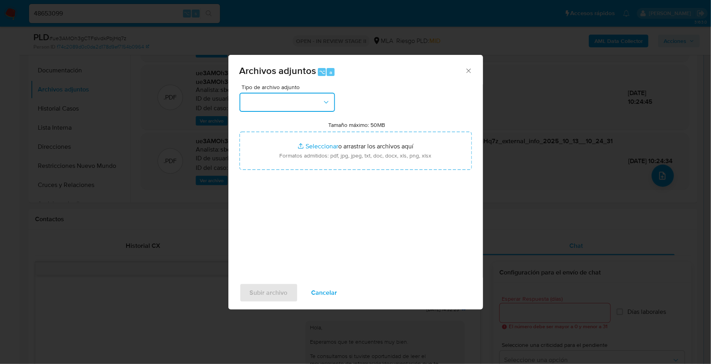
click at [308, 103] on button "button" at bounding box center [287, 102] width 95 height 19
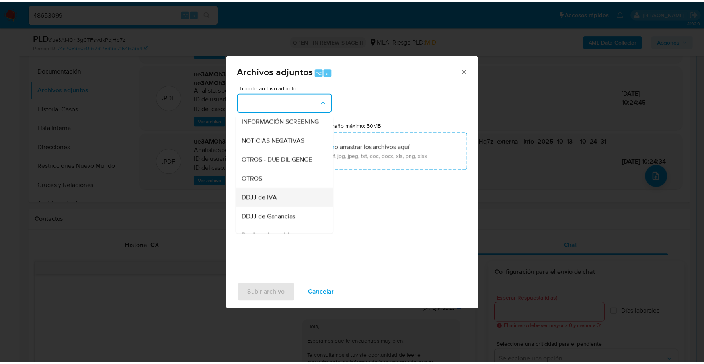
scroll to position [125, 0]
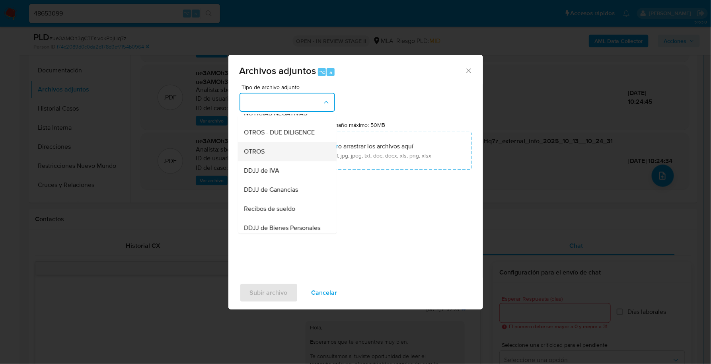
click at [266, 160] on div "OTROS" at bounding box center [284, 151] width 81 height 19
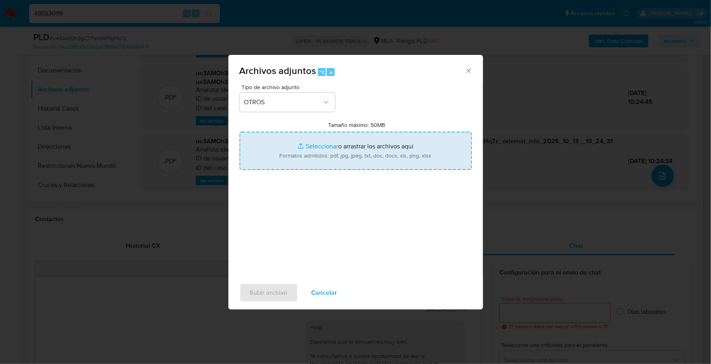
click at [327, 144] on input "Tamaño máximo: 50MB Seleccionar archivos" at bounding box center [356, 151] width 232 height 38
type input "C:\fakepath\Caselog ue3AMOh3gCTFsIvdkPbjHq7z_2025_09_17_19_55_23.docx"
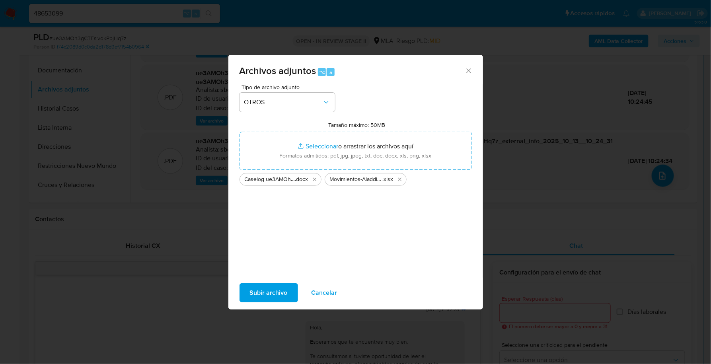
click at [267, 290] on span "Subir archivo" at bounding box center [269, 293] width 38 height 18
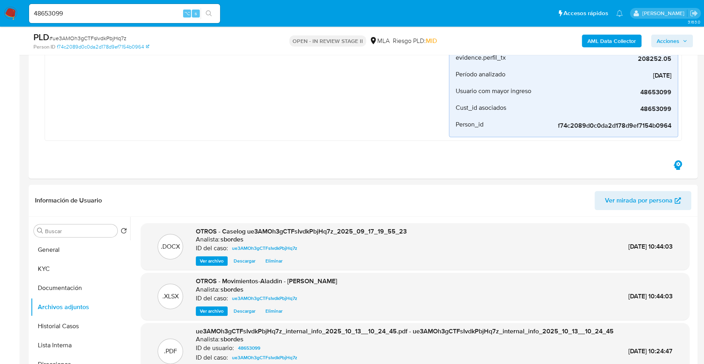
scroll to position [0, 0]
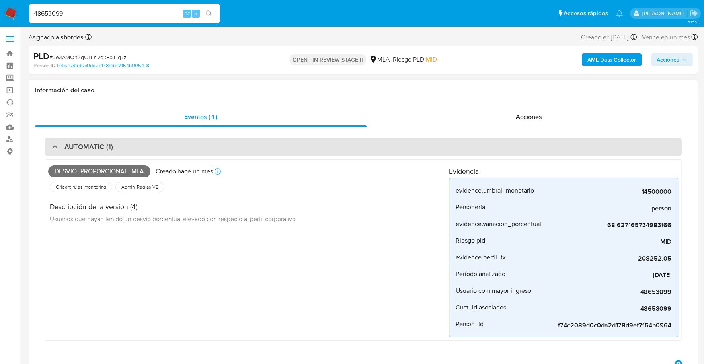
click at [115, 152] on div "AUTOMATIC (1)" at bounding box center [363, 147] width 637 height 18
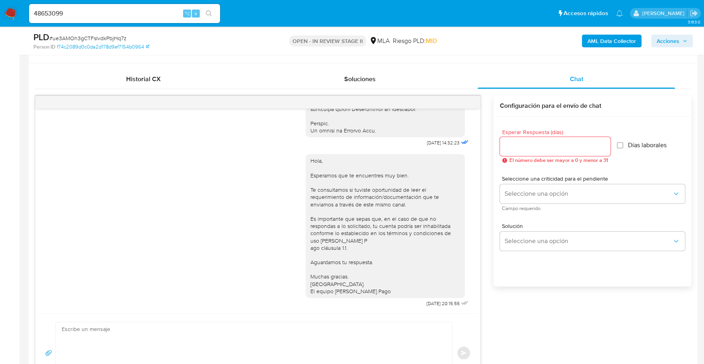
scroll to position [469, 0]
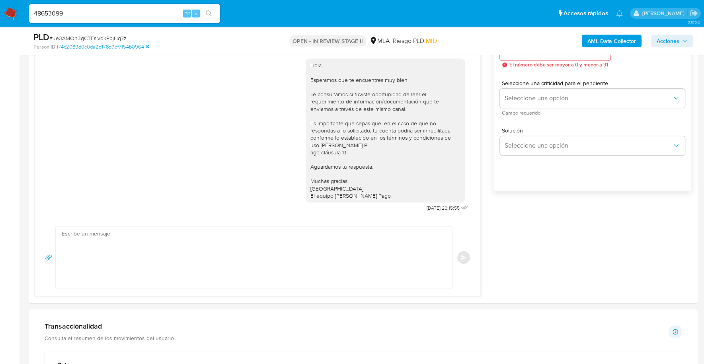
click at [678, 41] on span "Acciones" at bounding box center [667, 41] width 23 height 13
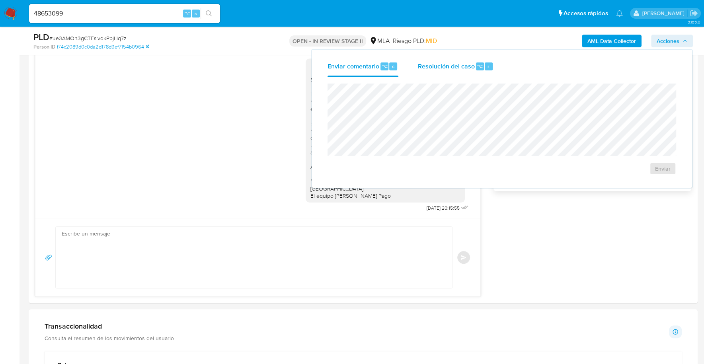
click at [474, 66] on div "Resolución del caso ⌥ r" at bounding box center [455, 66] width 76 height 21
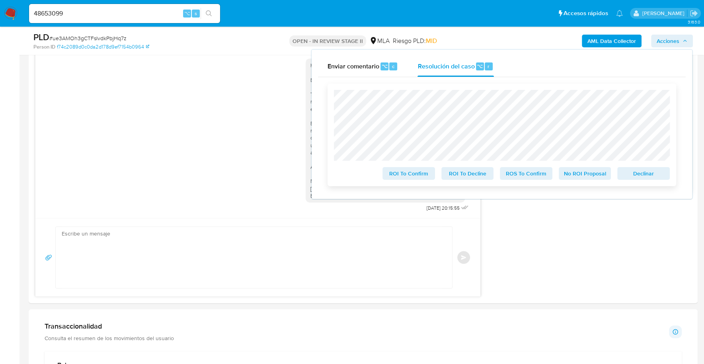
click at [571, 176] on span "No ROI Proposal" at bounding box center [584, 173] width 41 height 11
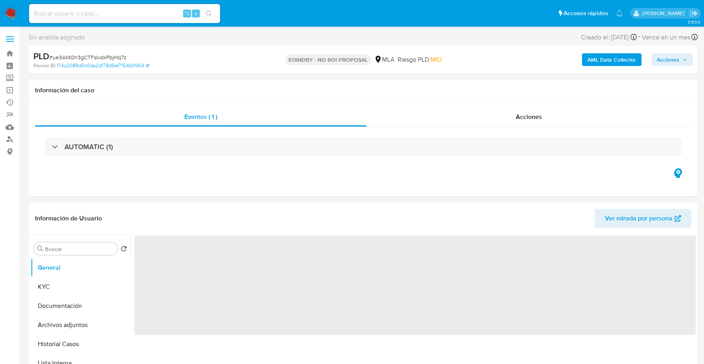
select select "10"
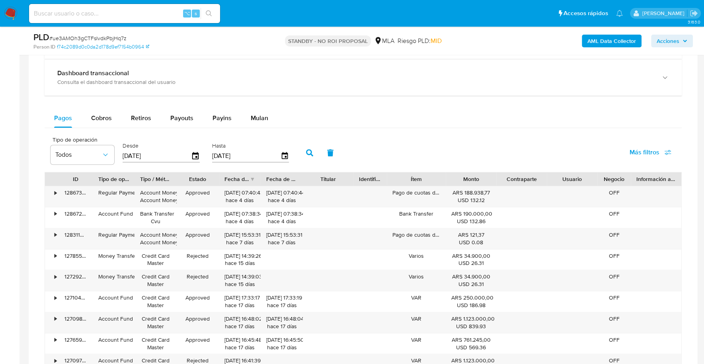
scroll to position [639, 0]
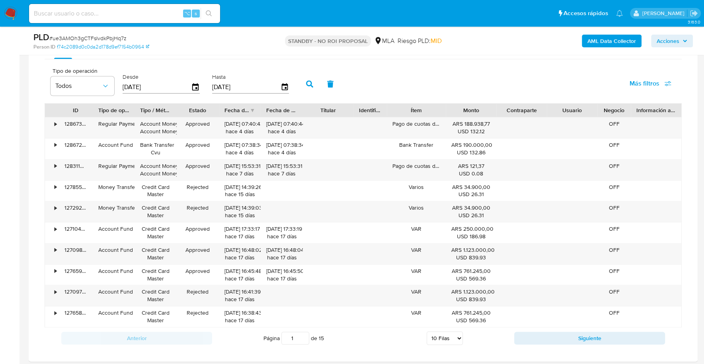
click at [111, 15] on input at bounding box center [124, 13] width 191 height 10
paste input "2513231039"
type input "2513231039"
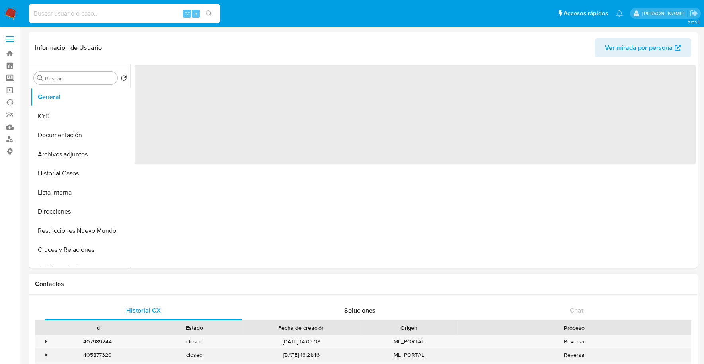
select select "10"
